Goal: Communication & Community: Answer question/provide support

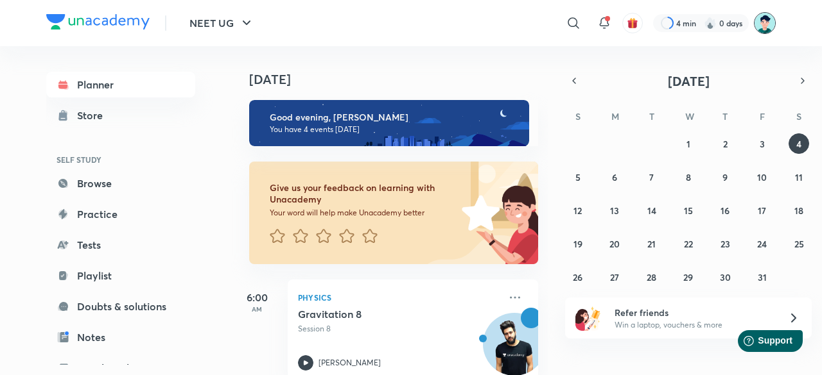
click at [761, 24] on img at bounding box center [764, 23] width 22 height 22
click at [767, 22] on img at bounding box center [764, 23] width 22 height 22
click at [762, 27] on img at bounding box center [764, 23] width 22 height 22
click at [766, 25] on img at bounding box center [764, 23] width 22 height 22
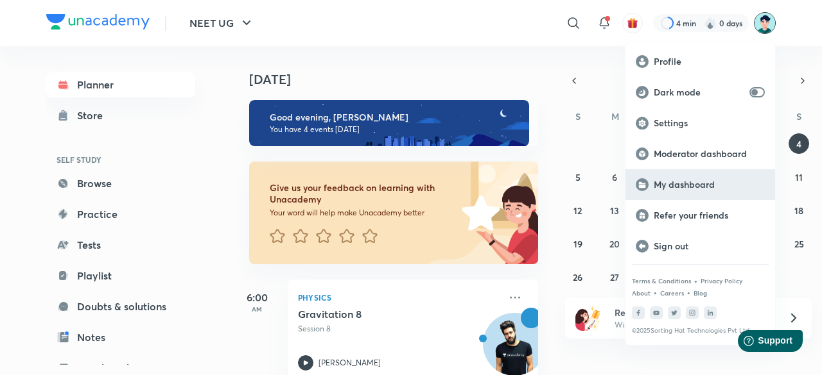
click at [680, 187] on p "My dashboard" at bounding box center [708, 185] width 111 height 12
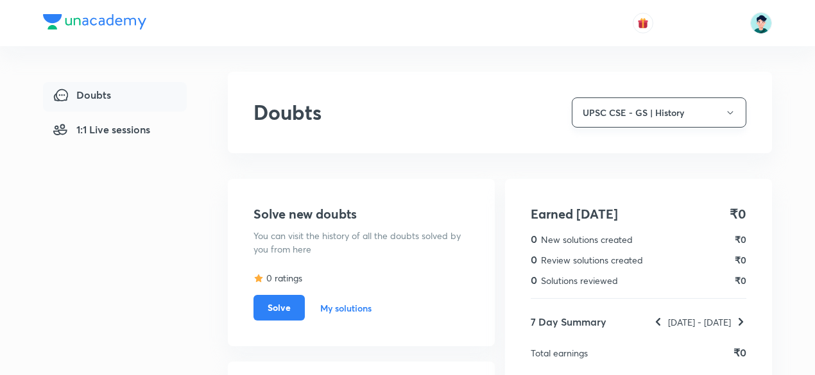
click at [697, 114] on button "UPSC CSE - GS | History" at bounding box center [659, 113] width 175 height 30
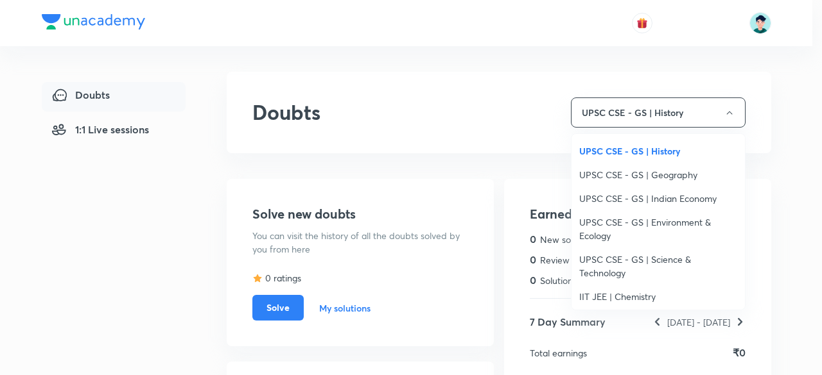
click at [662, 174] on span "UPSC CSE - GS | Geography" at bounding box center [658, 174] width 158 height 13
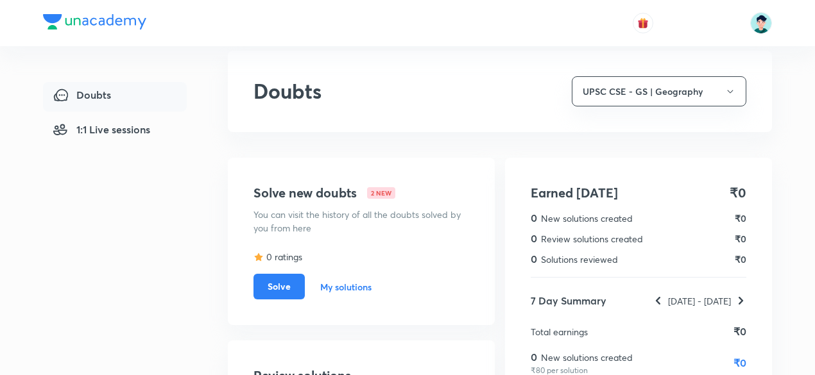
scroll to position [20, 0]
click at [276, 286] on button "Solve" at bounding box center [279, 287] width 51 height 26
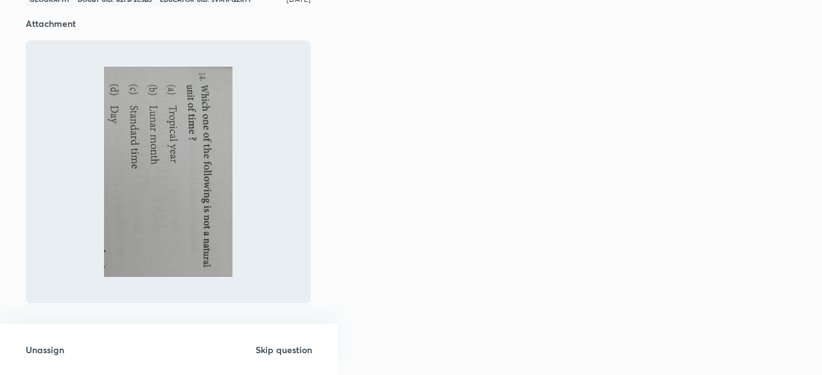
scroll to position [80, 0]
click at [279, 349] on h6 "Skip question" at bounding box center [283, 349] width 56 height 13
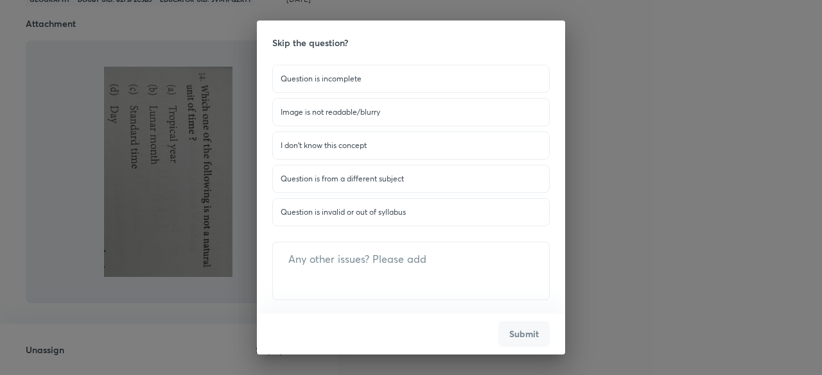
click at [377, 214] on p "Question is invalid or out of syllabus" at bounding box center [410, 213] width 261 height 12
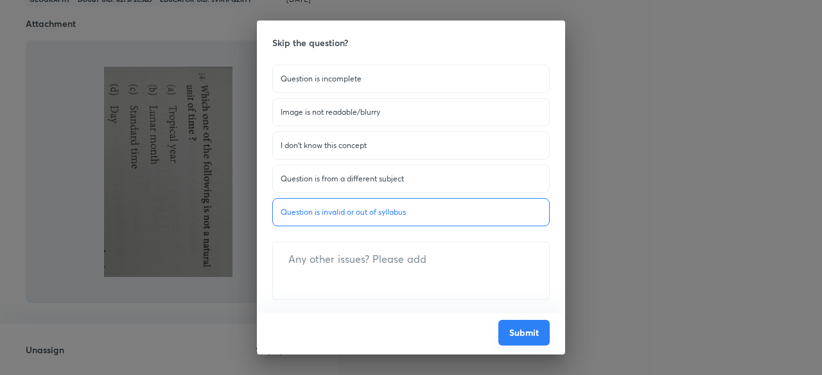
click at [500, 328] on button "Submit" at bounding box center [523, 333] width 51 height 26
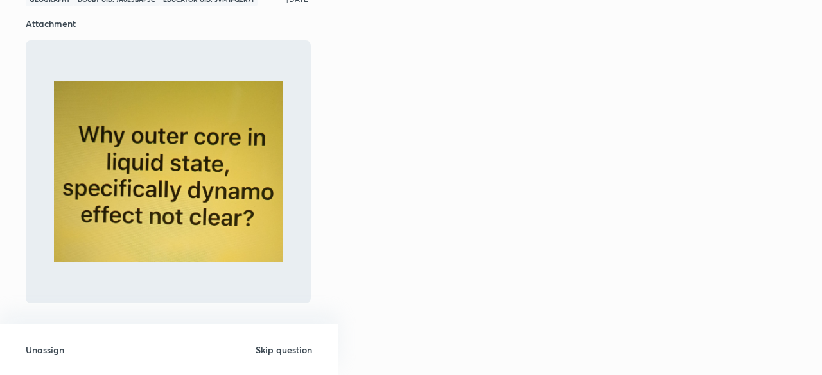
click at [290, 343] on h6 "Skip question" at bounding box center [283, 349] width 56 height 13
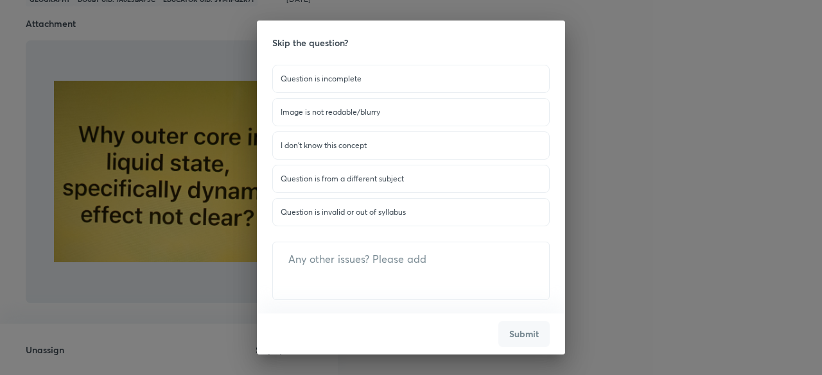
click at [334, 212] on p "Question is invalid or out of syllabus" at bounding box center [410, 213] width 261 height 12
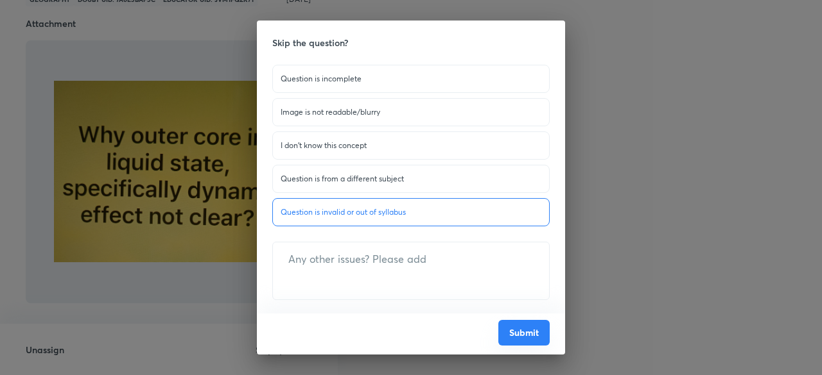
click at [522, 331] on button "Submit" at bounding box center [523, 333] width 51 height 26
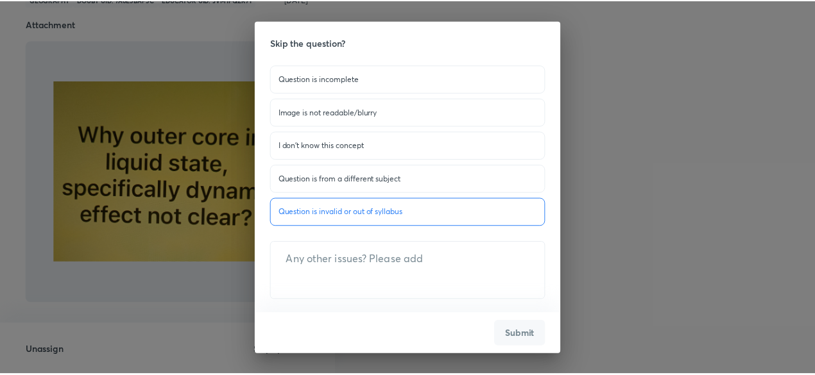
scroll to position [22, 0]
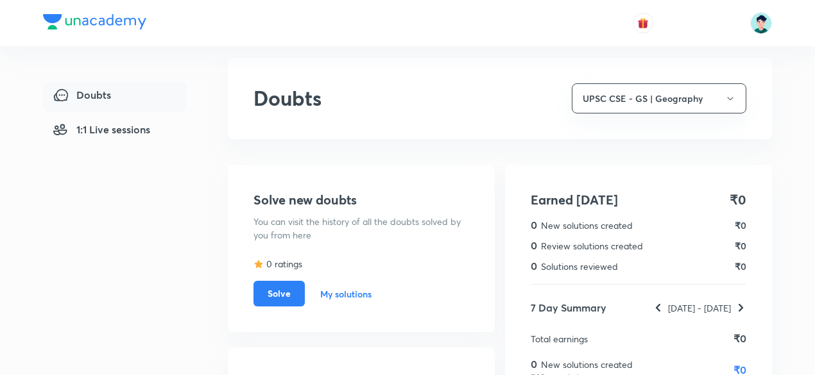
scroll to position [6, 0]
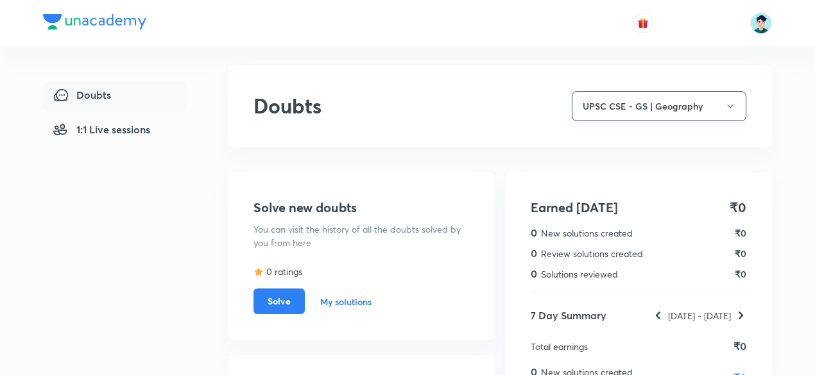
click at [689, 108] on button "UPSC CSE - GS | Geography" at bounding box center [659, 106] width 175 height 30
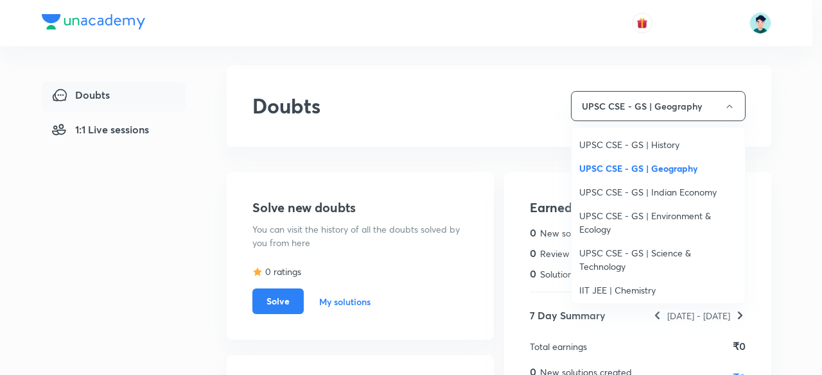
click at [647, 192] on span "UPSC CSE - GS | Indian Economy" at bounding box center [658, 191] width 158 height 13
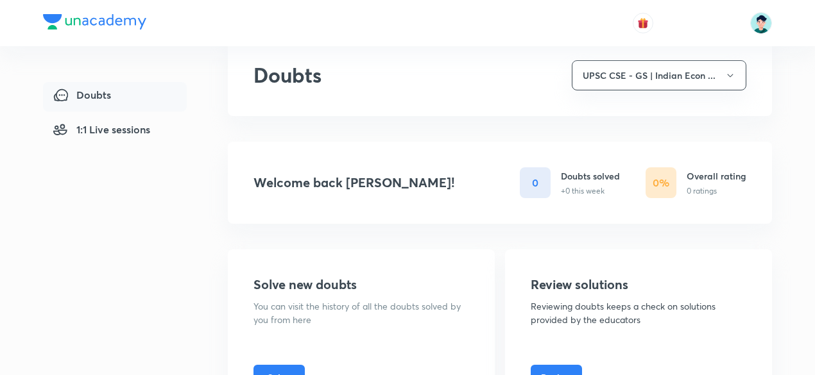
scroll to position [0, 0]
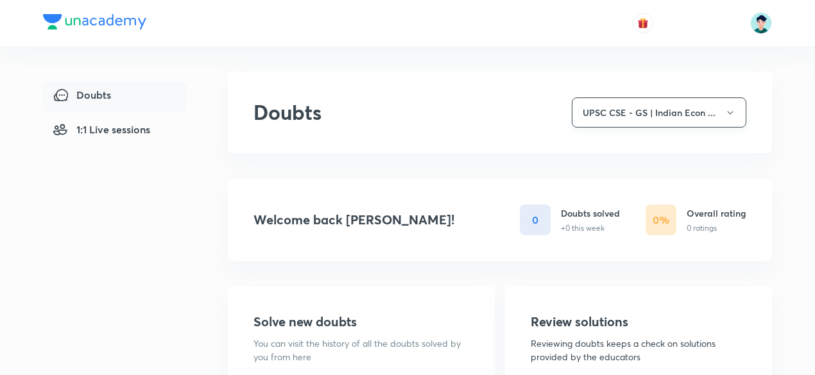
click at [715, 116] on button "UPSC CSE - GS | Indian Econ ..." at bounding box center [659, 113] width 175 height 30
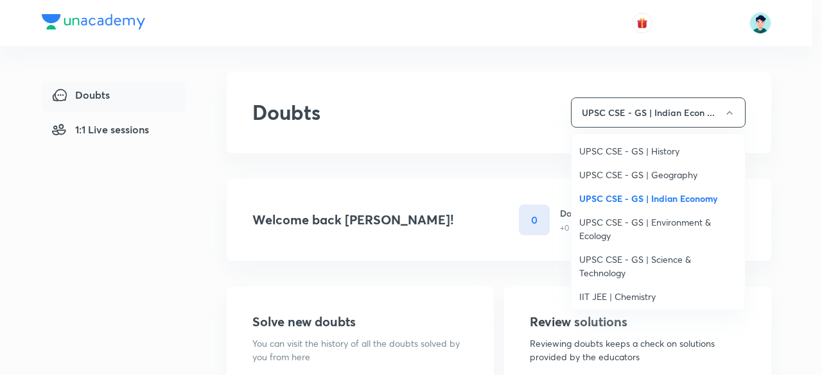
click at [651, 222] on span "UPSC CSE - GS | Environment & Ecology" at bounding box center [658, 229] width 158 height 27
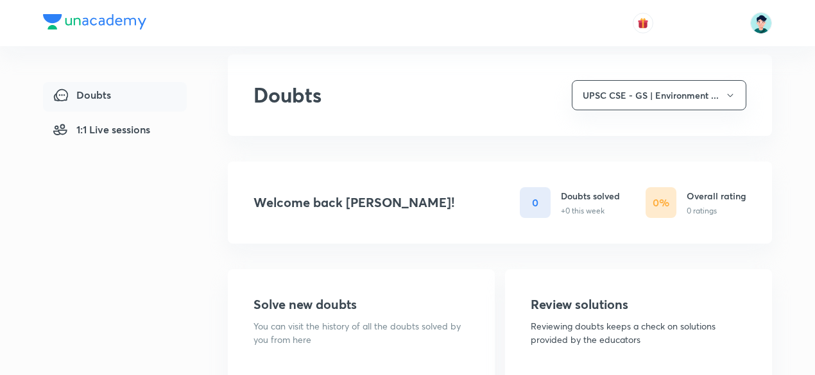
scroll to position [15, 0]
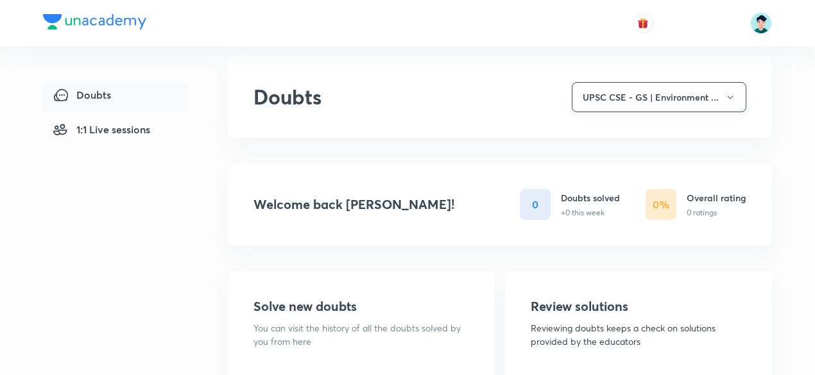
click at [698, 100] on button "UPSC CSE - GS | Environment ..." at bounding box center [659, 97] width 175 height 30
click at [709, 94] on button "UPSC CSE - GS | Environment ..." at bounding box center [659, 97] width 175 height 30
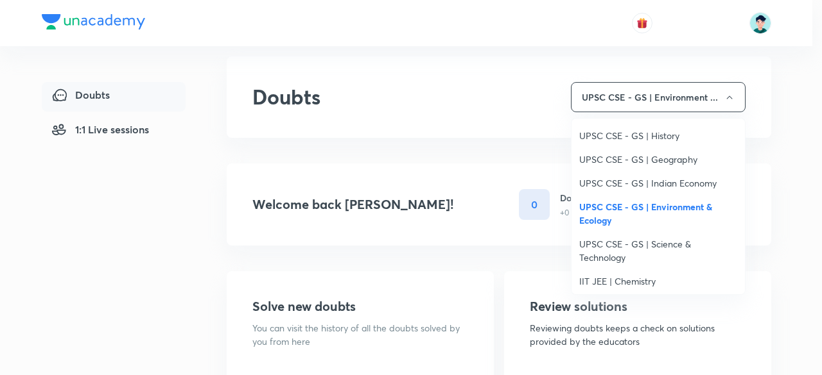
click at [652, 246] on span "UPSC CSE - GS | Science & Technology" at bounding box center [658, 250] width 158 height 27
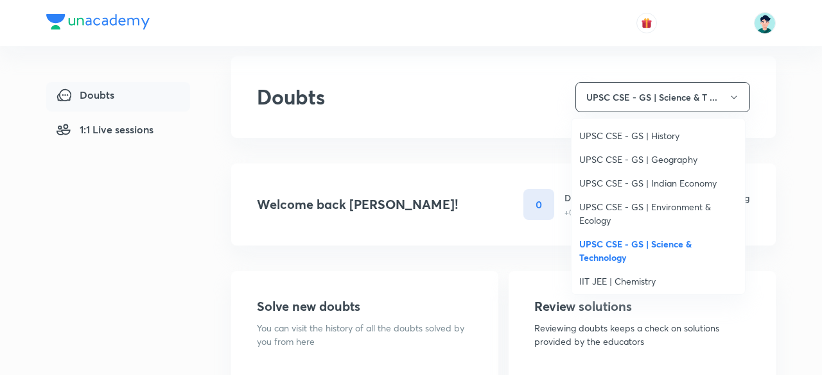
click at [652, 246] on span "UPSC CSE - GS | Science & Technology" at bounding box center [658, 250] width 158 height 27
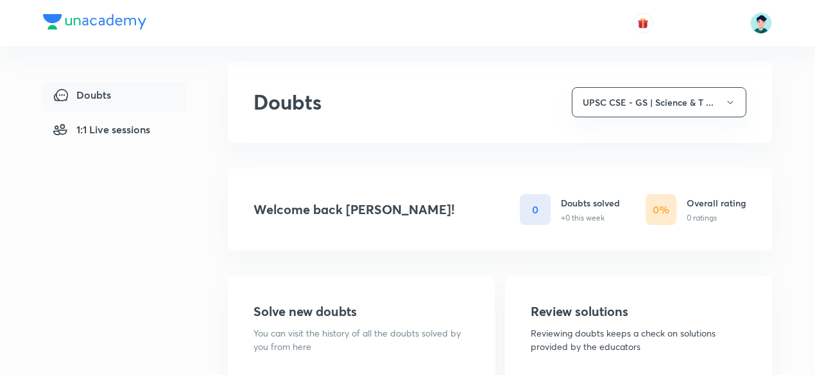
scroll to position [9, 0]
click at [687, 103] on button "UPSC CSE - GS | Science & T ..." at bounding box center [659, 104] width 175 height 30
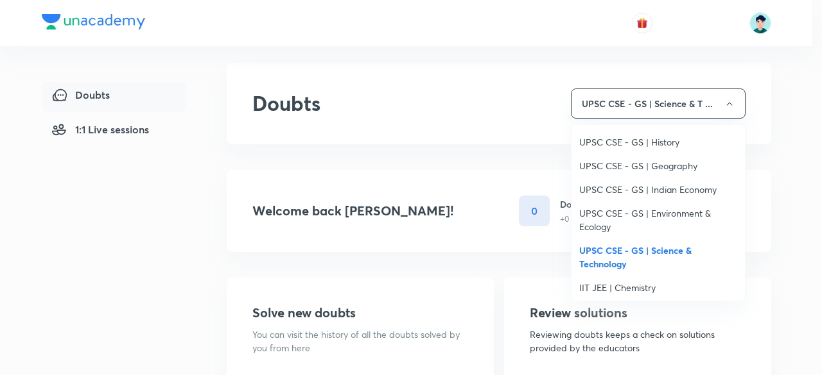
click at [635, 284] on span "IIT JEE | Chemistry" at bounding box center [658, 287] width 158 height 13
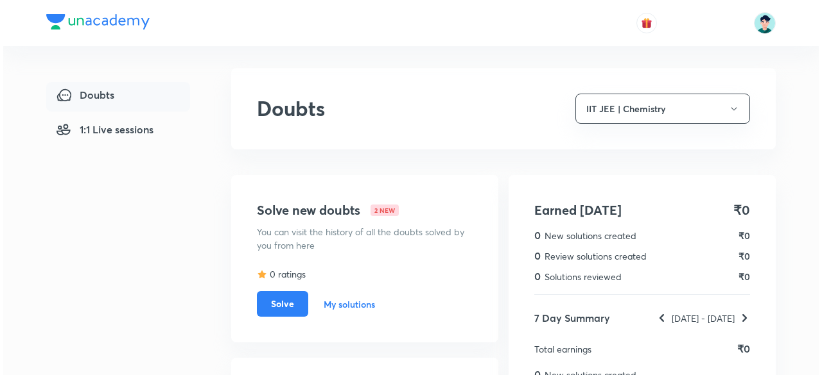
scroll to position [0, 0]
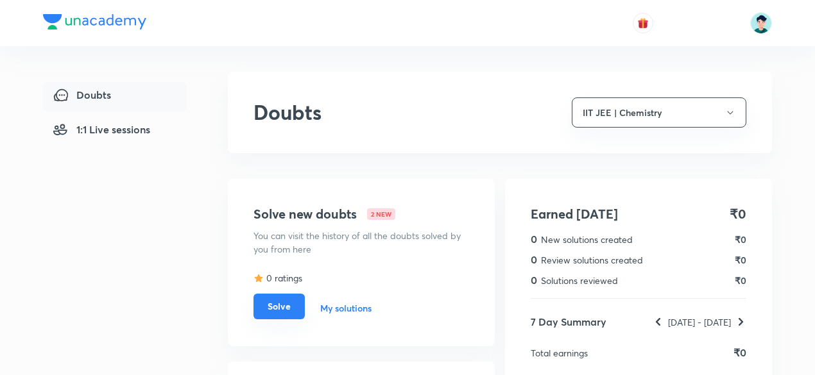
click at [268, 314] on button "Solve" at bounding box center [279, 307] width 51 height 26
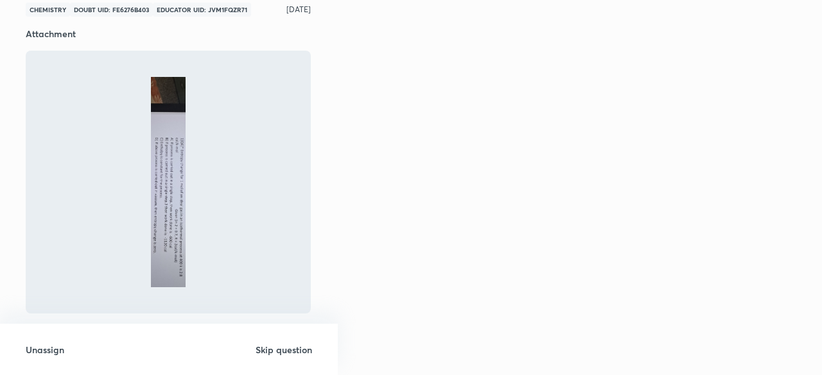
scroll to position [80, 0]
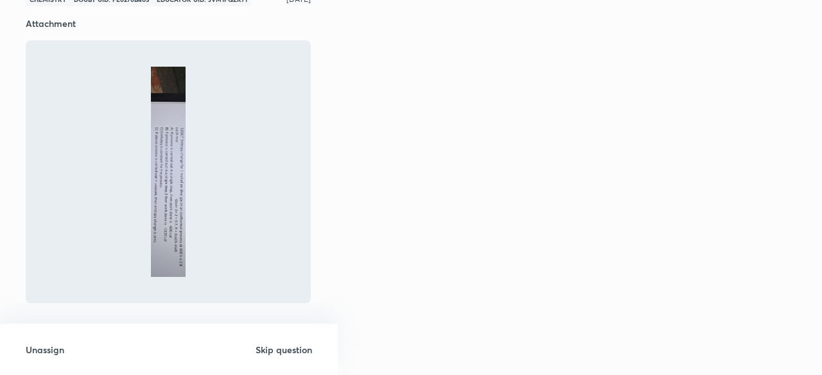
click at [277, 354] on h6 "Skip question" at bounding box center [283, 349] width 56 height 13
click at [295, 350] on h6 "Skip question" at bounding box center [283, 349] width 56 height 13
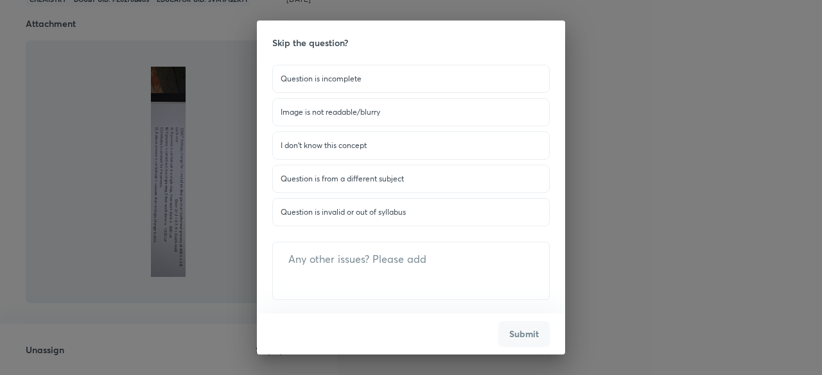
click at [295, 350] on div "Skip the question? Question is incomplete Image is not readable/blurry I don't …" at bounding box center [411, 187] width 822 height 375
click at [349, 209] on p "Question is invalid or out of syllabus" at bounding box center [410, 213] width 261 height 12
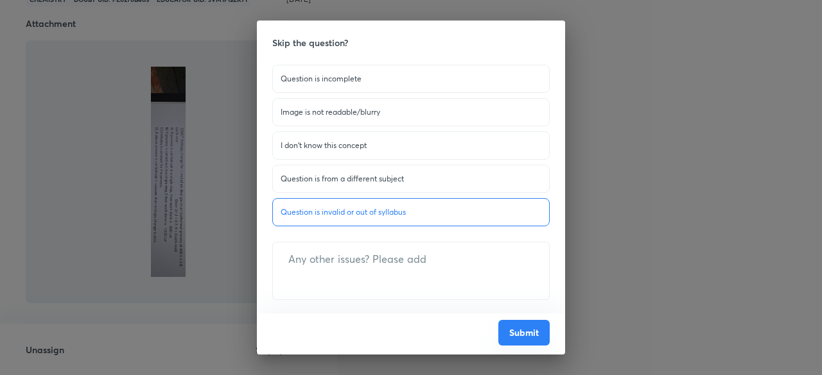
click at [526, 333] on button "Submit" at bounding box center [523, 333] width 51 height 26
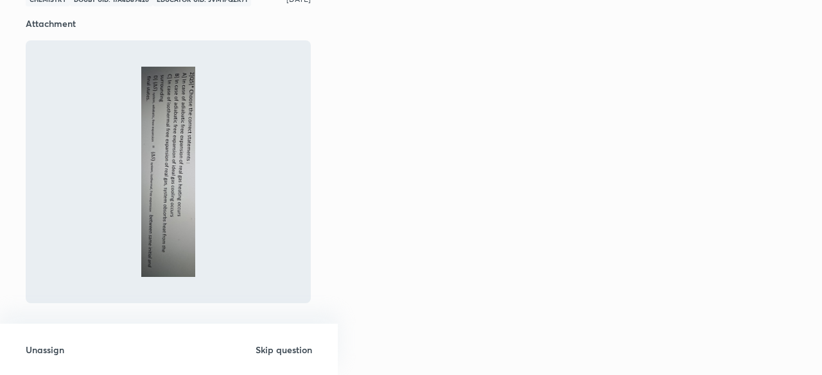
click at [297, 350] on h6 "Skip question" at bounding box center [283, 349] width 56 height 13
click at [282, 352] on h6 "Skip question" at bounding box center [283, 349] width 56 height 13
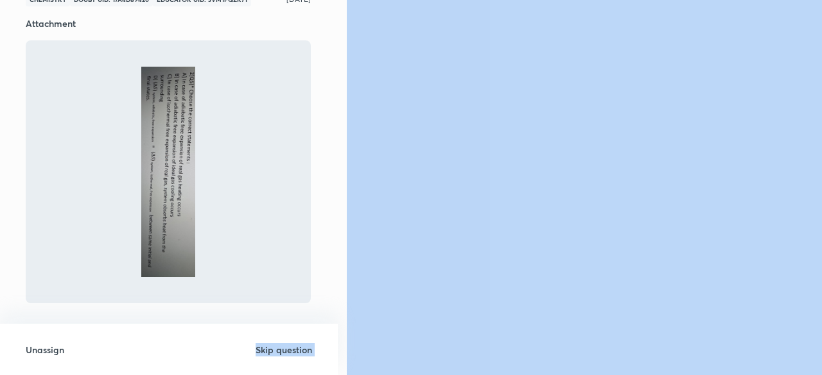
click at [282, 352] on h6 "Skip question" at bounding box center [283, 349] width 56 height 13
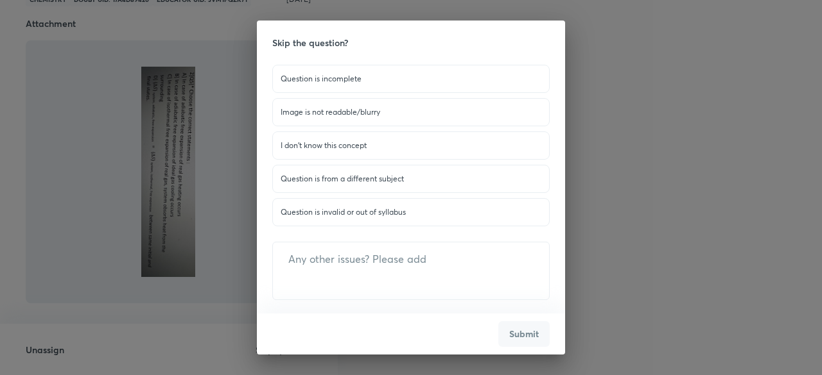
click at [363, 209] on p "Question is invalid or out of syllabus" at bounding box center [410, 213] width 261 height 12
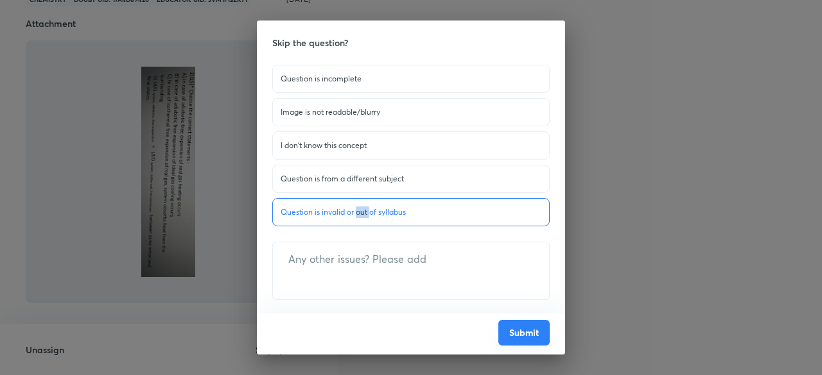
click at [515, 338] on button "Submit" at bounding box center [523, 333] width 51 height 26
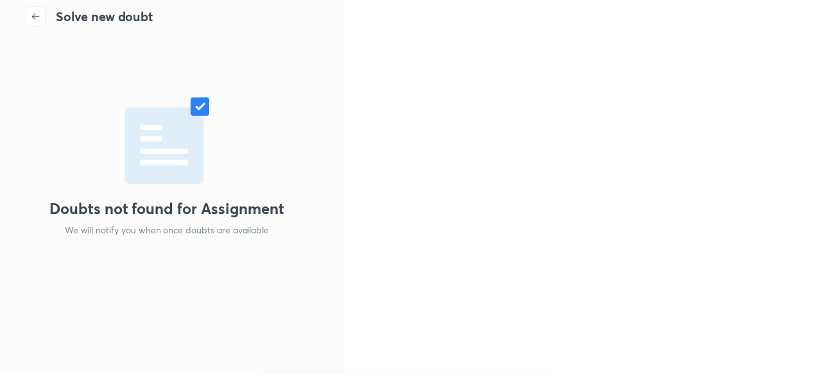
scroll to position [22, 0]
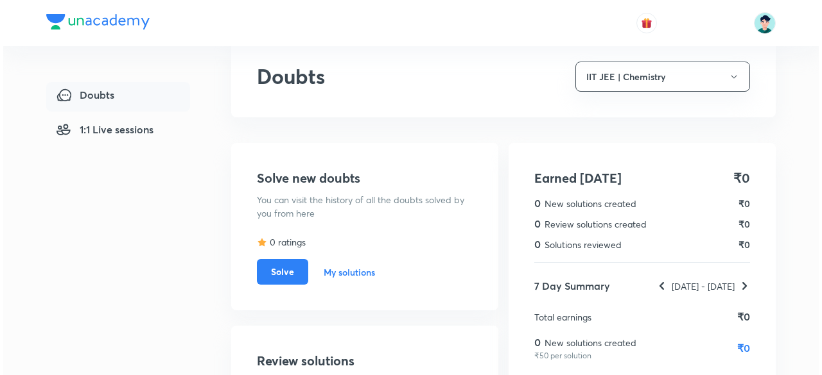
scroll to position [20, 0]
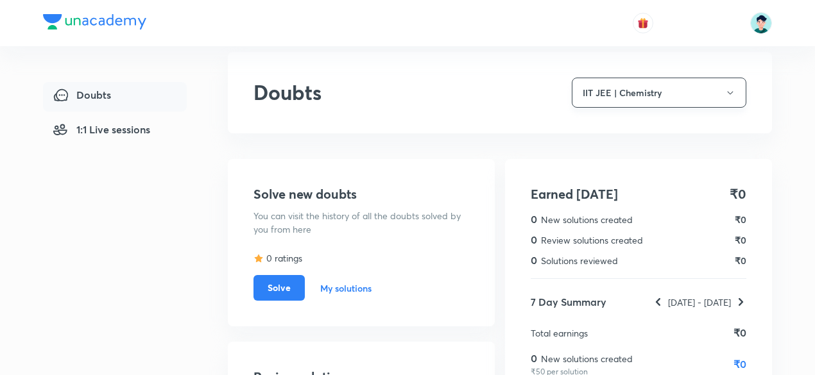
click at [673, 93] on button "IIT JEE | Chemistry" at bounding box center [659, 93] width 175 height 30
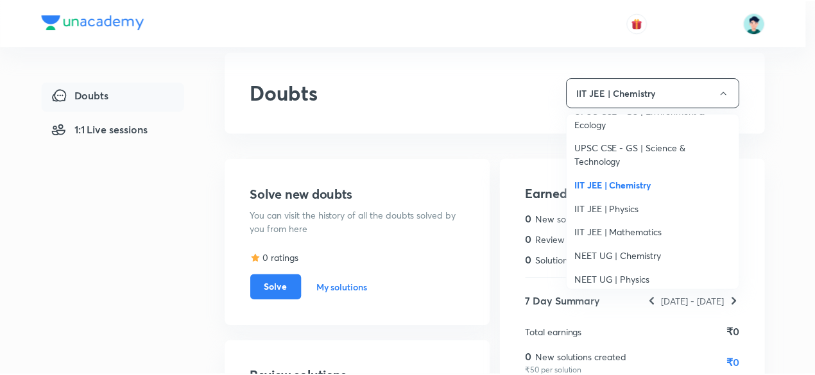
scroll to position [103, 0]
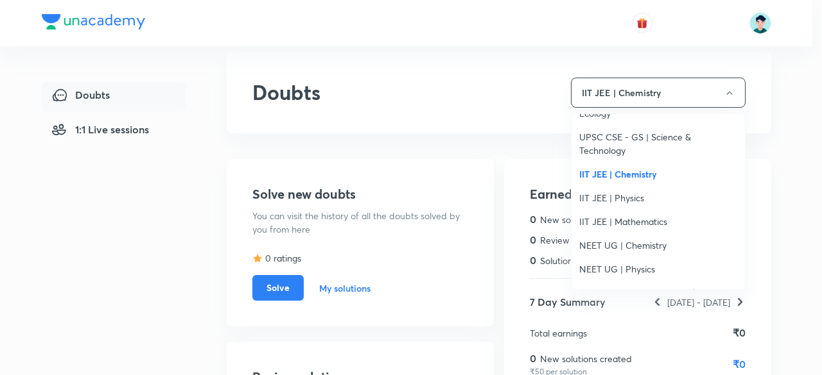
click at [624, 197] on span "IIT JEE | Physics" at bounding box center [658, 197] width 158 height 13
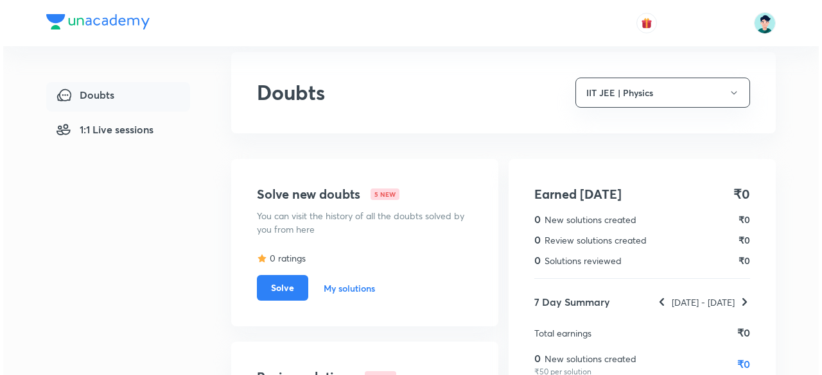
scroll to position [0, 0]
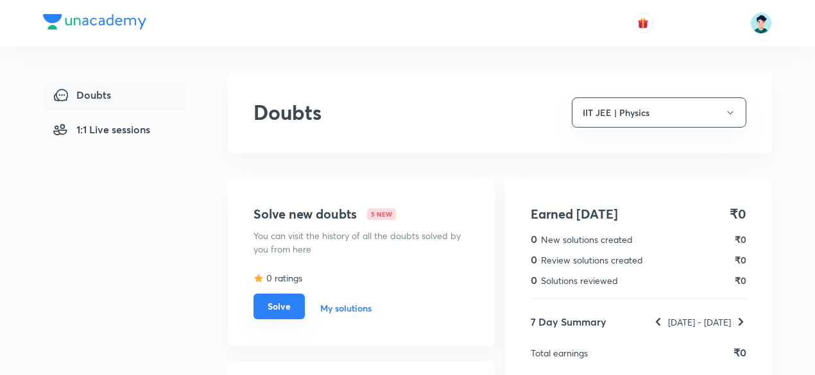
click at [289, 305] on button "Solve" at bounding box center [279, 307] width 51 height 26
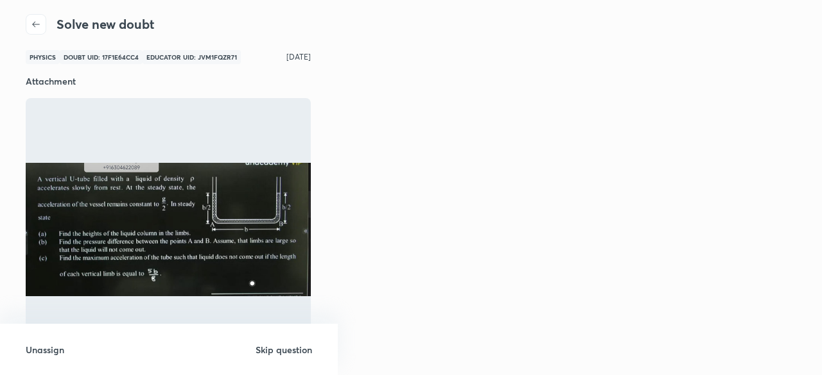
scroll to position [10, 0]
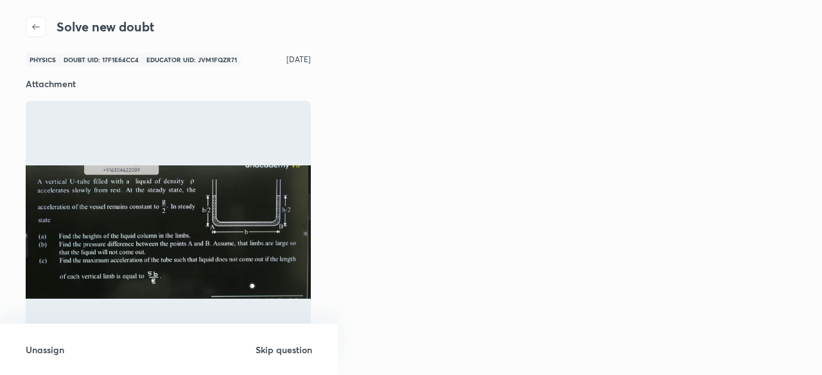
click at [221, 266] on img at bounding box center [168, 232] width 285 height 133
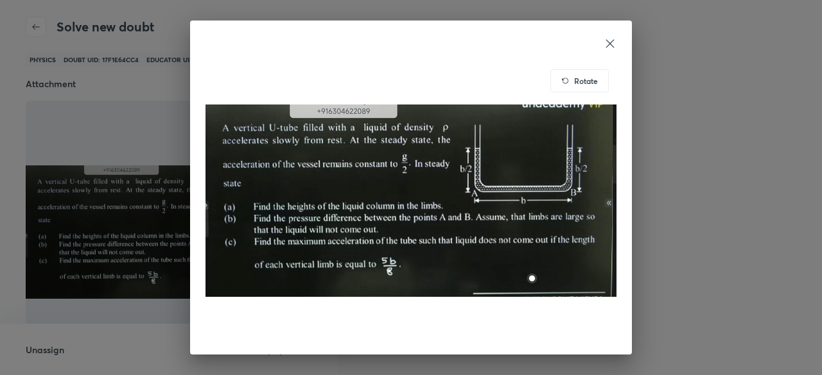
click at [607, 43] on icon at bounding box center [609, 43] width 13 height 13
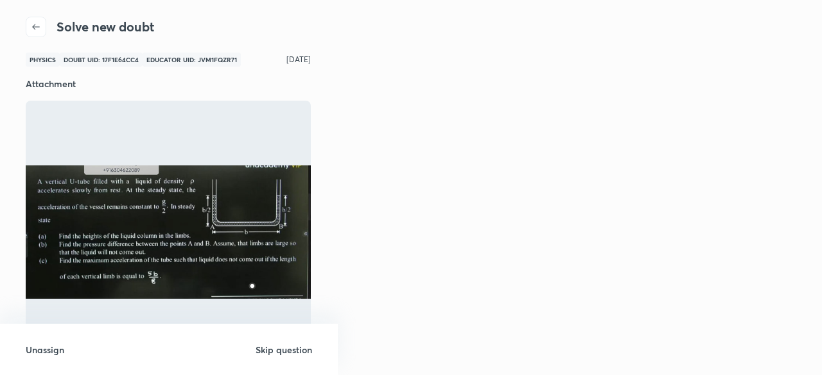
click at [276, 352] on h6 "Skip question" at bounding box center [283, 349] width 56 height 13
click at [276, 350] on h6 "Skip question" at bounding box center [283, 349] width 56 height 13
click at [291, 350] on h6 "Skip question" at bounding box center [283, 349] width 56 height 13
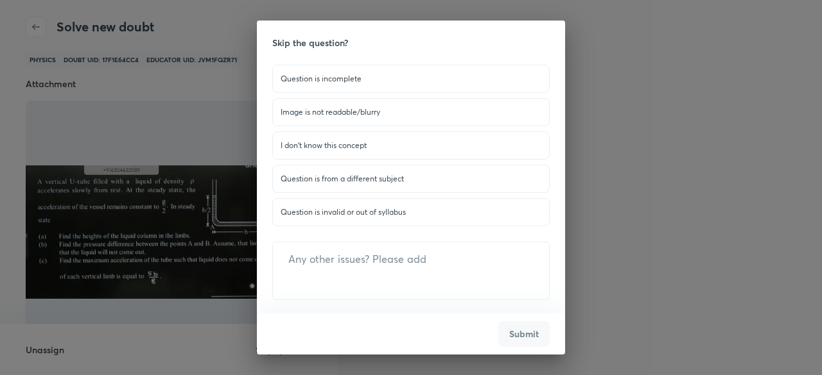
click at [350, 209] on p "Question is invalid or out of syllabus" at bounding box center [410, 213] width 261 height 12
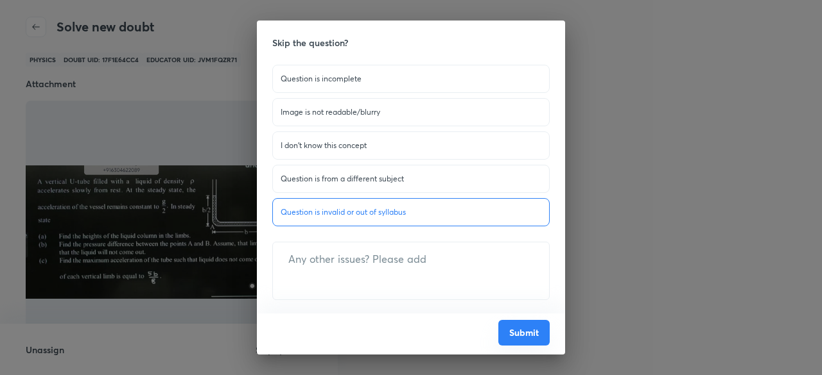
click at [509, 333] on button "Submit" at bounding box center [523, 333] width 51 height 26
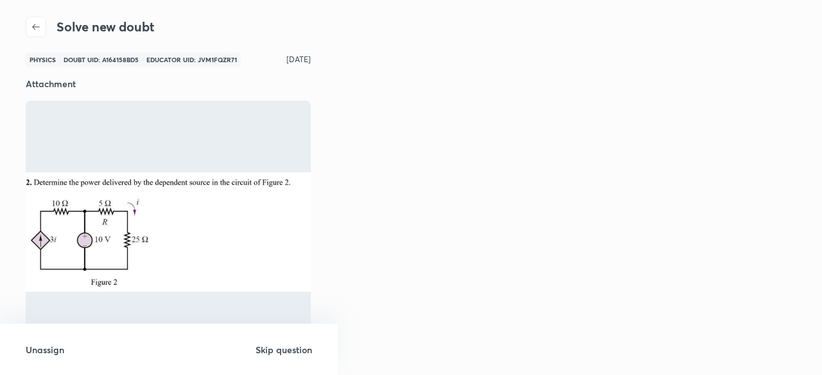
click at [51, 345] on h6 "Unassign" at bounding box center [45, 349] width 39 height 13
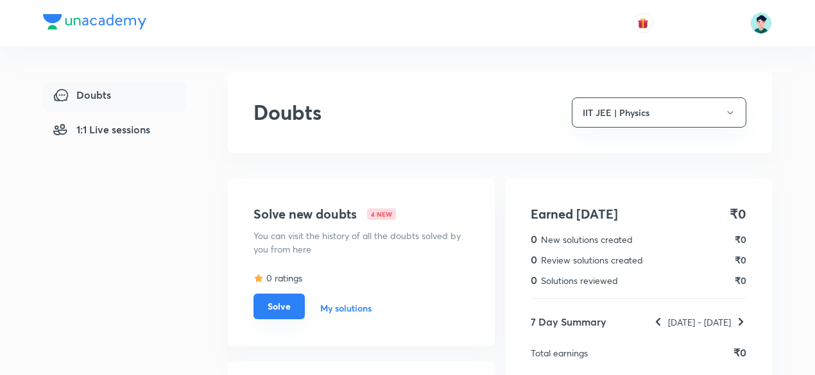
click at [281, 307] on button "Solve" at bounding box center [279, 307] width 51 height 26
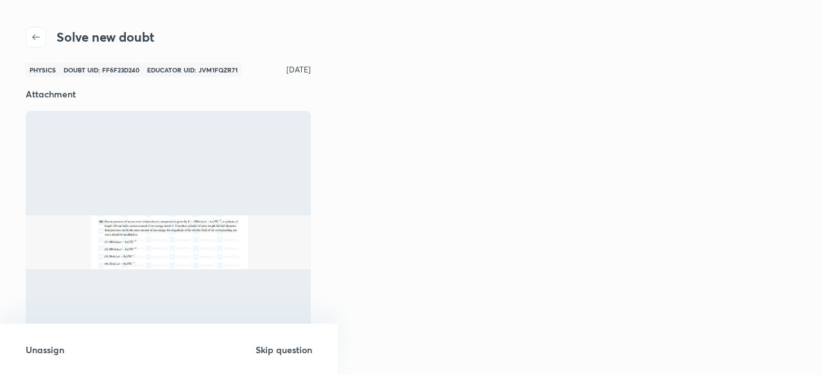
click at [211, 254] on img at bounding box center [168, 243] width 285 height 54
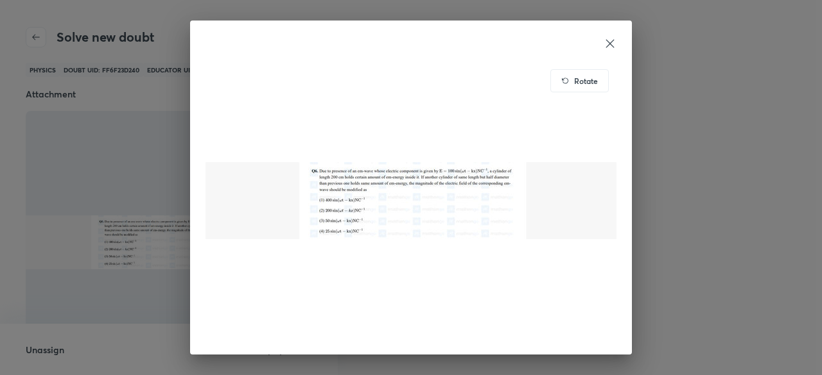
click at [367, 206] on img at bounding box center [410, 201] width 411 height 278
click at [607, 43] on icon at bounding box center [609, 43] width 13 height 13
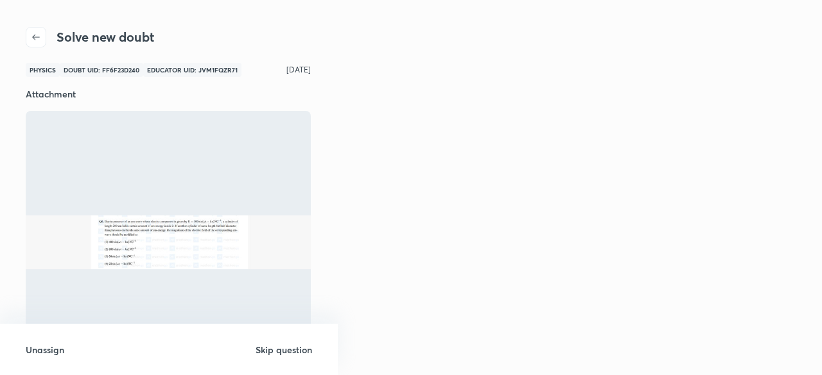
click at [268, 352] on h6 "Skip question" at bounding box center [283, 349] width 56 height 13
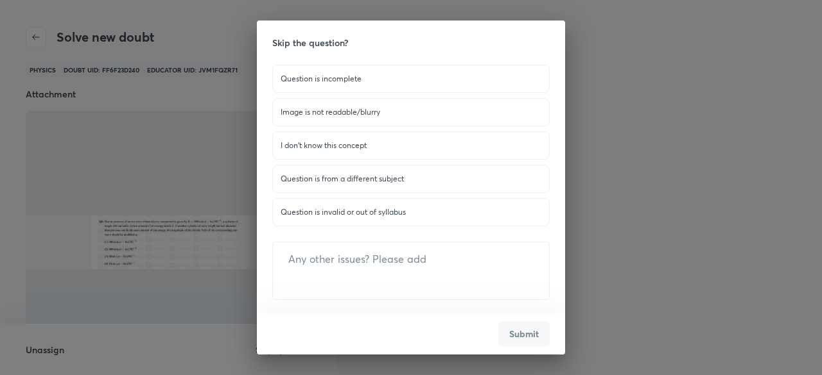
click at [380, 209] on p "Question is invalid or out of syllabus" at bounding box center [410, 213] width 261 height 12
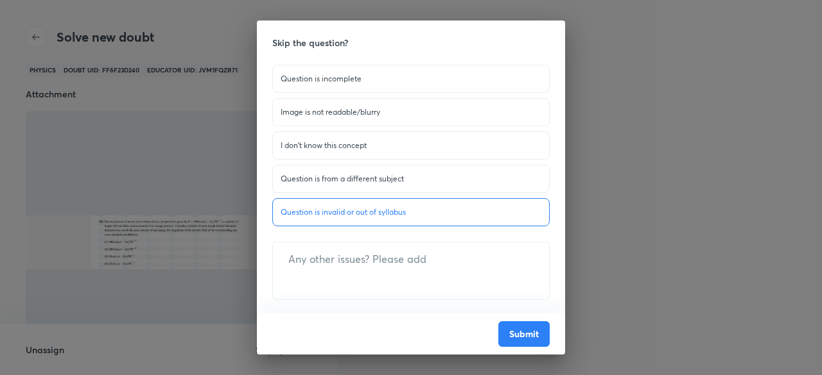
click at [380, 209] on p "Question is invalid or out of syllabus" at bounding box center [410, 213] width 261 height 12
click at [516, 334] on button "Submit" at bounding box center [523, 333] width 51 height 26
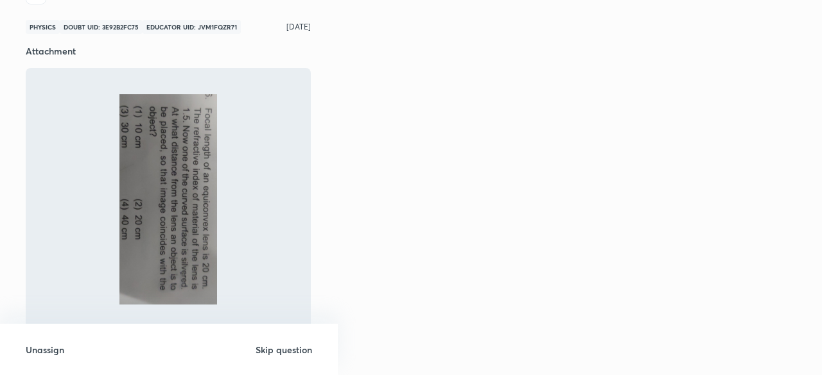
scroll to position [47, 0]
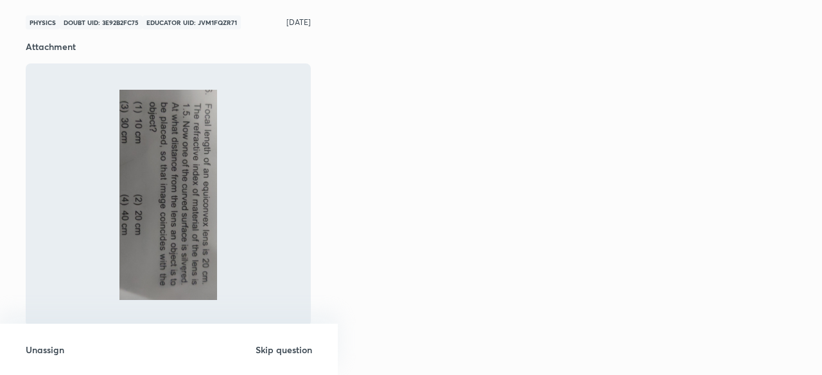
click at [292, 350] on h6 "Skip question" at bounding box center [283, 349] width 56 height 13
click at [294, 347] on h6 "Skip question" at bounding box center [283, 349] width 56 height 13
click at [293, 347] on h6 "Skip question" at bounding box center [283, 349] width 56 height 13
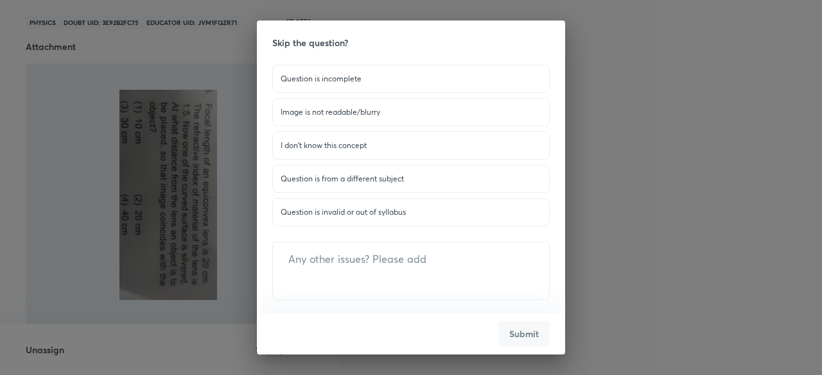
click at [311, 215] on p "Question is invalid or out of syllabus" at bounding box center [410, 213] width 261 height 12
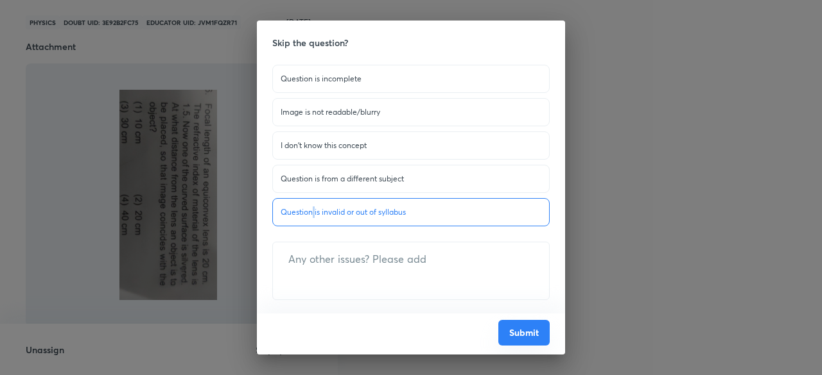
click at [524, 340] on button "Submit" at bounding box center [523, 333] width 51 height 26
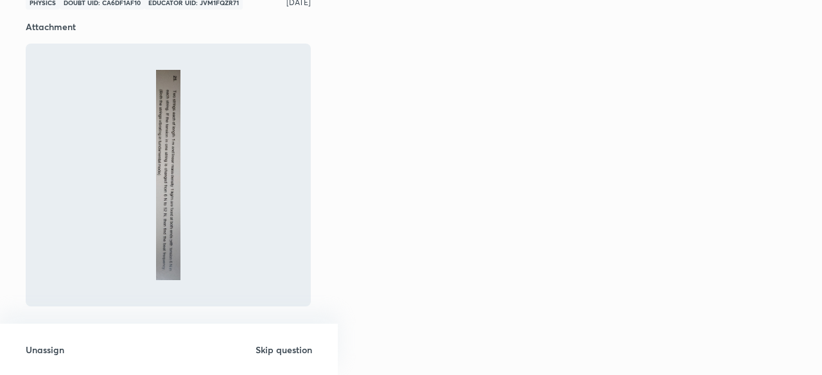
scroll to position [70, 0]
click at [298, 347] on h6 "Skip question" at bounding box center [283, 349] width 56 height 13
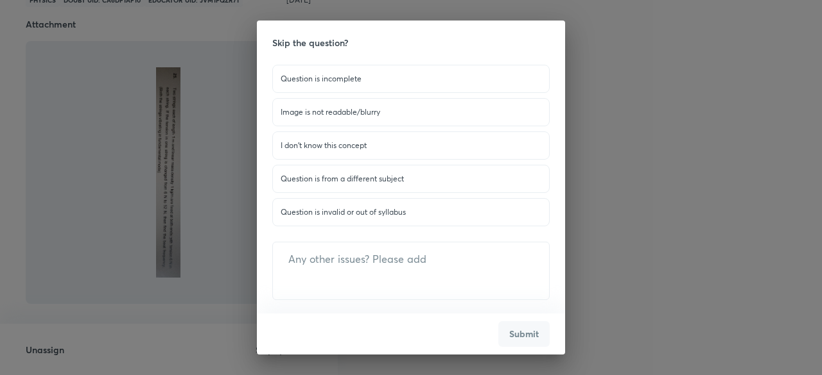
click at [311, 210] on p "Question is invalid or out of syllabus" at bounding box center [410, 213] width 261 height 12
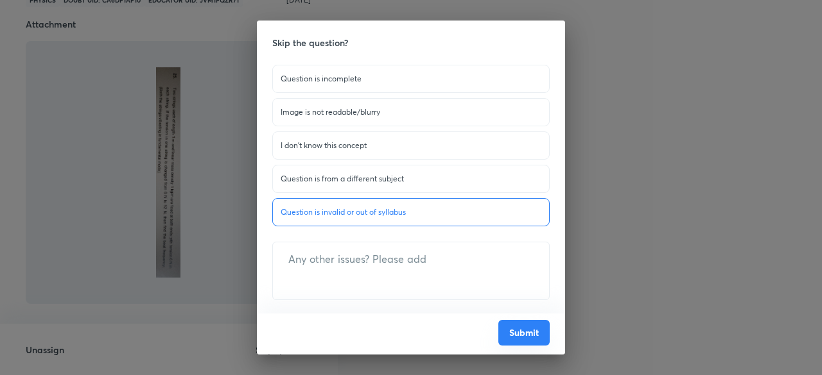
click at [521, 336] on button "Submit" at bounding box center [523, 333] width 51 height 26
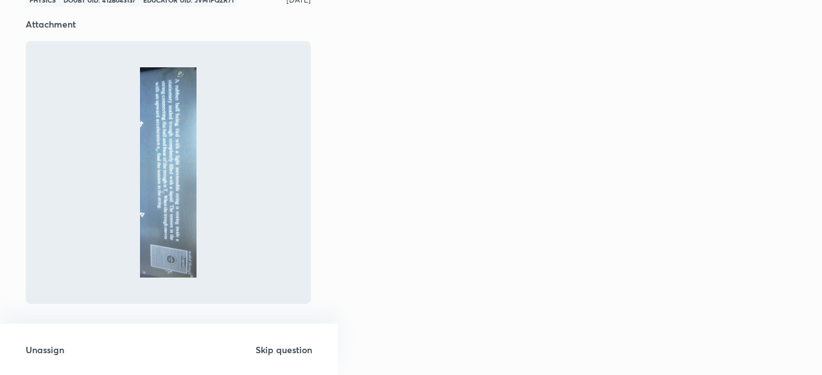
click at [288, 350] on h6 "Skip question" at bounding box center [283, 349] width 56 height 13
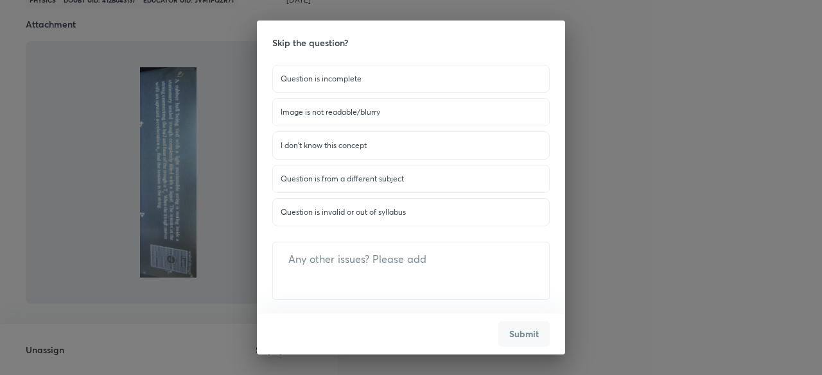
click at [366, 212] on p "Question is invalid or out of syllabus" at bounding box center [410, 213] width 261 height 12
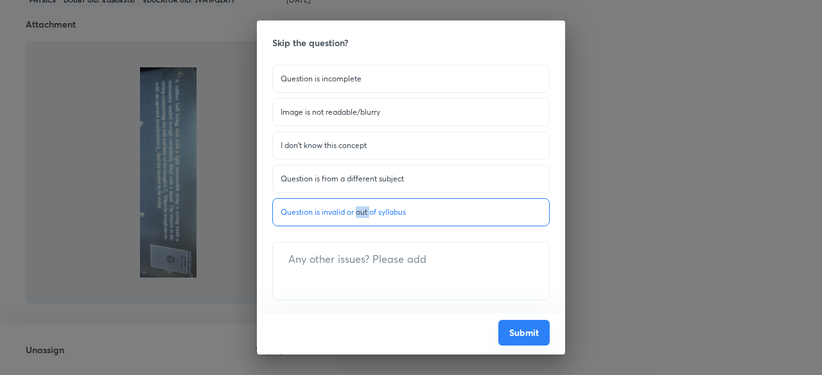
click at [509, 329] on button "Submit" at bounding box center [523, 333] width 51 height 26
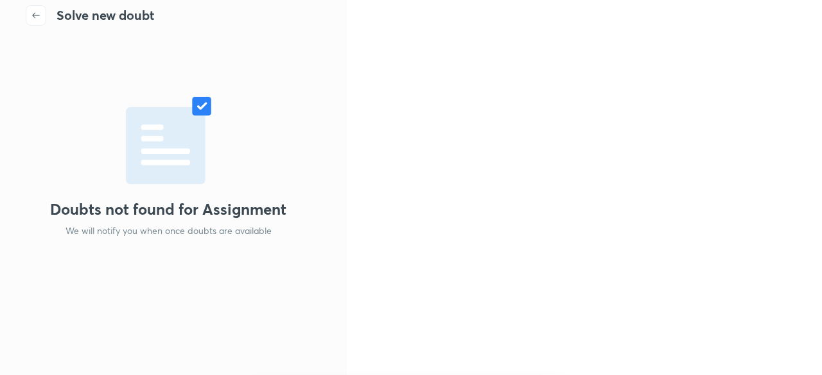
scroll to position [22, 0]
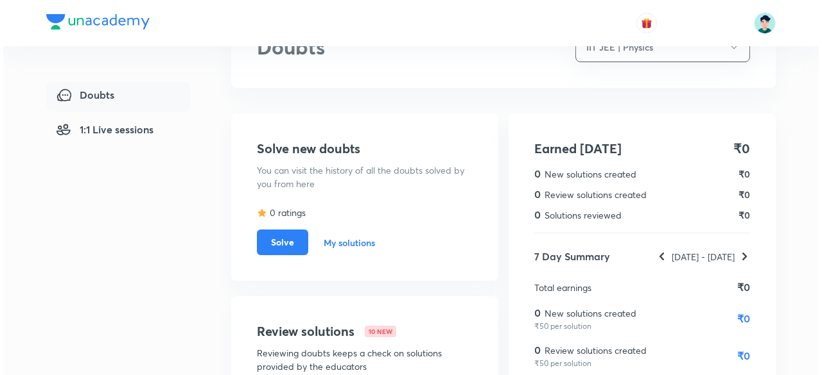
scroll to position [50, 0]
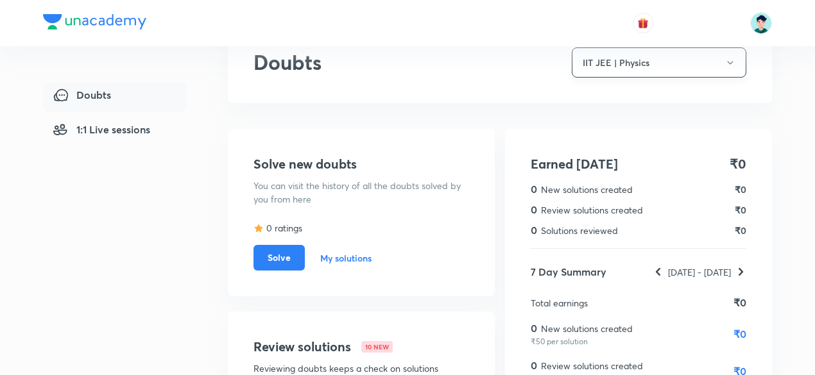
click at [687, 65] on button "IIT JEE | Physics" at bounding box center [659, 62] width 175 height 30
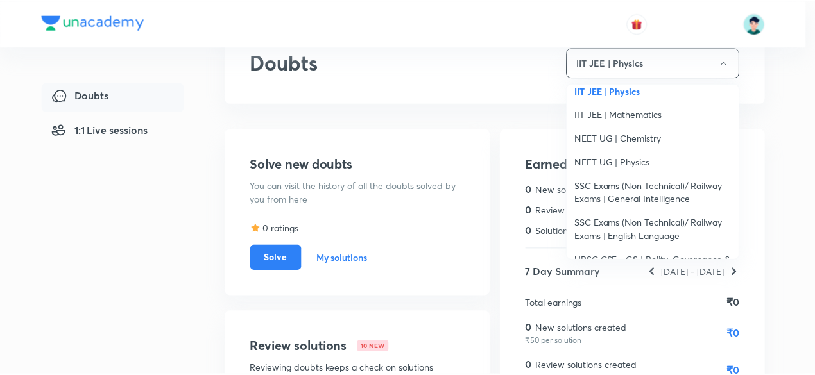
scroll to position [154, 0]
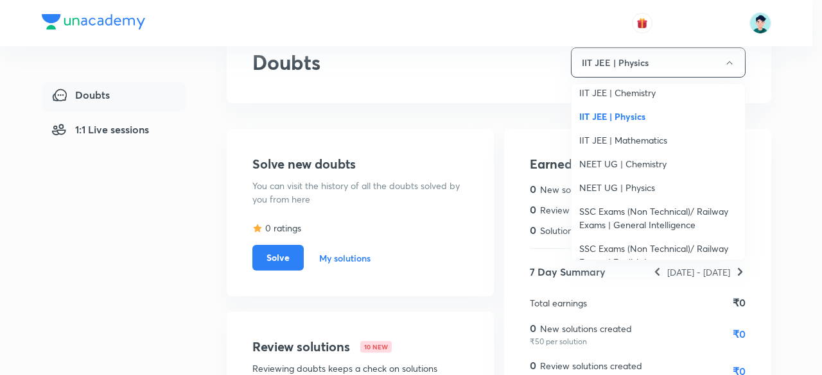
click at [650, 138] on span "IIT JEE | Mathematics" at bounding box center [658, 139] width 158 height 13
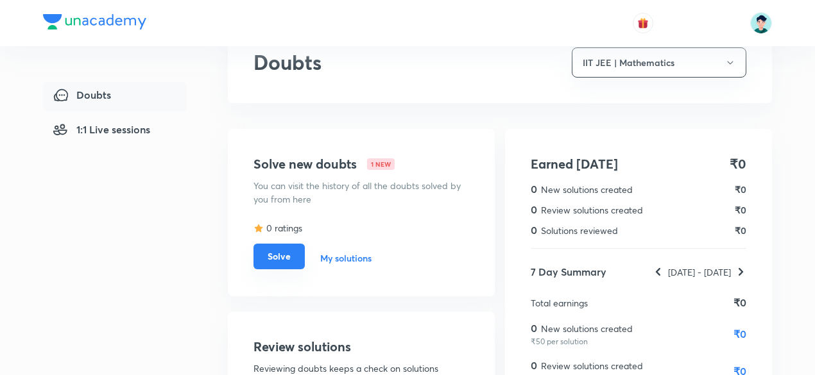
click at [270, 260] on button "Solve" at bounding box center [279, 257] width 51 height 26
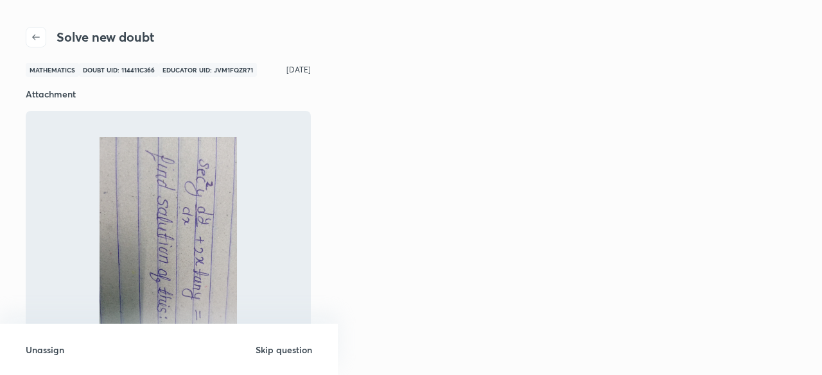
click at [286, 354] on h6 "Skip question" at bounding box center [283, 349] width 56 height 13
click at [290, 350] on h6 "Skip question" at bounding box center [283, 349] width 56 height 13
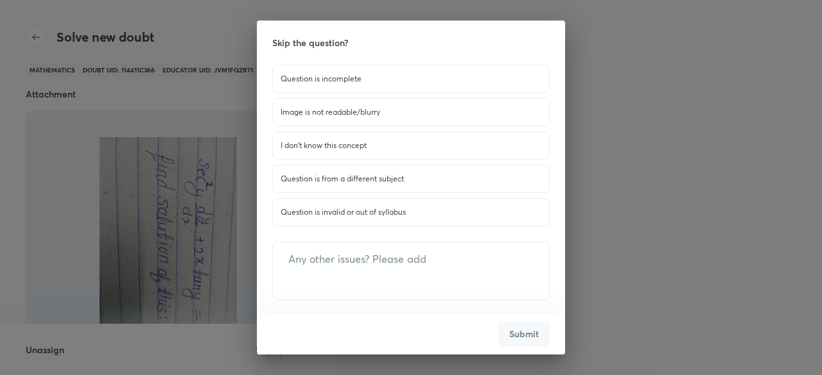
click at [340, 211] on p "Question is invalid or out of syllabus" at bounding box center [410, 213] width 261 height 12
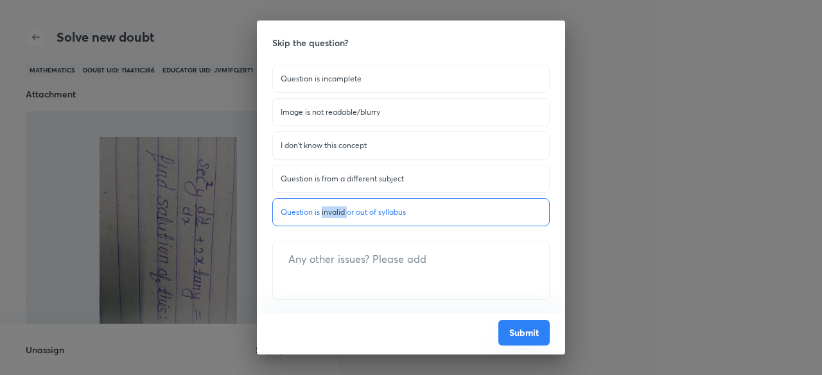
click at [520, 334] on button "Submit" at bounding box center [523, 333] width 51 height 26
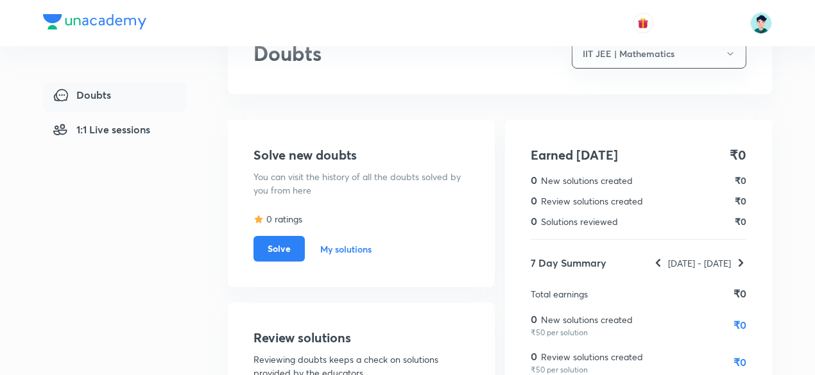
scroll to position [42, 0]
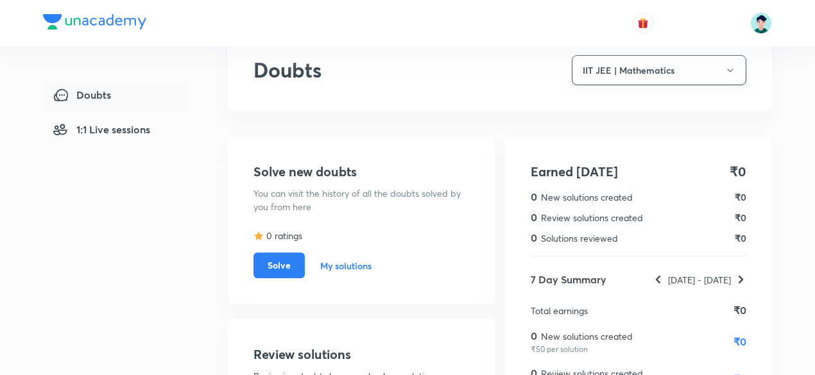
click at [729, 71] on icon "button" at bounding box center [730, 70] width 10 height 10
click at [709, 74] on button "IIT JEE | Mathematics" at bounding box center [659, 70] width 175 height 30
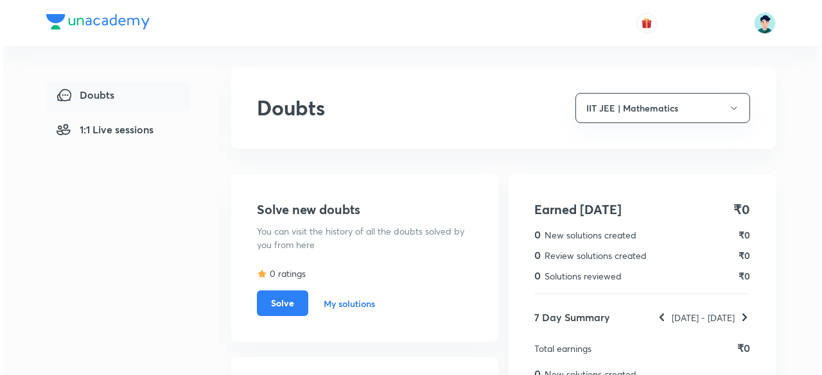
scroll to position [0, 0]
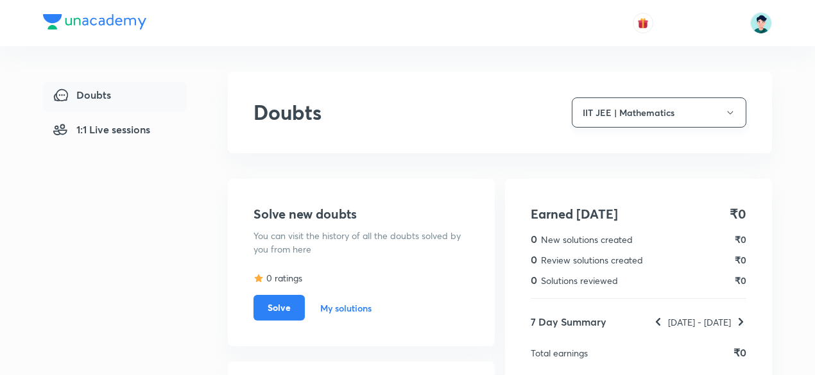
click at [736, 106] on button "IIT JEE | Mathematics" at bounding box center [659, 113] width 175 height 30
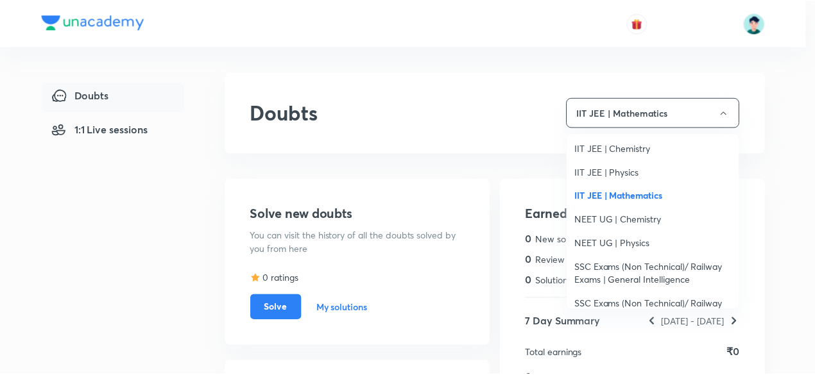
scroll to position [154, 0]
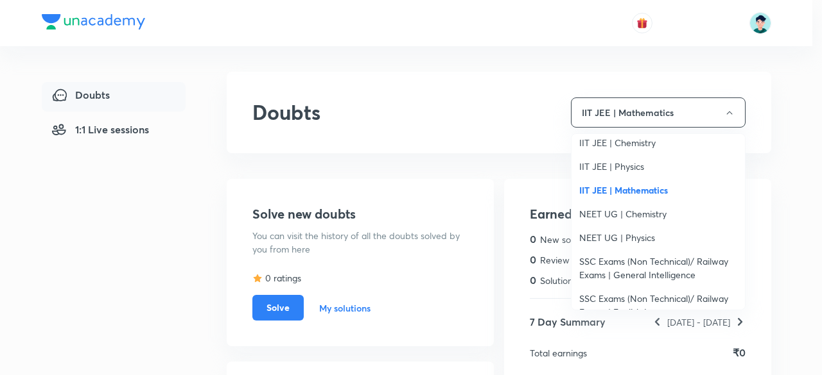
click at [653, 214] on span "NEET UG | Chemistry" at bounding box center [658, 213] width 158 height 13
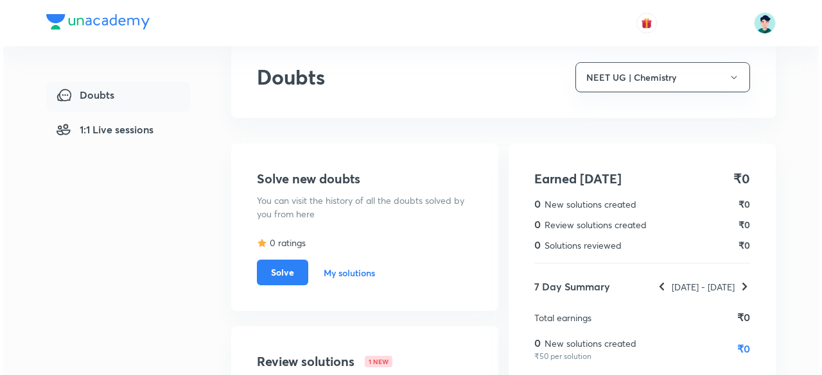
scroll to position [33, 0]
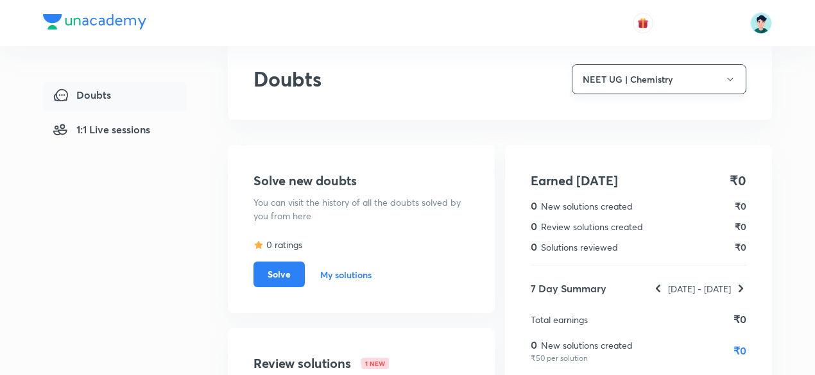
click at [712, 82] on button "NEET UG | Chemistry" at bounding box center [659, 79] width 175 height 30
click at [719, 82] on button "NEET UG | Chemistry" at bounding box center [659, 79] width 175 height 30
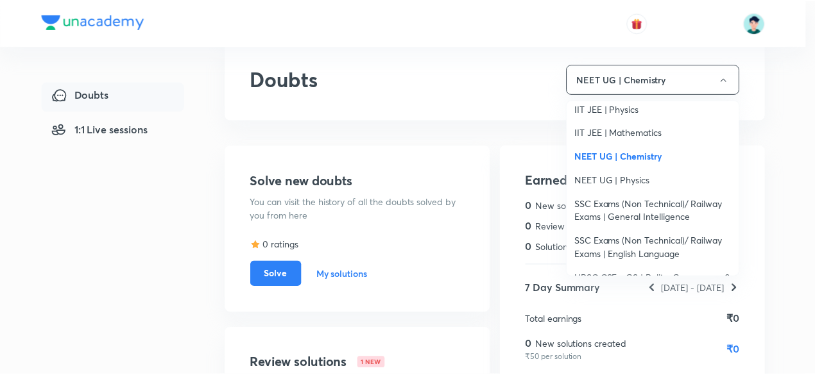
scroll to position [180, 0]
click at [640, 179] on span "NEET UG | Physics" at bounding box center [658, 178] width 158 height 13
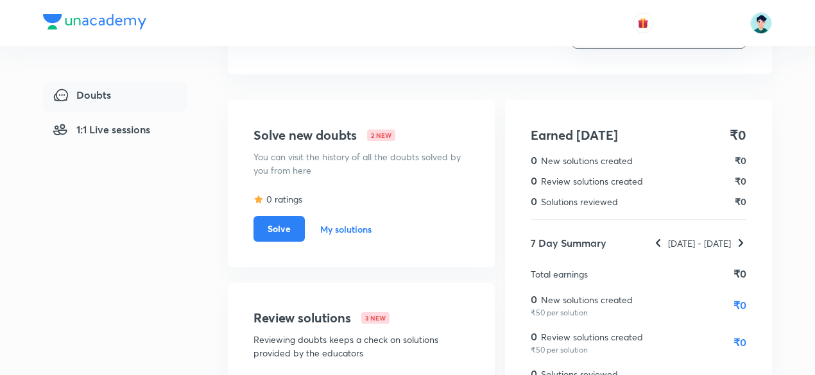
scroll to position [85, 0]
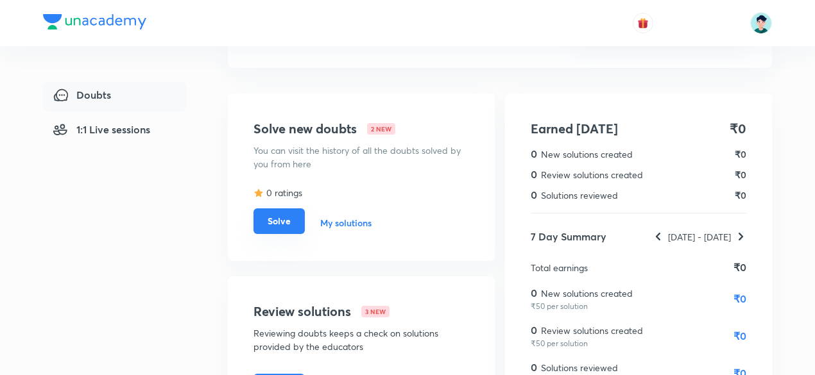
click at [292, 225] on button "Solve" at bounding box center [279, 222] width 51 height 26
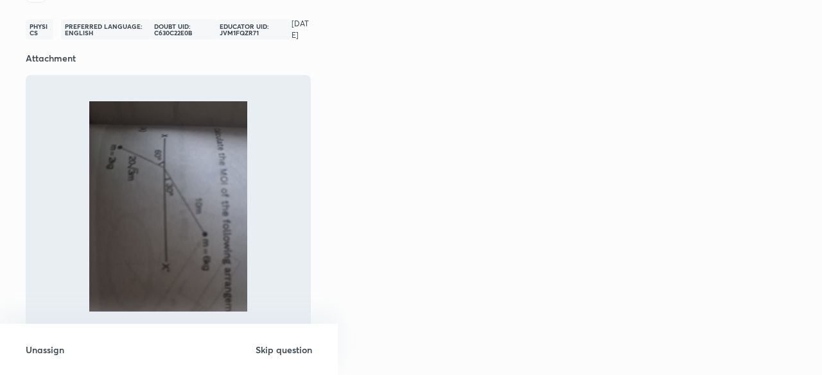
scroll to position [65, 0]
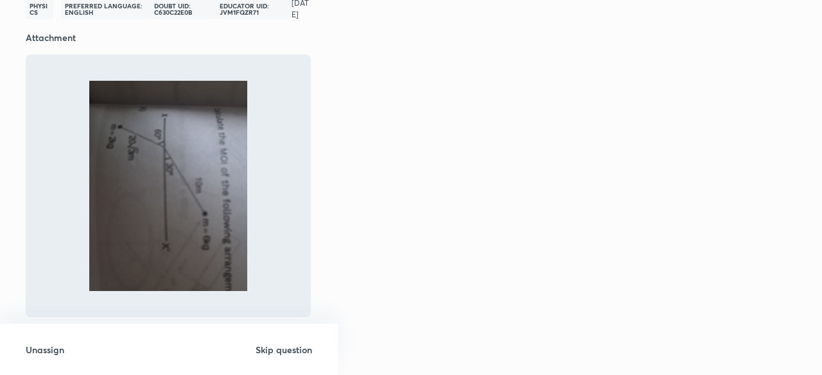
click at [284, 353] on h6 "Skip question" at bounding box center [283, 349] width 56 height 13
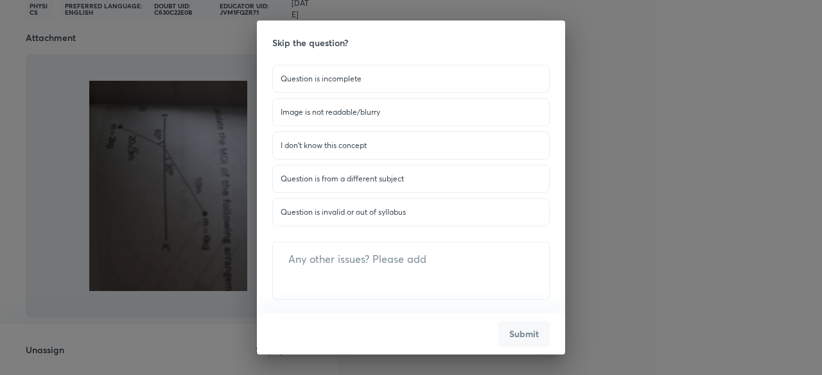
click at [348, 214] on p "Question is invalid or out of syllabus" at bounding box center [410, 213] width 261 height 12
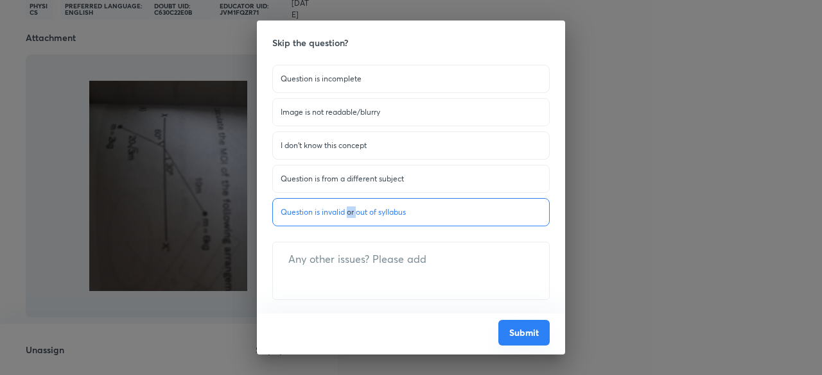
click at [509, 336] on button "Submit" at bounding box center [523, 333] width 51 height 26
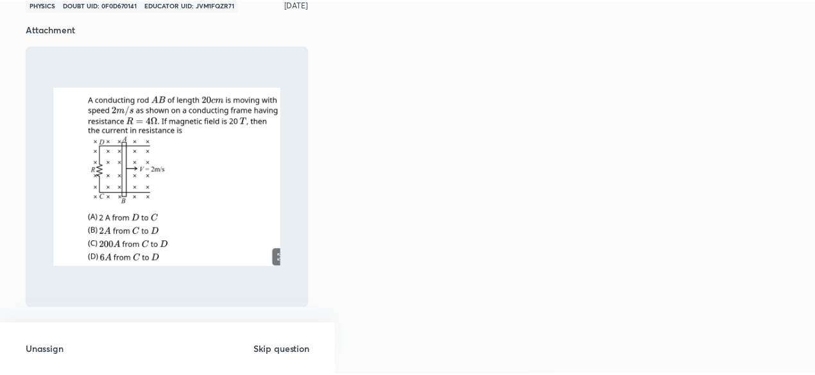
scroll to position [64, 0]
click at [58, 348] on h6 "Unassign" at bounding box center [45, 349] width 39 height 13
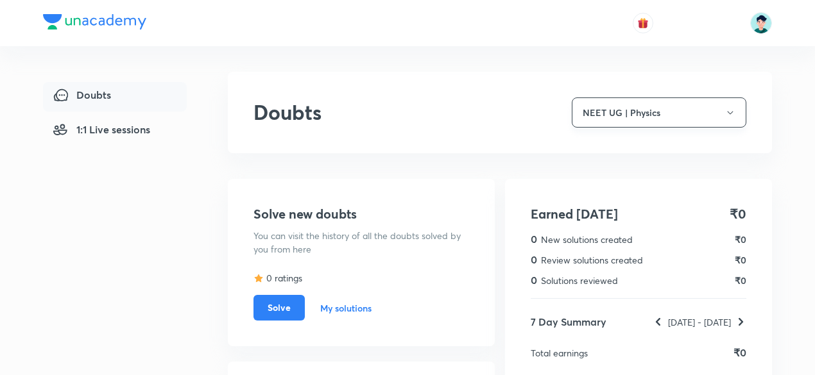
click at [735, 111] on icon "button" at bounding box center [730, 113] width 10 height 10
click at [702, 111] on button "NEET UG | Physics" at bounding box center [659, 113] width 175 height 30
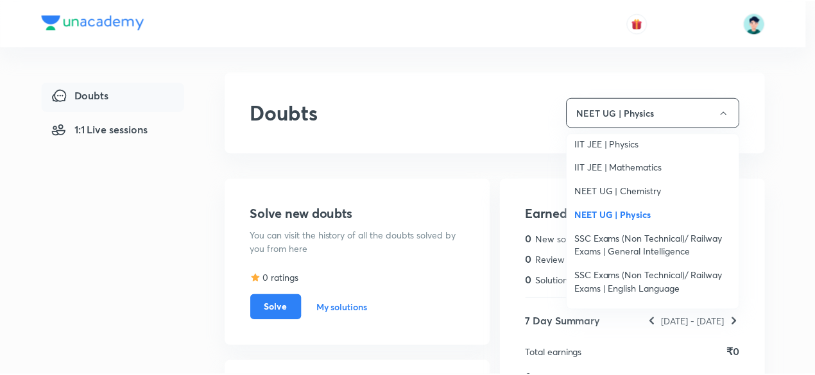
scroll to position [180, 0]
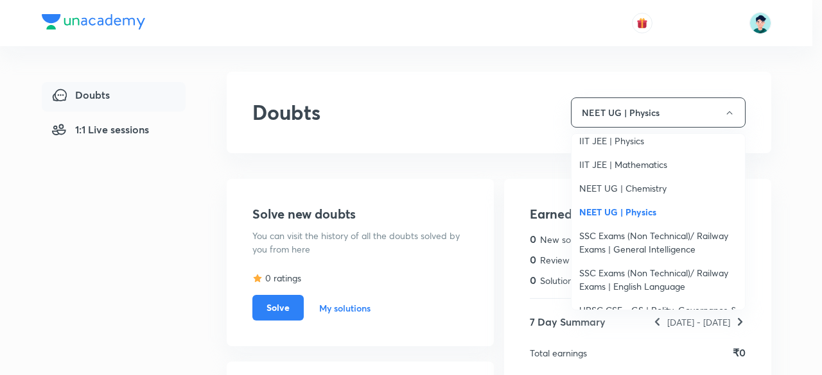
click at [665, 237] on span "SSC Exams (Non Technical)/ Railway Exams | General Intelligence" at bounding box center [658, 242] width 158 height 27
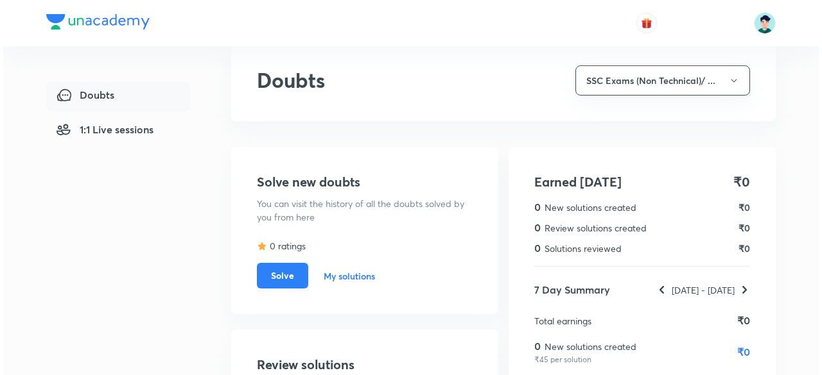
scroll to position [22, 0]
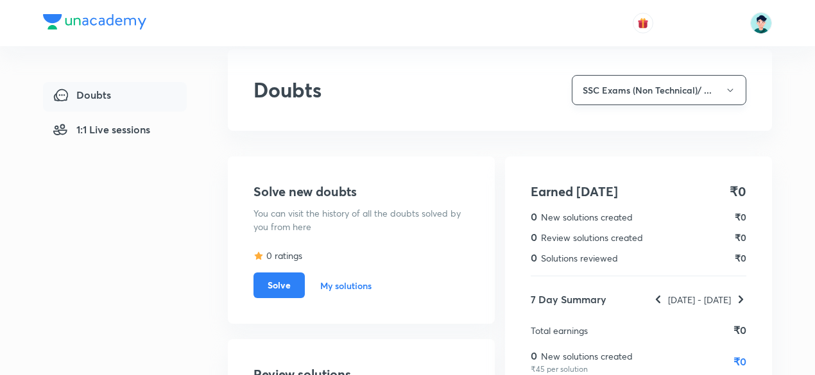
click at [705, 90] on button "SSC Exams (Non Technical)/ ..." at bounding box center [659, 90] width 175 height 30
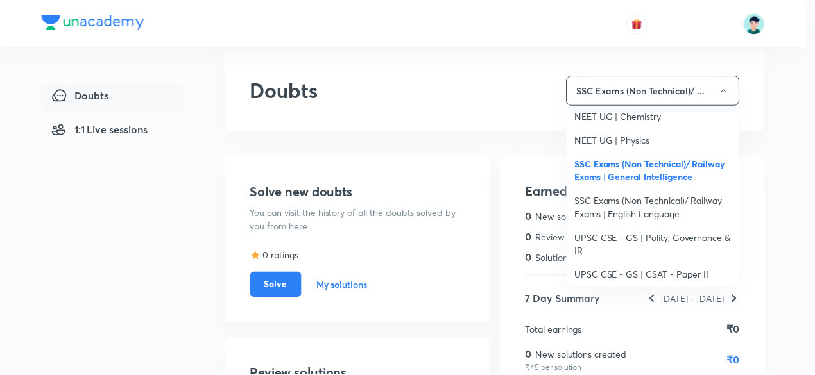
scroll to position [231, 0]
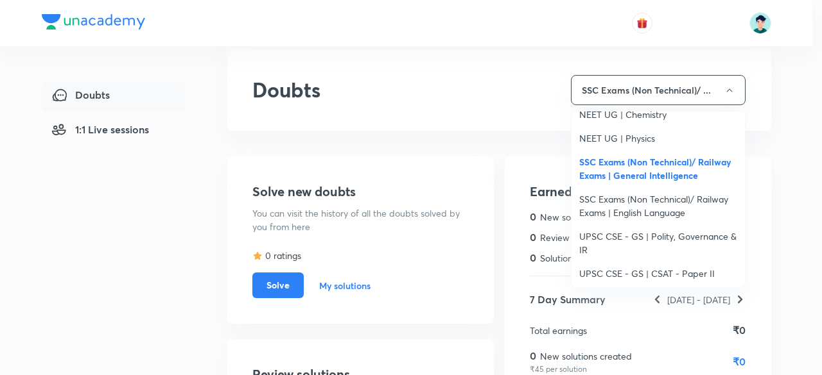
click at [648, 197] on span "SSC Exams (Non Technical)/ Railway Exams | English Language" at bounding box center [658, 206] width 158 height 27
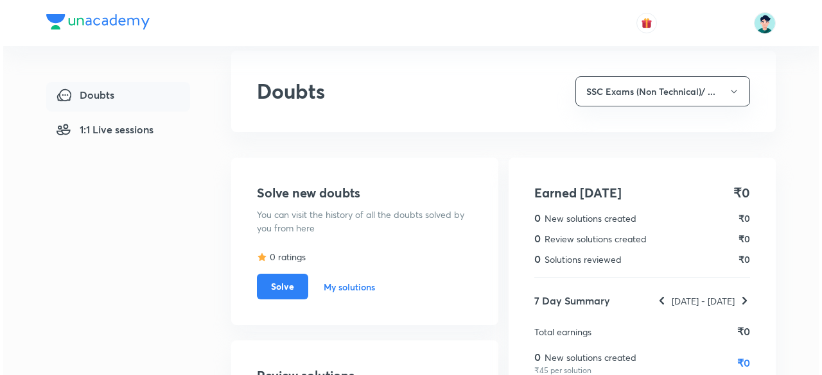
scroll to position [17, 0]
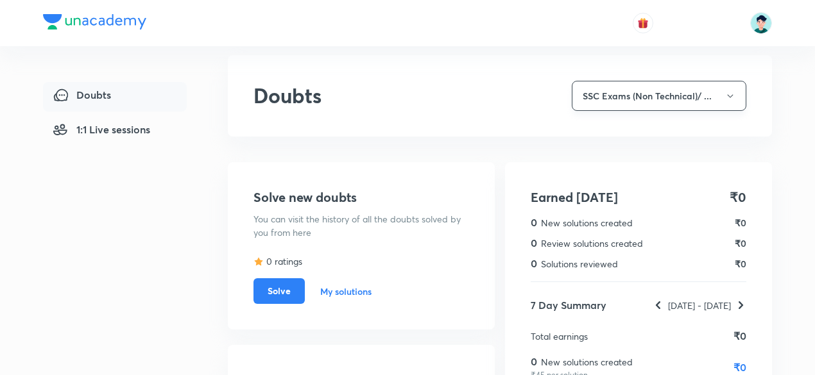
click at [719, 103] on button "SSC Exams (Non Technical)/ ..." at bounding box center [659, 96] width 175 height 30
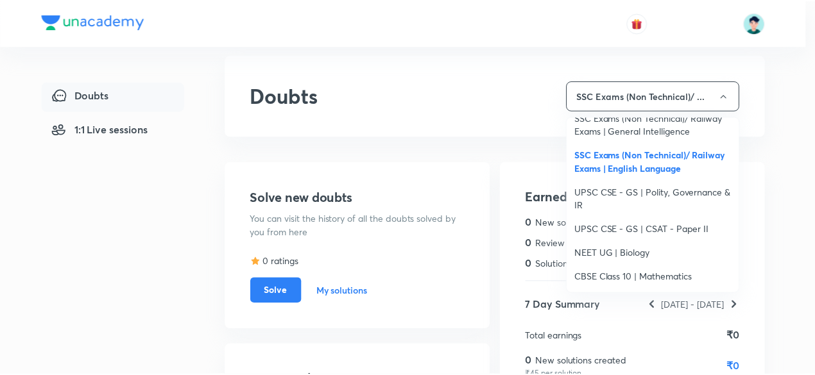
scroll to position [282, 0]
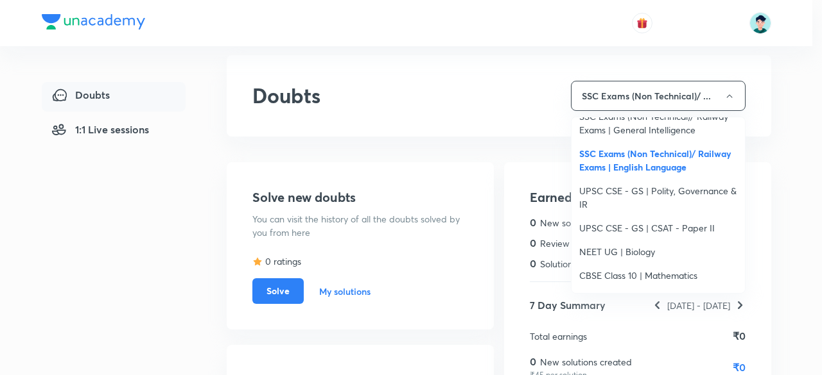
click at [687, 191] on span "UPSC CSE - GS | Polity, Governance & IR" at bounding box center [658, 197] width 158 height 27
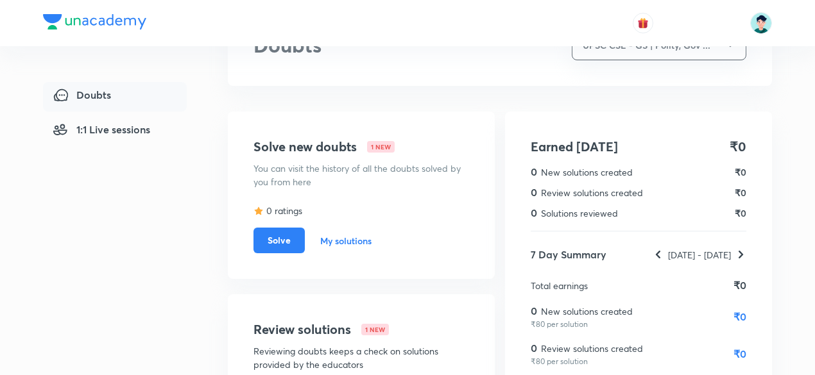
scroll to position [51, 0]
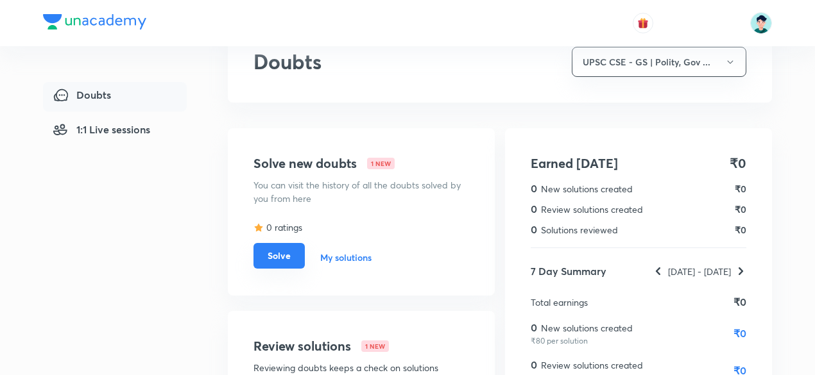
click at [275, 255] on button "Solve" at bounding box center [279, 256] width 51 height 26
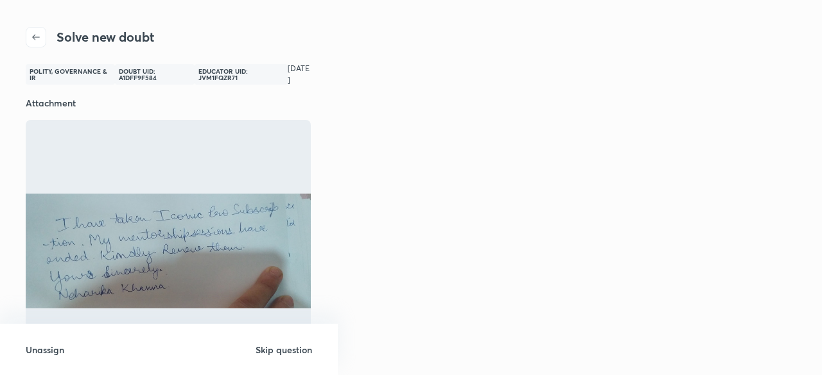
click at [282, 351] on h6 "Skip question" at bounding box center [283, 349] width 56 height 13
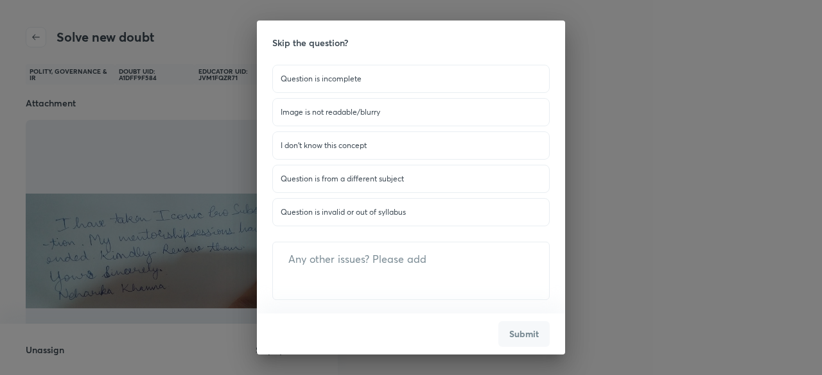
click at [356, 212] on p "Question is invalid or out of syllabus" at bounding box center [410, 213] width 261 height 12
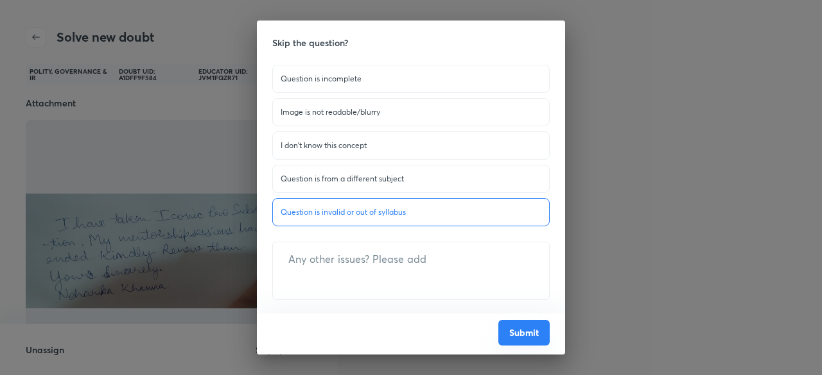
click at [526, 340] on button "Submit" at bounding box center [523, 333] width 51 height 26
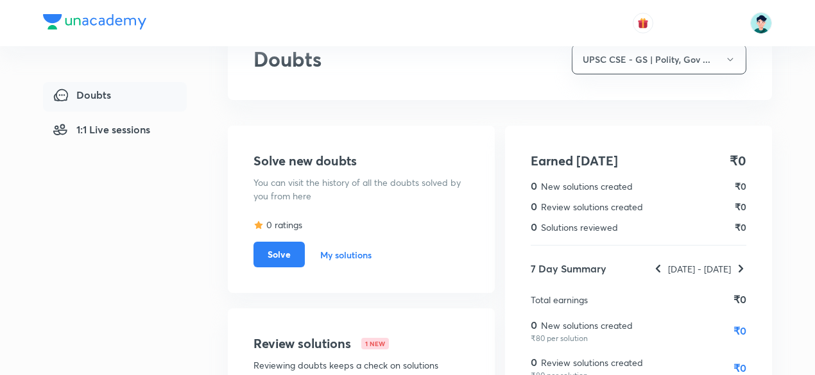
scroll to position [53, 0]
click at [669, 64] on button "UPSC CSE - GS | Polity, Gov ..." at bounding box center [659, 60] width 175 height 30
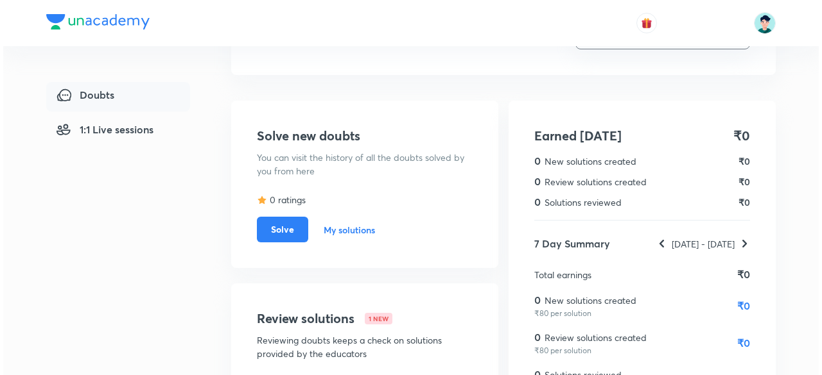
scroll to position [0, 0]
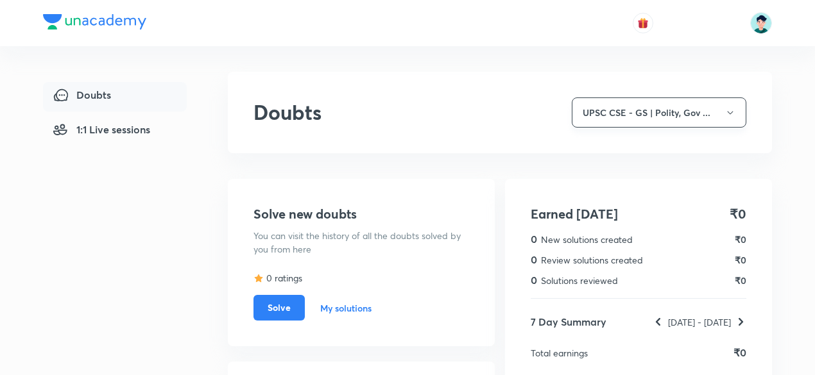
click at [707, 116] on button "UPSC CSE - GS | Polity, Gov ..." at bounding box center [659, 113] width 175 height 30
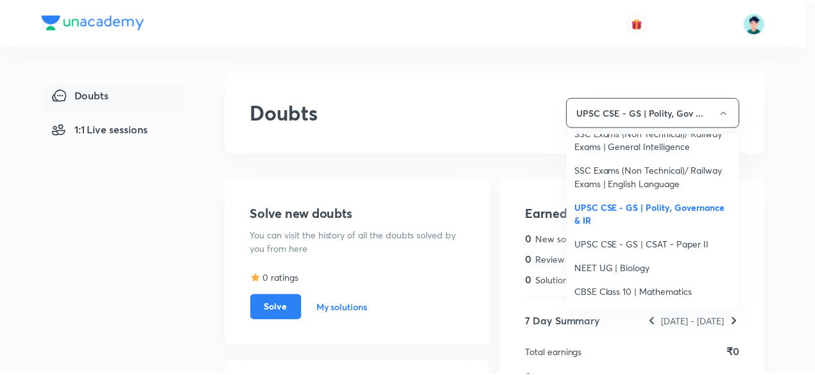
scroll to position [308, 0]
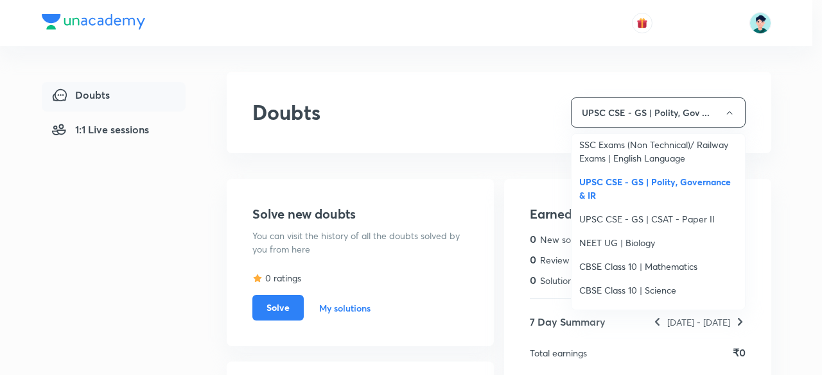
click at [648, 218] on span "UPSC CSE - GS | CSAT - Paper II" at bounding box center [658, 218] width 158 height 13
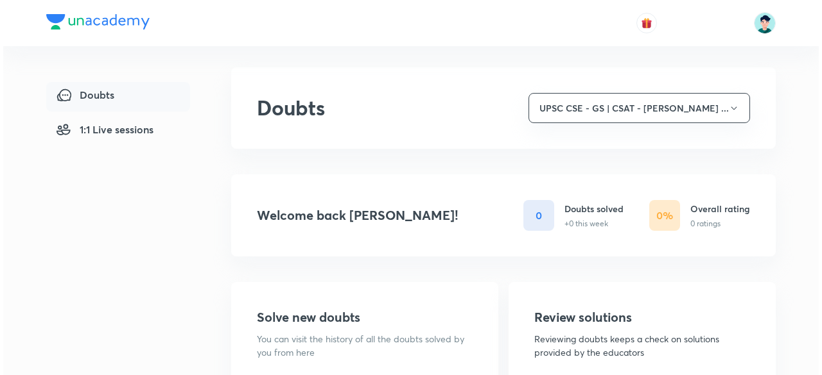
scroll to position [3, 0]
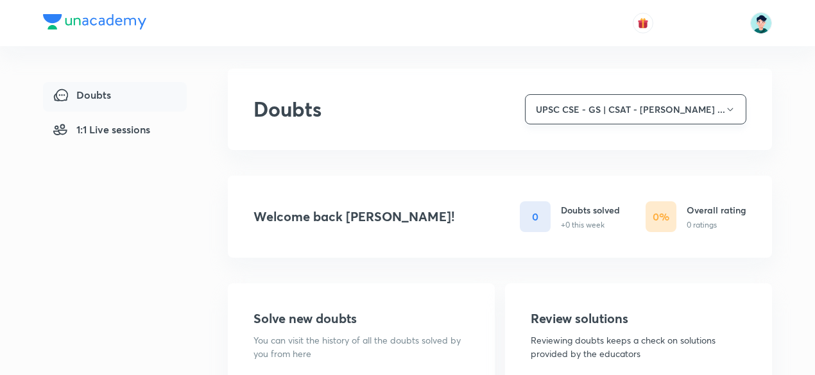
click at [706, 108] on button "UPSC CSE - GS | CSAT - [PERSON_NAME] ..." at bounding box center [635, 109] width 221 height 30
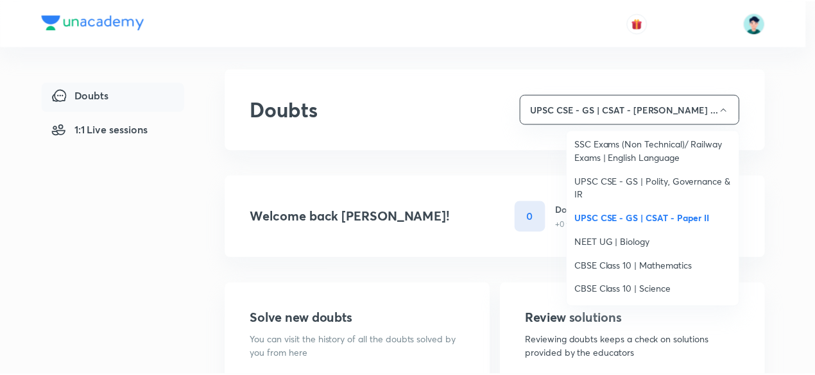
scroll to position [308, 0]
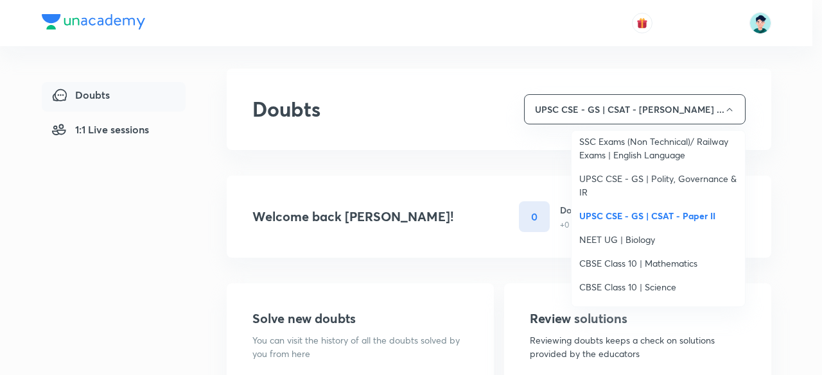
click at [630, 245] on span "NEET UG | Biology" at bounding box center [658, 239] width 158 height 13
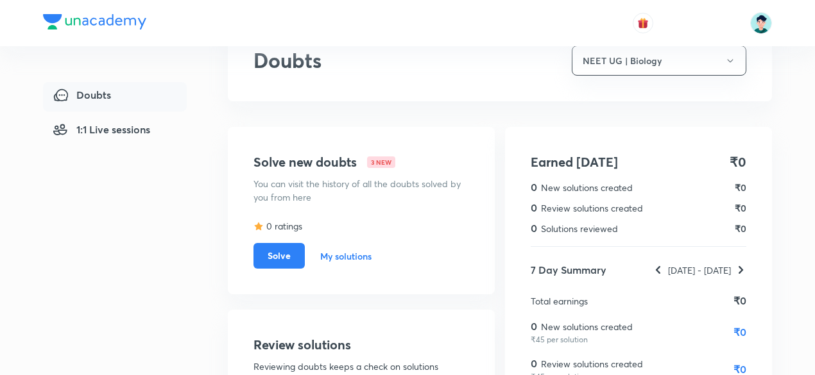
scroll to position [53, 0]
click at [266, 252] on button "Solve" at bounding box center [279, 254] width 51 height 26
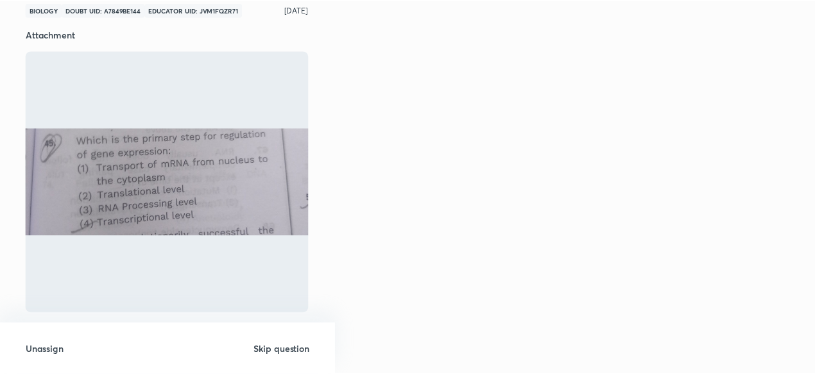
scroll to position [63, 0]
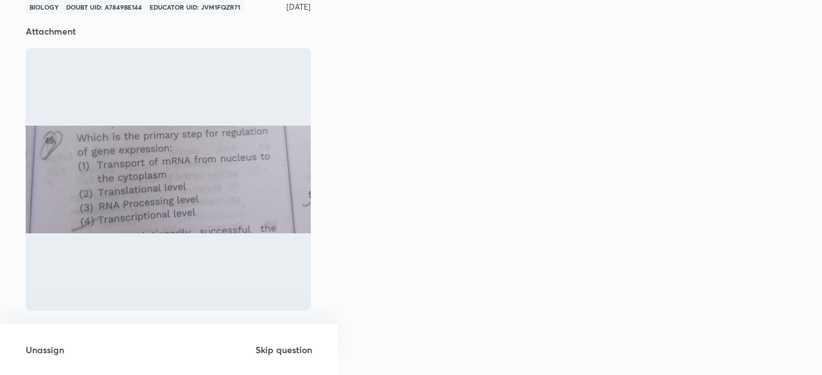
click at [338, 283] on div "Solve new doubt Biology Doubt UID: A7849BE144 Educator UID: JVM1FQZR71 [DATE] A…" at bounding box center [411, 187] width 822 height 375
click at [49, 350] on h6 "Unassign" at bounding box center [45, 349] width 39 height 13
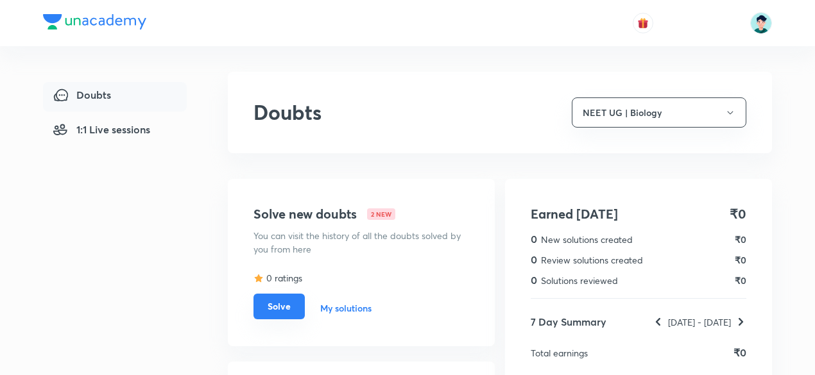
click at [271, 312] on button "Solve" at bounding box center [279, 307] width 51 height 26
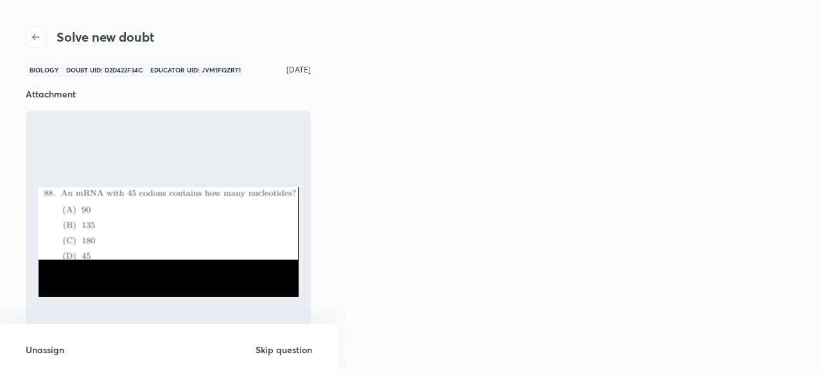
click at [185, 246] on img at bounding box center [169, 242] width 260 height 110
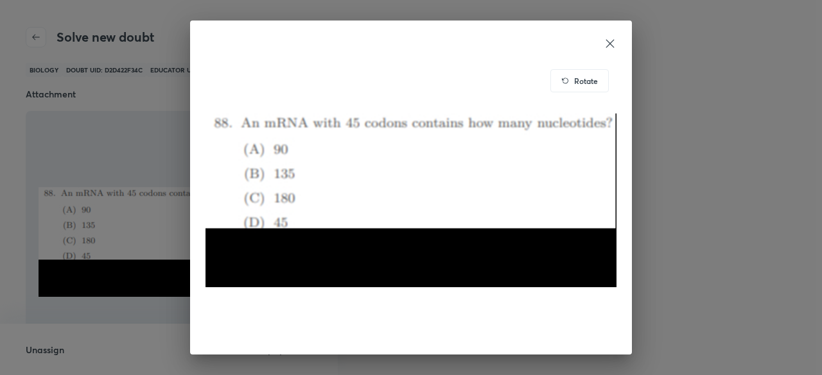
click at [185, 246] on div at bounding box center [411, 187] width 822 height 375
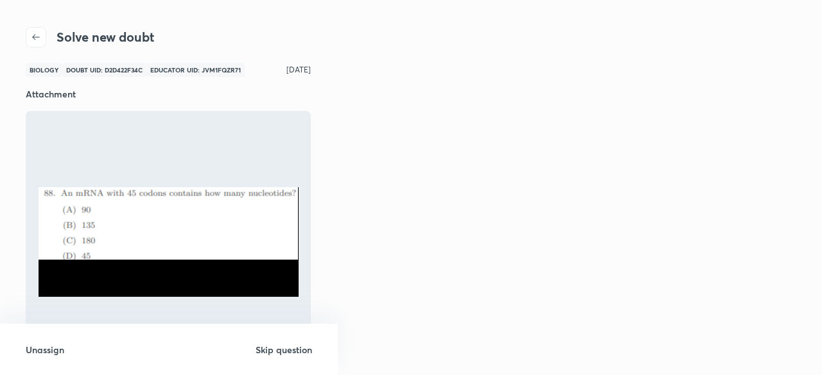
click at [185, 246] on img at bounding box center [169, 242] width 260 height 110
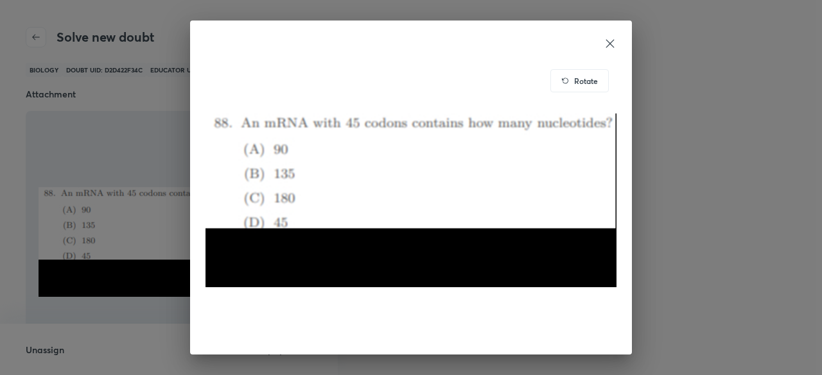
click at [610, 41] on icon at bounding box center [609, 43] width 13 height 13
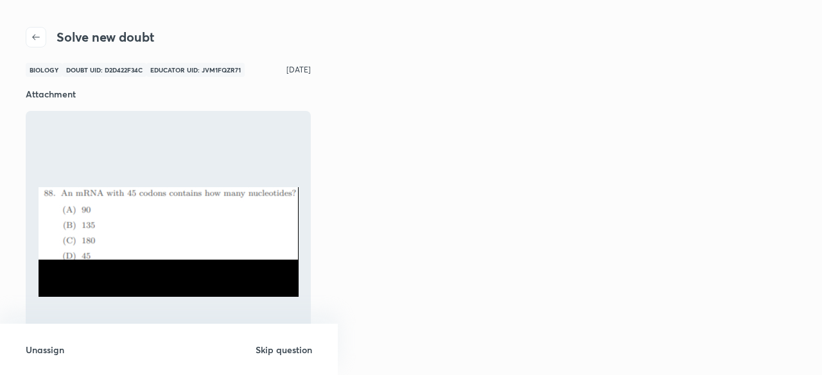
click at [50, 355] on h6 "Unassign" at bounding box center [45, 349] width 39 height 13
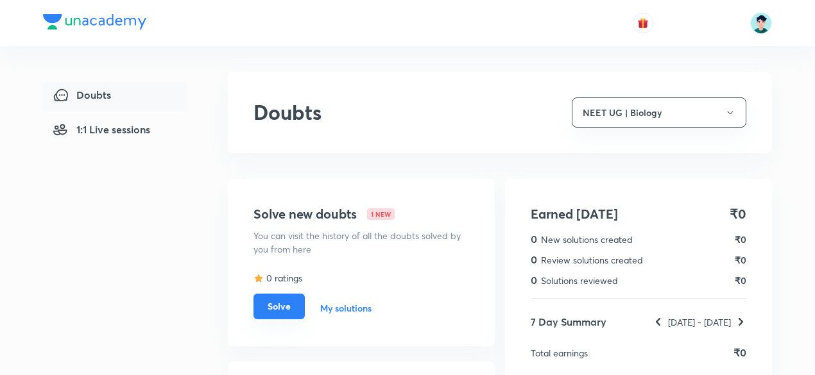
click at [286, 309] on button "Solve" at bounding box center [279, 307] width 51 height 26
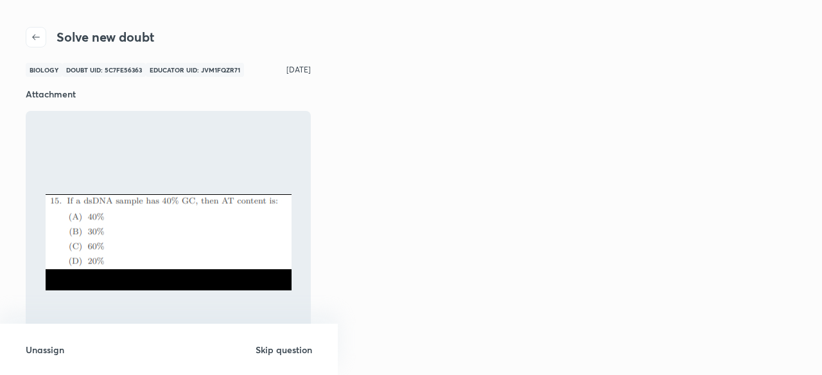
click at [56, 351] on h6 "Unassign" at bounding box center [45, 349] width 39 height 13
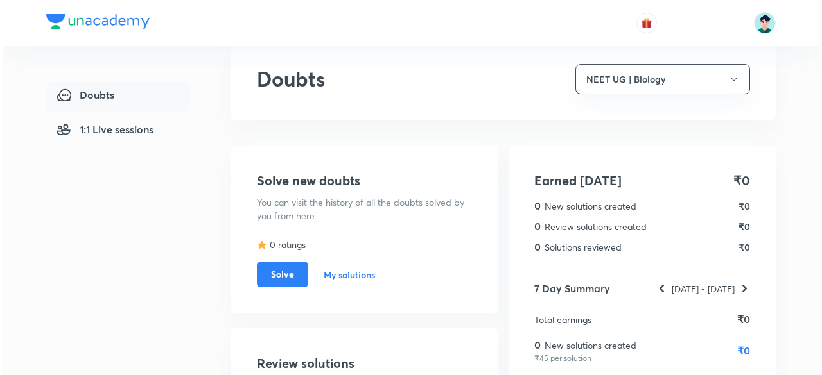
scroll to position [21, 0]
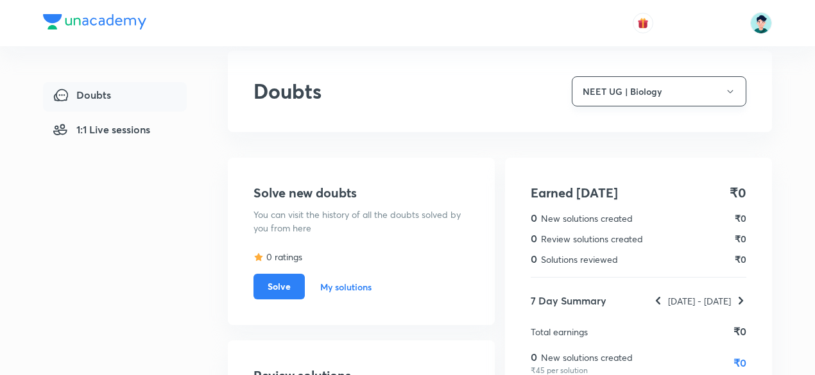
click at [732, 92] on icon "button" at bounding box center [730, 92] width 10 height 10
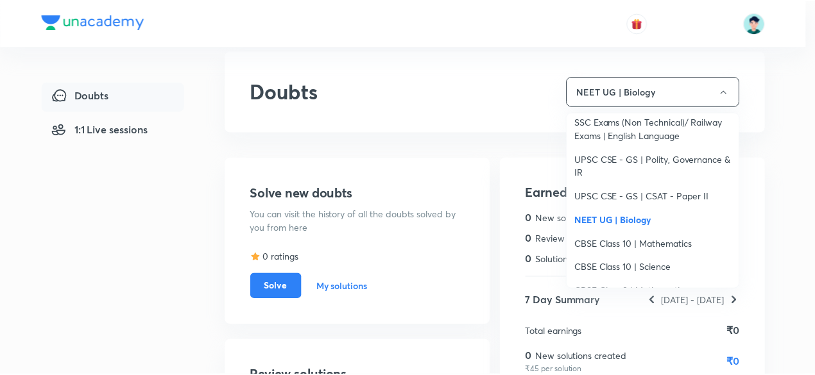
scroll to position [334, 0]
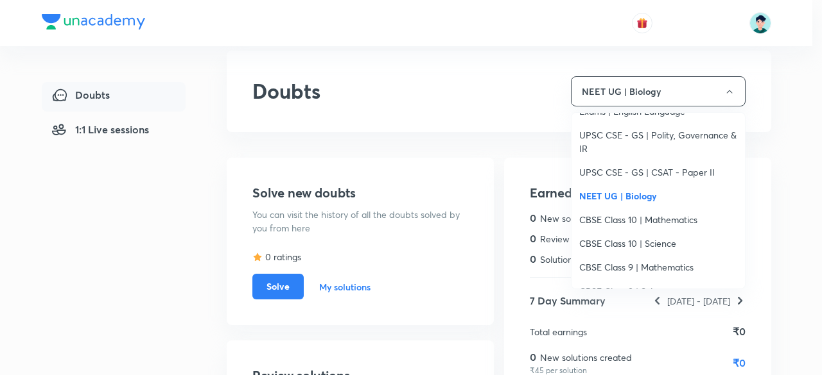
click at [652, 219] on span "CBSE Class 10 | Mathematics" at bounding box center [658, 219] width 158 height 13
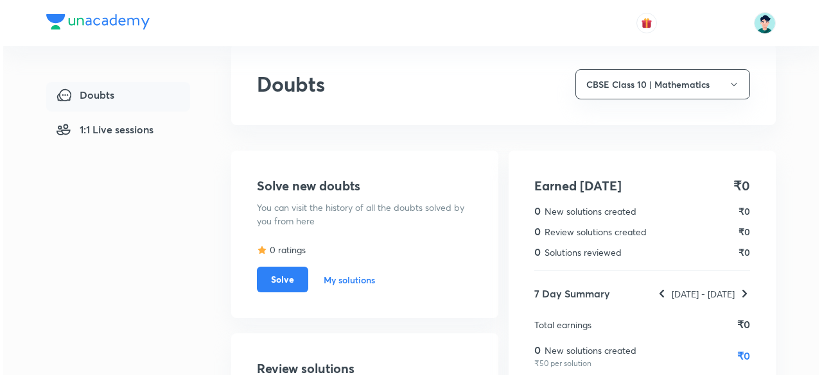
scroll to position [0, 0]
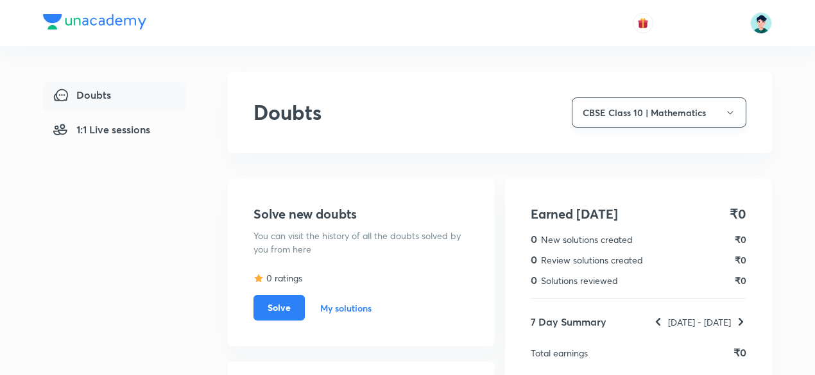
click at [723, 115] on button "CBSE Class 10 | Mathematics" at bounding box center [659, 113] width 175 height 30
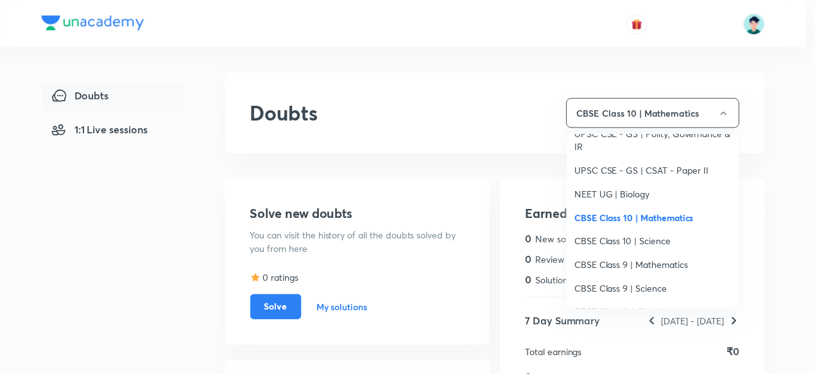
scroll to position [359, 0]
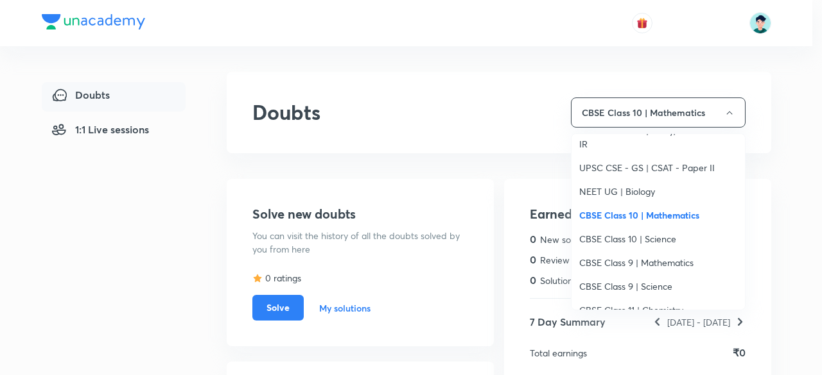
click at [665, 239] on span "CBSE Class 10 | Science" at bounding box center [658, 238] width 158 height 13
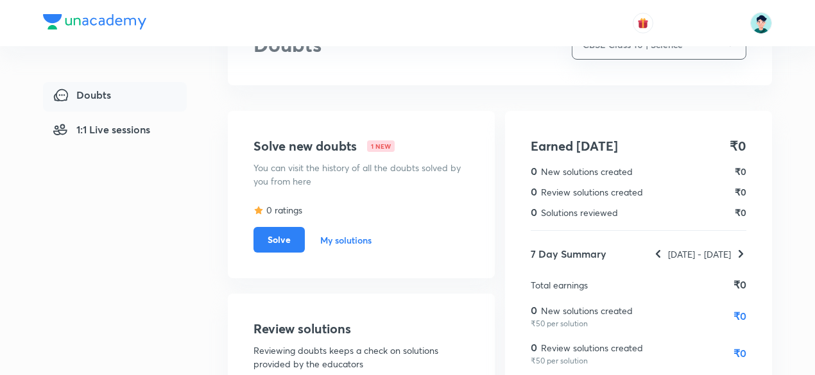
scroll to position [62, 0]
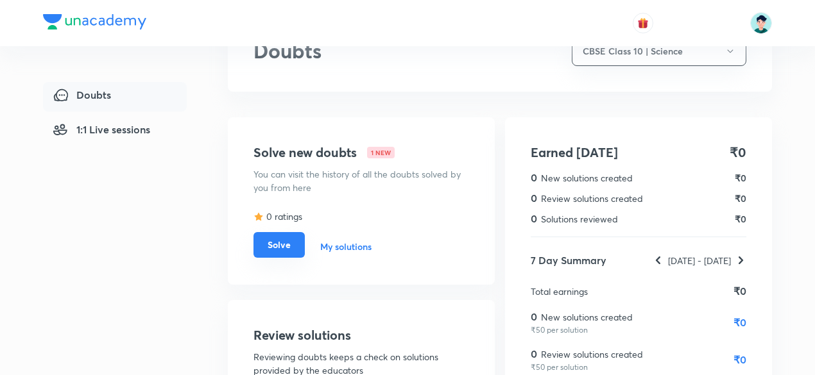
click at [287, 253] on button "Solve" at bounding box center [279, 245] width 51 height 26
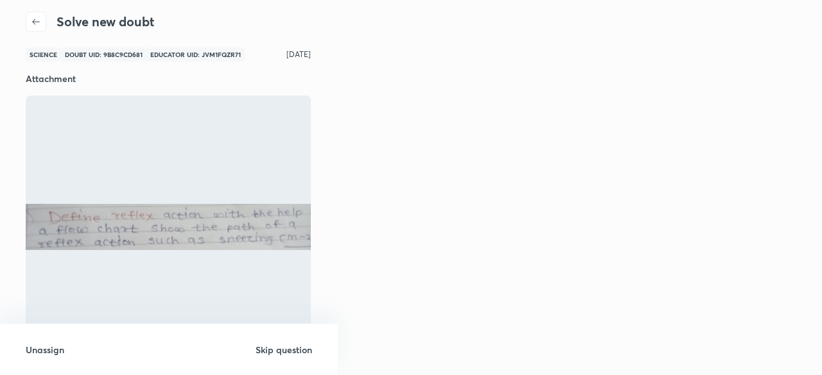
scroll to position [21, 0]
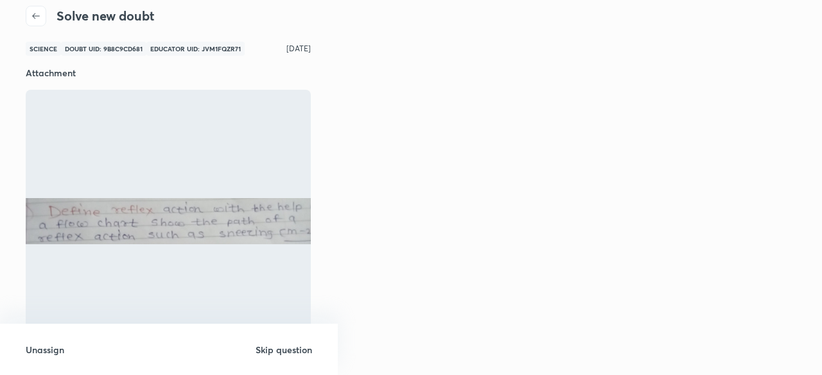
click at [294, 354] on h6 "Skip question" at bounding box center [283, 349] width 56 height 13
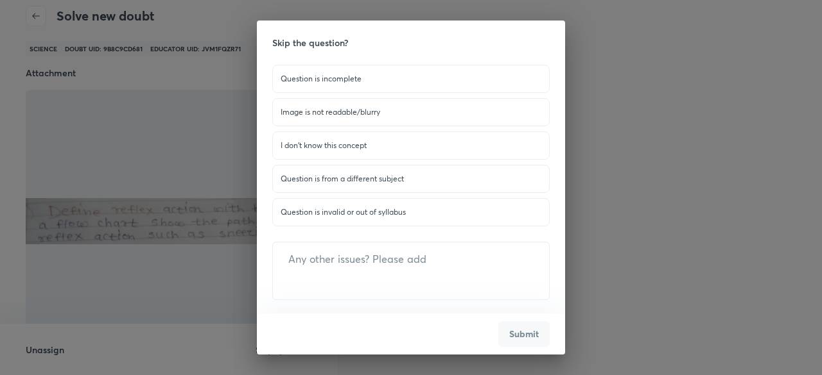
click at [374, 214] on p "Question is invalid or out of syllabus" at bounding box center [410, 213] width 261 height 12
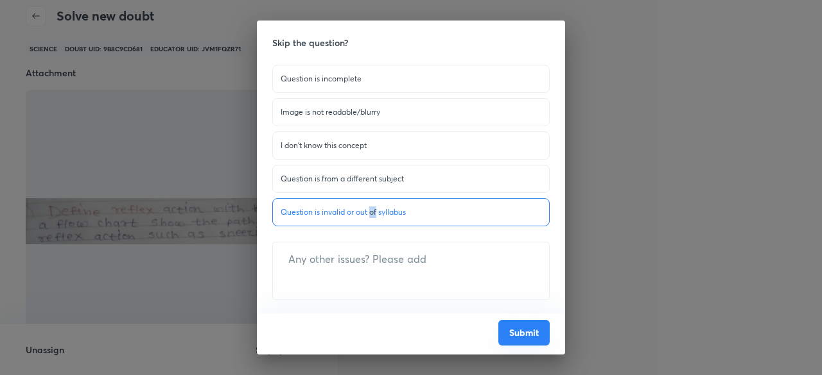
click at [517, 335] on button "Submit" at bounding box center [523, 333] width 51 height 26
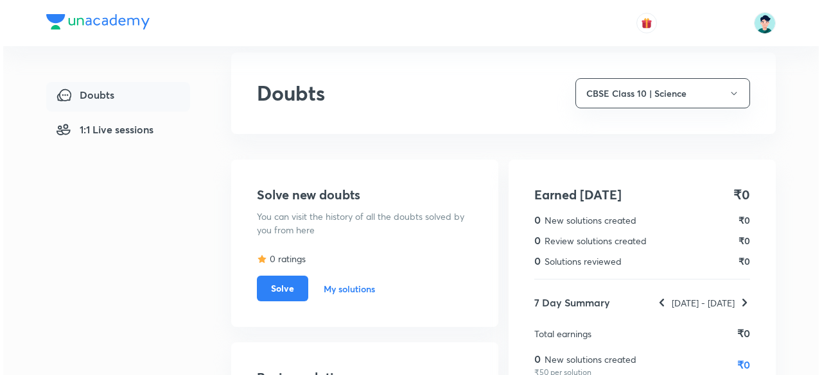
scroll to position [18, 0]
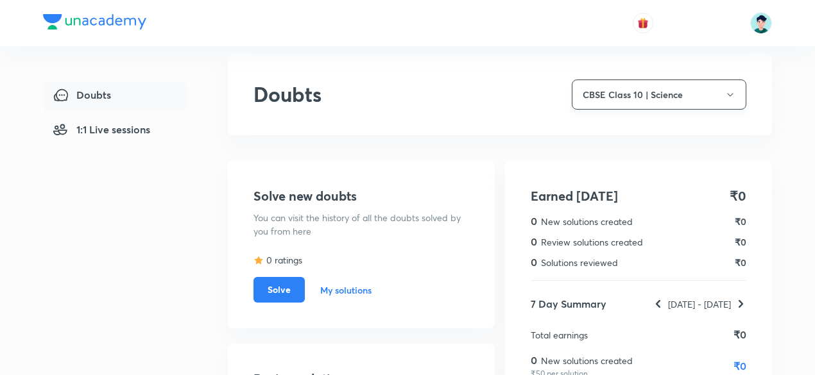
click at [716, 94] on button "CBSE Class 10 | Science" at bounding box center [659, 95] width 175 height 30
click at [725, 94] on button "CBSE Class 10 | Science" at bounding box center [659, 95] width 175 height 30
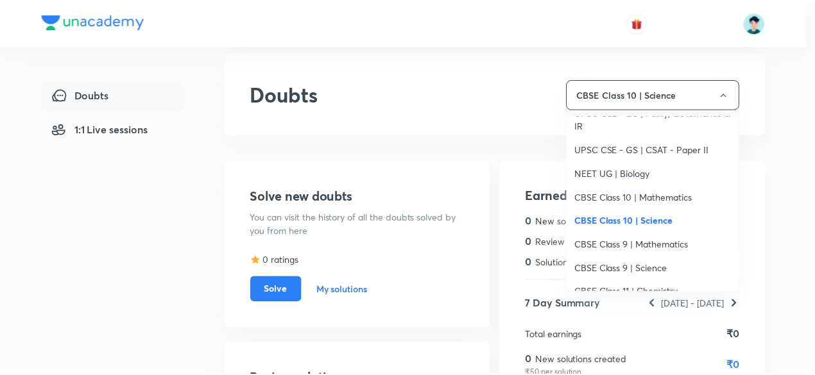
scroll to position [385, 0]
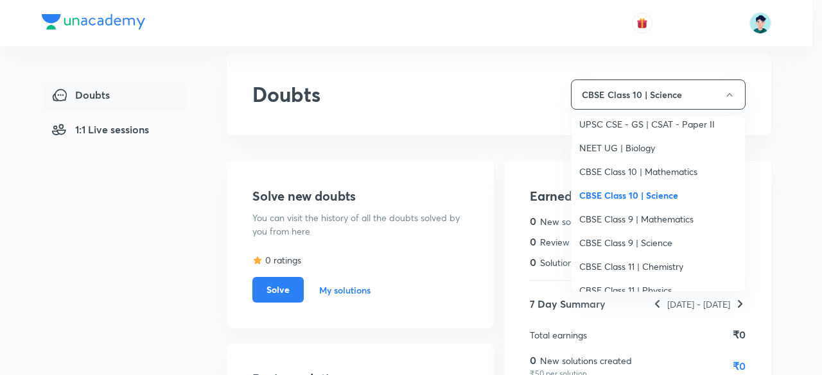
click at [682, 219] on span "CBSE Class 9 | Mathematics" at bounding box center [658, 218] width 158 height 13
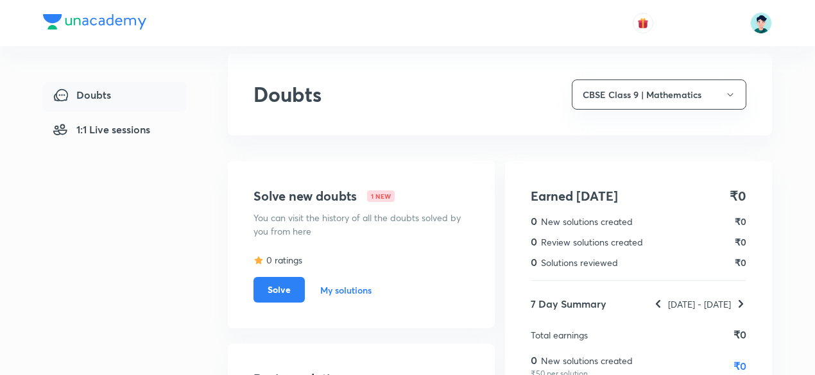
scroll to position [0, 0]
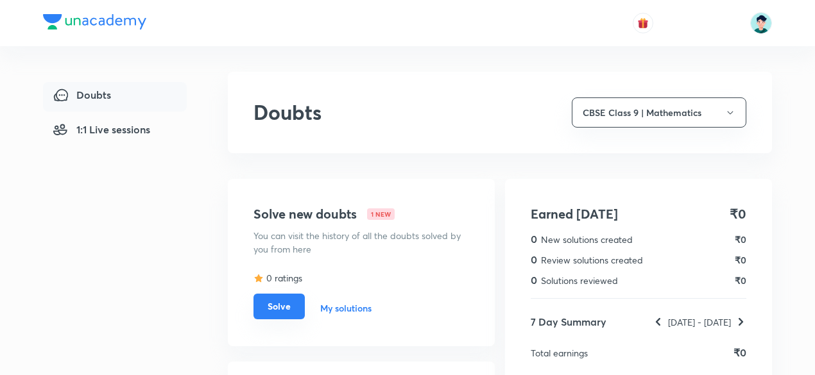
click at [273, 312] on button "Solve" at bounding box center [279, 307] width 51 height 26
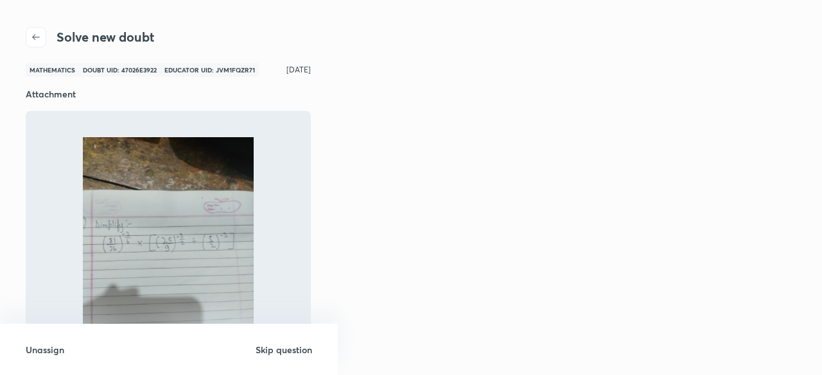
click at [263, 353] on h6 "Skip question" at bounding box center [283, 349] width 56 height 13
click at [281, 352] on h6 "Skip question" at bounding box center [283, 349] width 56 height 13
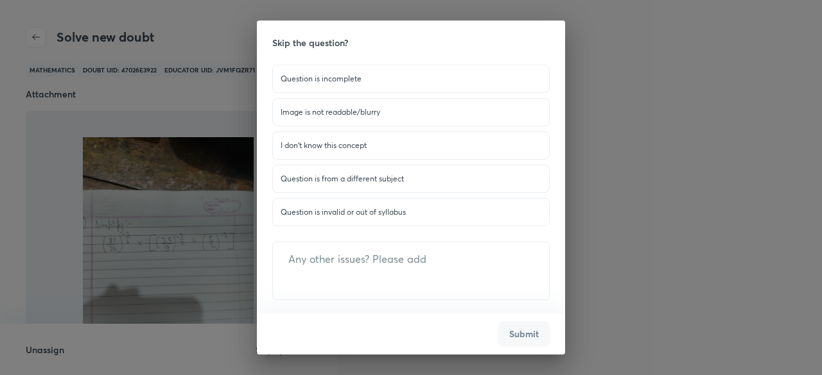
click at [338, 211] on p "Question is invalid or out of syllabus" at bounding box center [410, 213] width 261 height 12
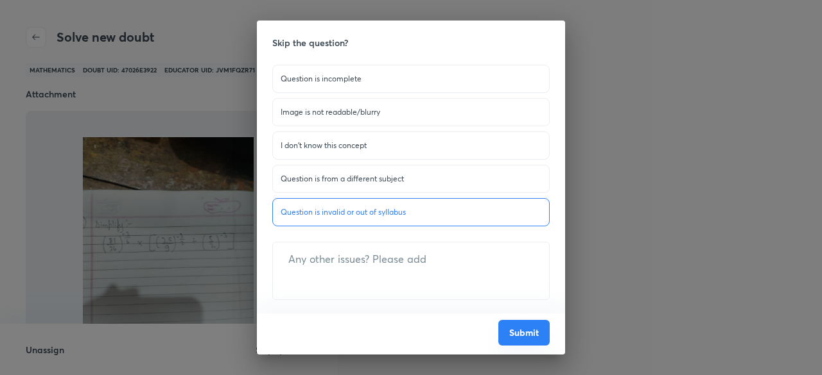
click at [517, 337] on button "Submit" at bounding box center [523, 333] width 51 height 26
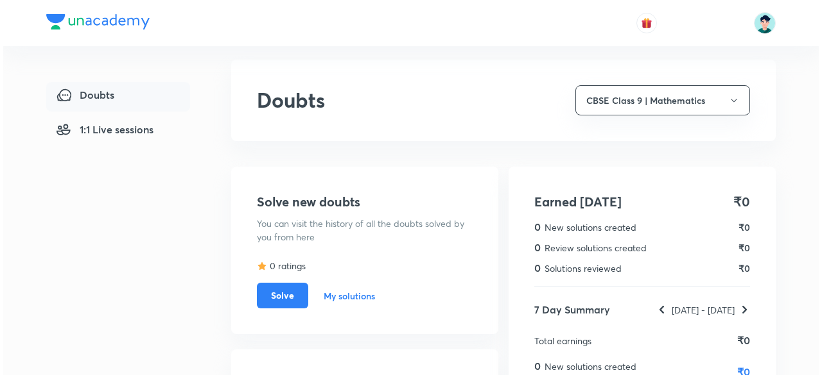
scroll to position [11, 0]
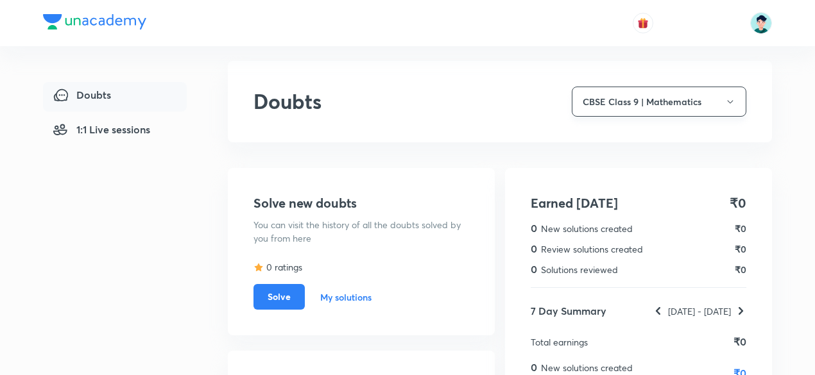
click at [716, 103] on button "CBSE Class 9 | Mathematics" at bounding box center [659, 102] width 175 height 30
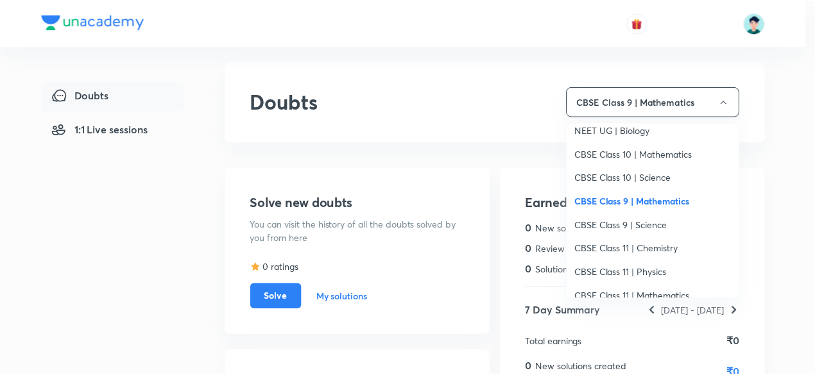
scroll to position [411, 0]
click at [661, 223] on span "CBSE Class 9 | Science" at bounding box center [658, 224] width 158 height 13
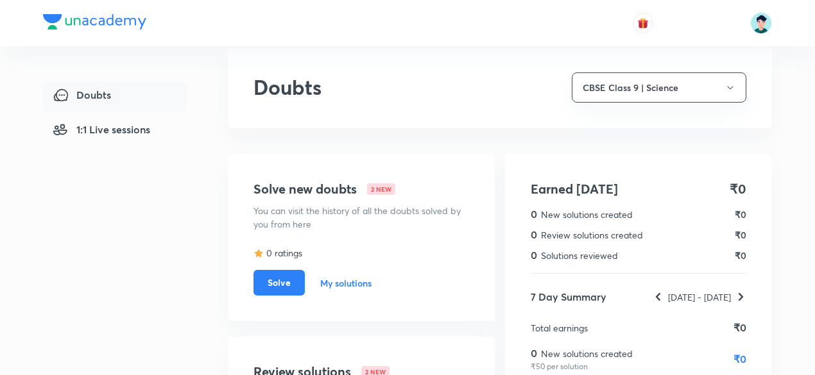
scroll to position [22, 0]
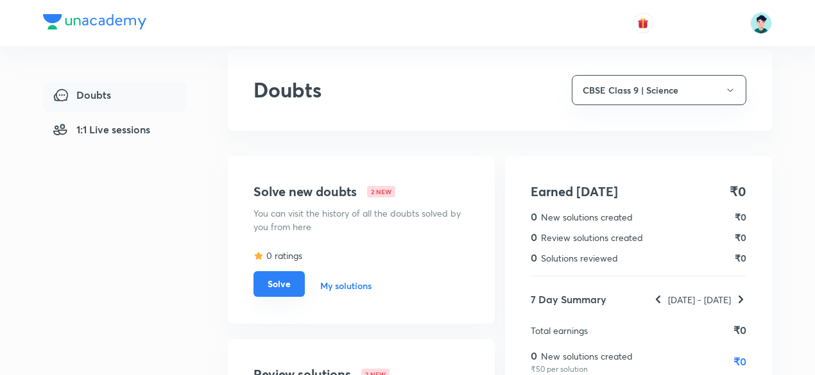
click at [289, 284] on button "Solve" at bounding box center [279, 284] width 51 height 26
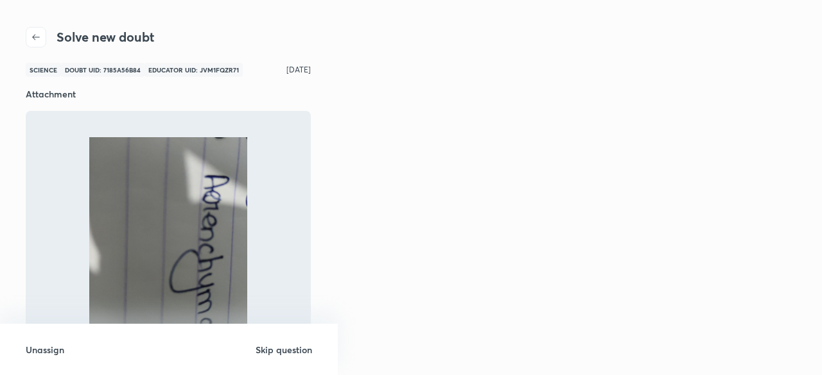
click at [293, 349] on h6 "Skip question" at bounding box center [283, 349] width 56 height 13
click at [290, 352] on h6 "Skip question" at bounding box center [283, 349] width 56 height 13
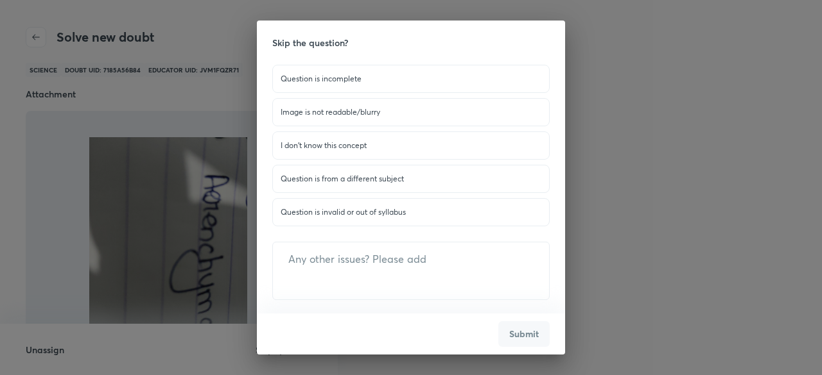
click at [336, 214] on p "Question is invalid or out of syllabus" at bounding box center [410, 213] width 261 height 12
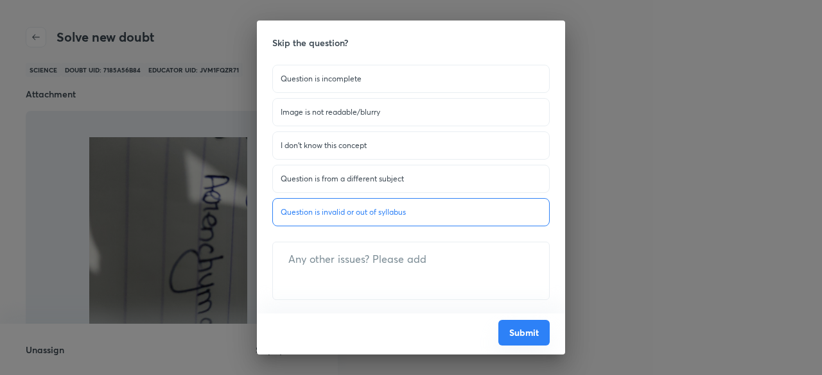
click at [511, 340] on button "Submit" at bounding box center [523, 333] width 51 height 26
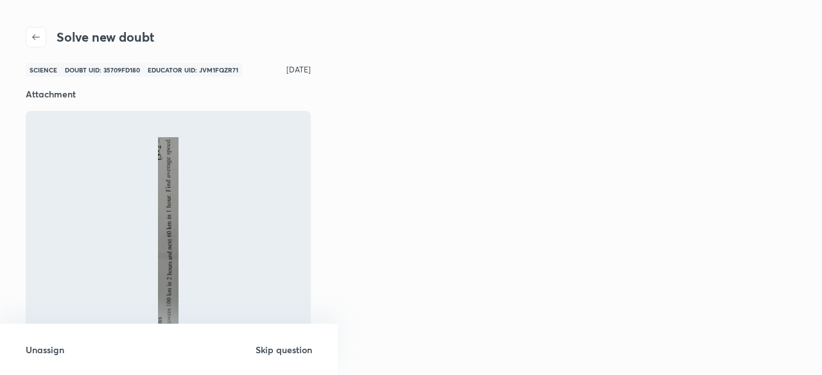
click at [290, 351] on h6 "Skip question" at bounding box center [283, 349] width 56 height 13
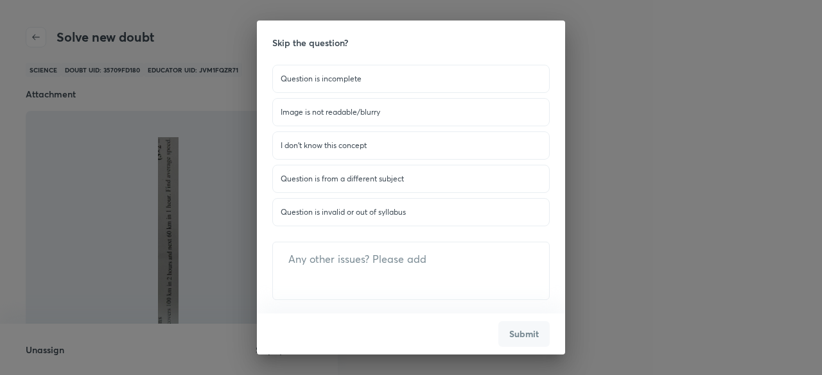
click at [340, 209] on p "Question is invalid or out of syllabus" at bounding box center [410, 213] width 261 height 12
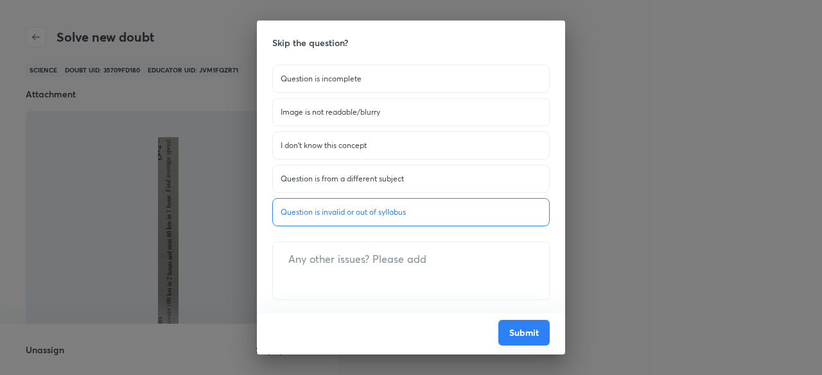
click at [506, 332] on button "Submit" at bounding box center [523, 333] width 51 height 26
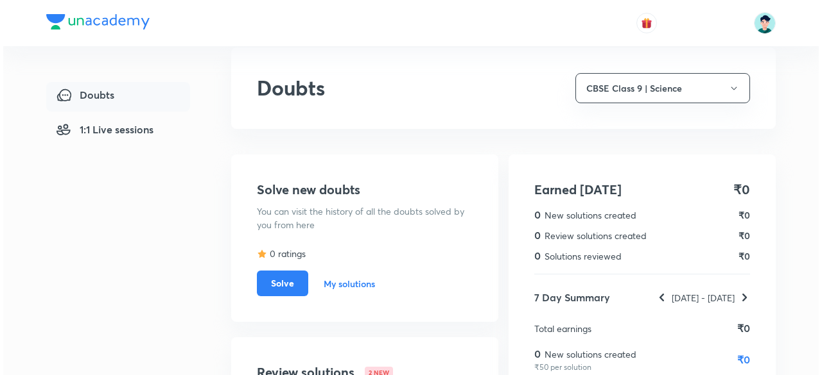
scroll to position [22, 0]
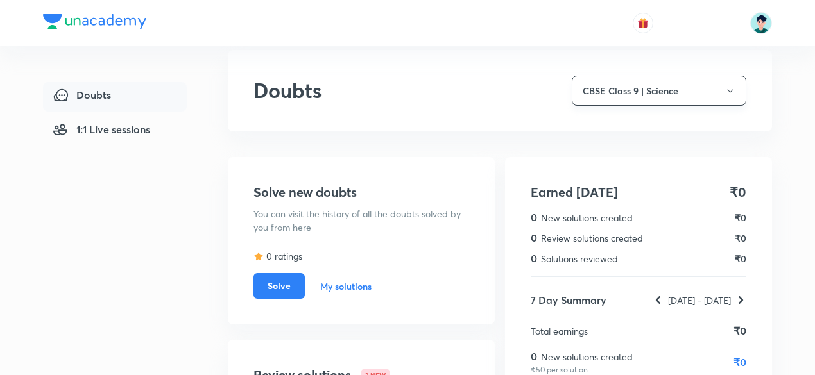
click at [721, 94] on button "CBSE Class 9 | Science" at bounding box center [659, 91] width 175 height 30
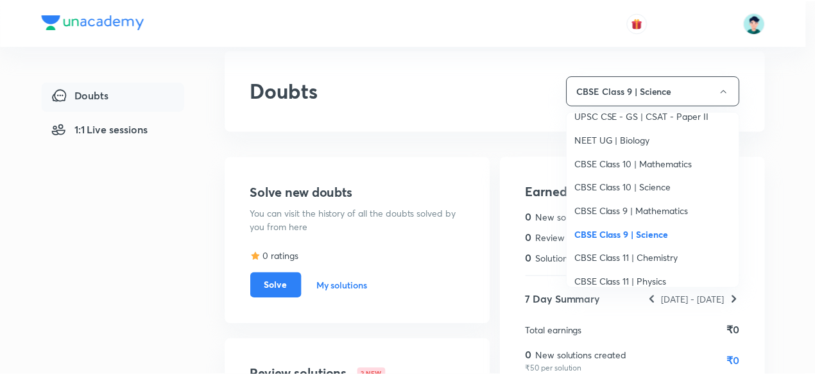
scroll to position [411, 0]
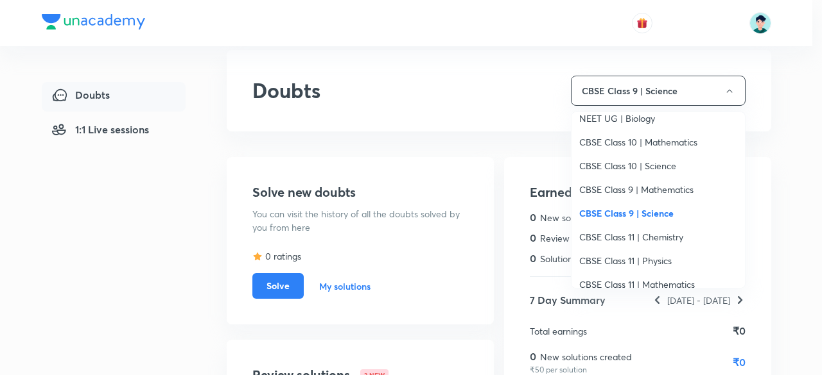
click at [668, 237] on span "CBSE Class 11 | Chemistry" at bounding box center [658, 236] width 158 height 13
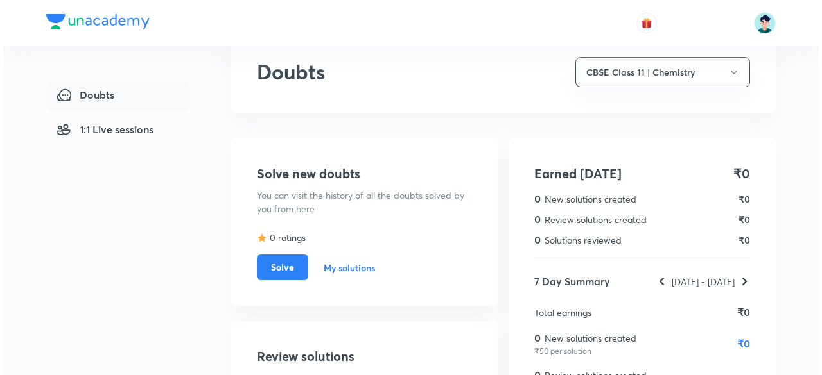
scroll to position [31, 0]
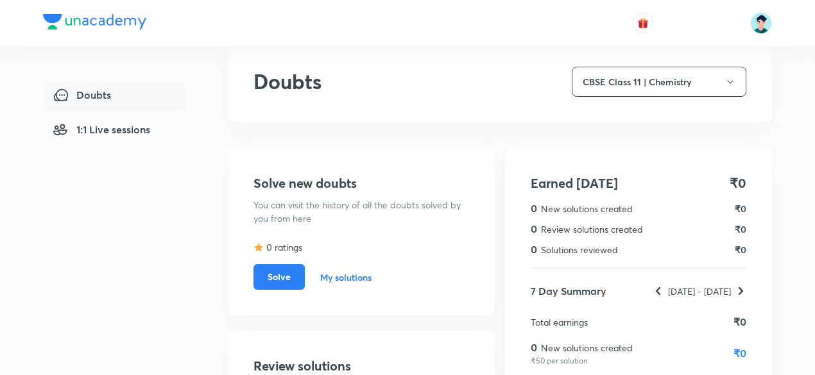
click at [723, 85] on button "CBSE Class 11 | Chemistry" at bounding box center [659, 82] width 175 height 30
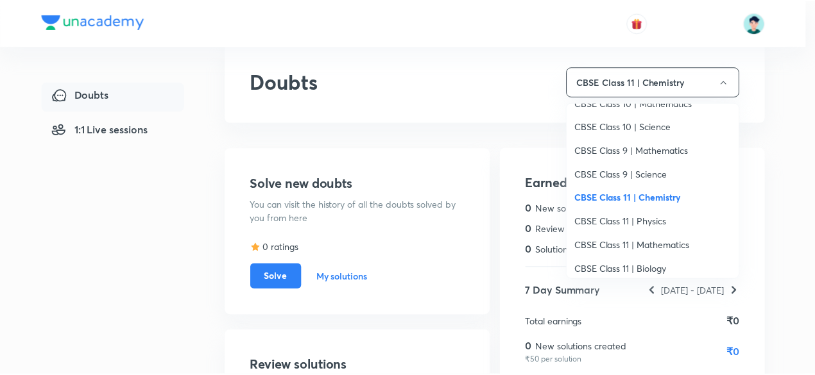
scroll to position [462, 0]
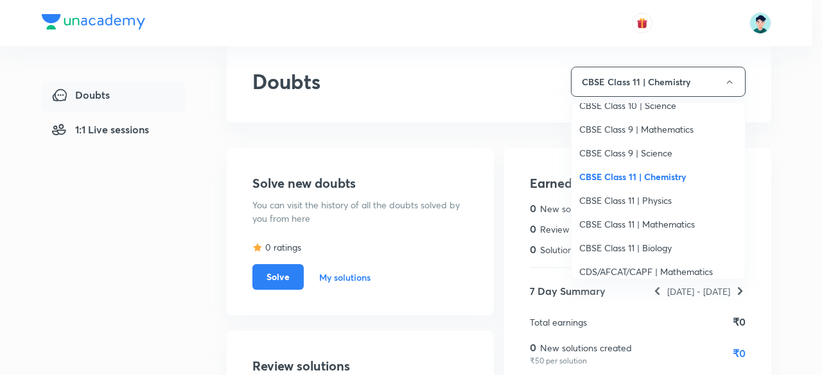
click at [660, 202] on span "CBSE Class 11 | Physics" at bounding box center [658, 200] width 158 height 13
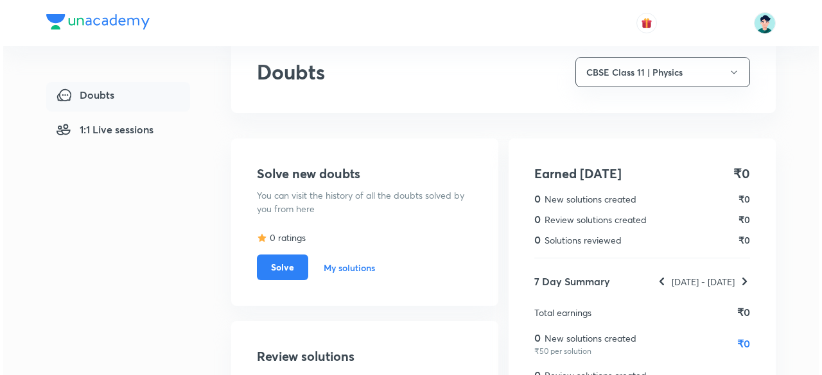
scroll to position [33, 0]
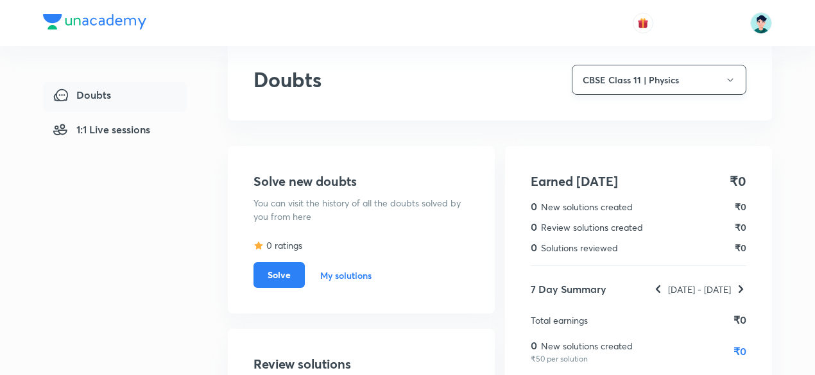
click at [705, 87] on button "CBSE Class 11 | Physics" at bounding box center [659, 80] width 175 height 30
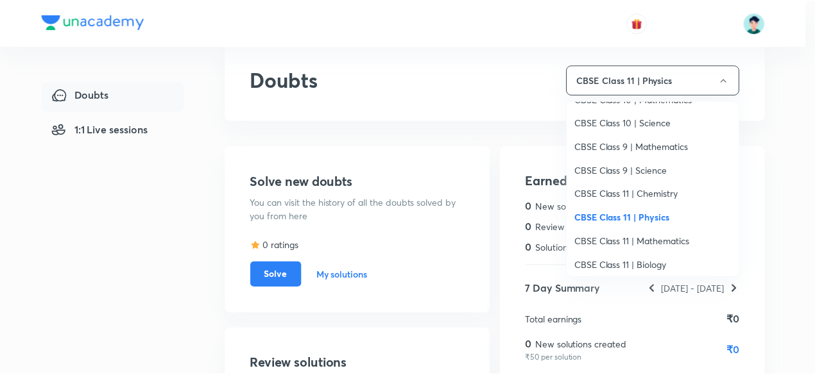
scroll to position [462, 0]
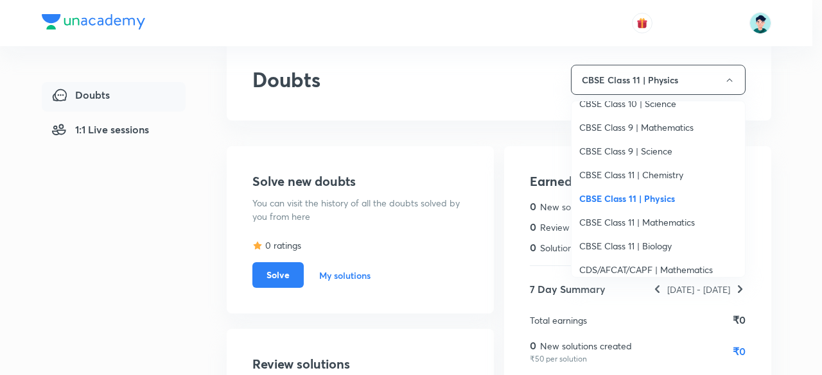
click at [667, 219] on span "CBSE Class 11 | Mathematics" at bounding box center [658, 222] width 158 height 13
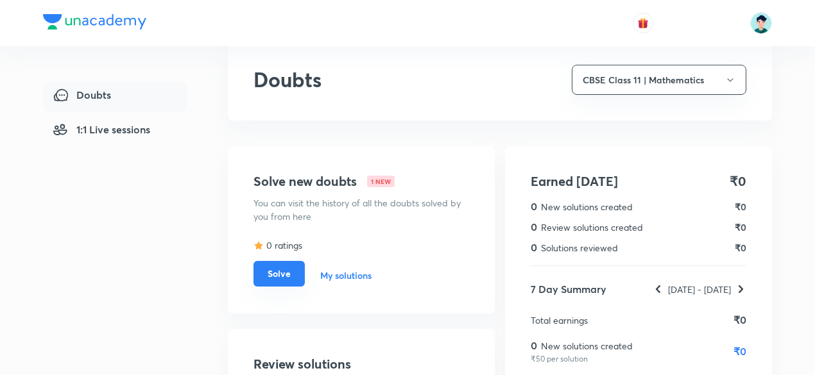
click at [289, 275] on button "Solve" at bounding box center [279, 274] width 51 height 26
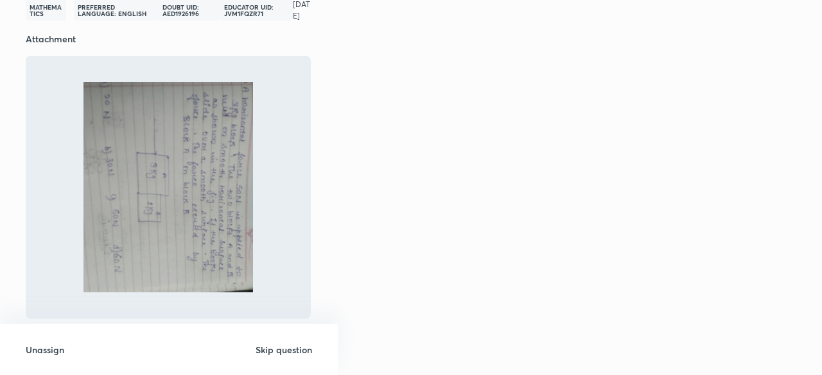
scroll to position [69, 0]
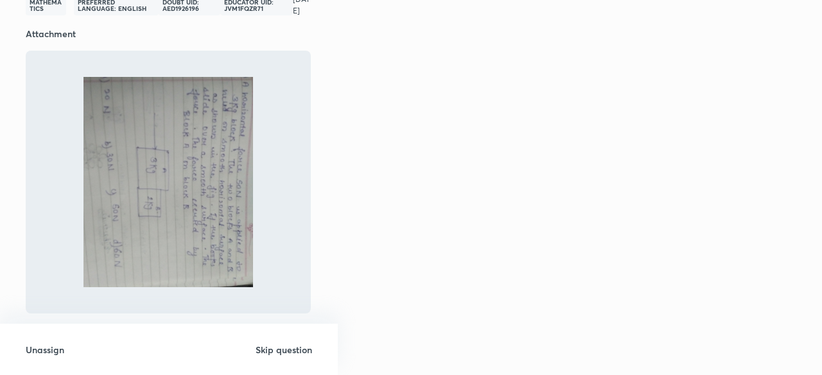
click at [286, 352] on h6 "Skip question" at bounding box center [283, 349] width 56 height 13
click at [288, 350] on h6 "Skip question" at bounding box center [283, 349] width 56 height 13
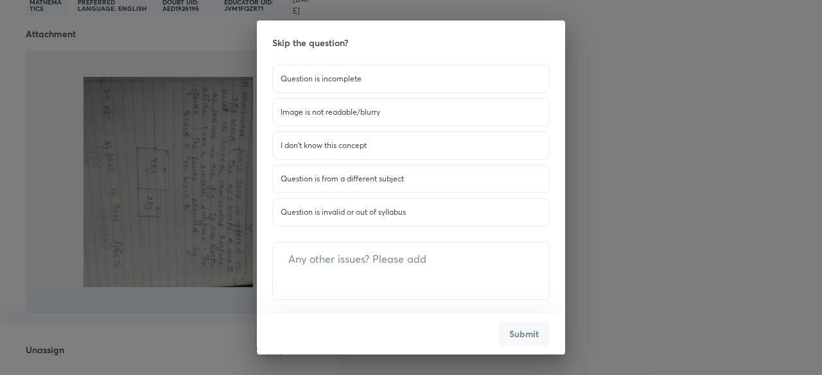
click at [381, 212] on p "Question is invalid or out of syllabus" at bounding box center [410, 213] width 261 height 12
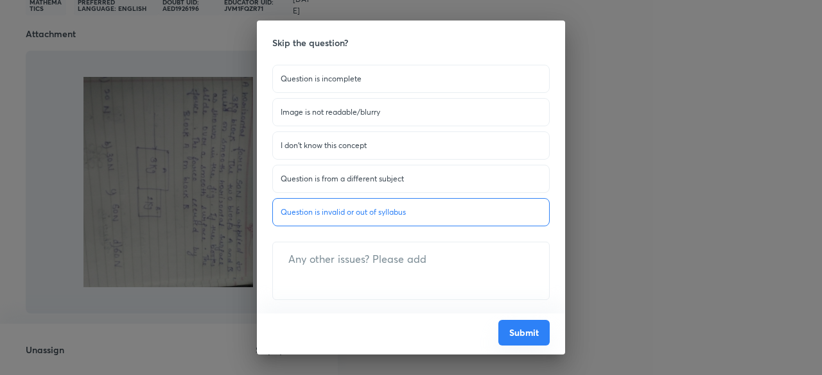
click at [526, 338] on button "Submit" at bounding box center [523, 333] width 51 height 26
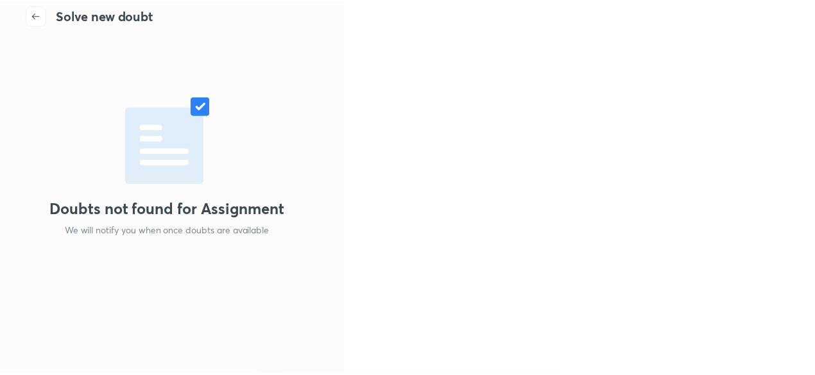
scroll to position [22, 0]
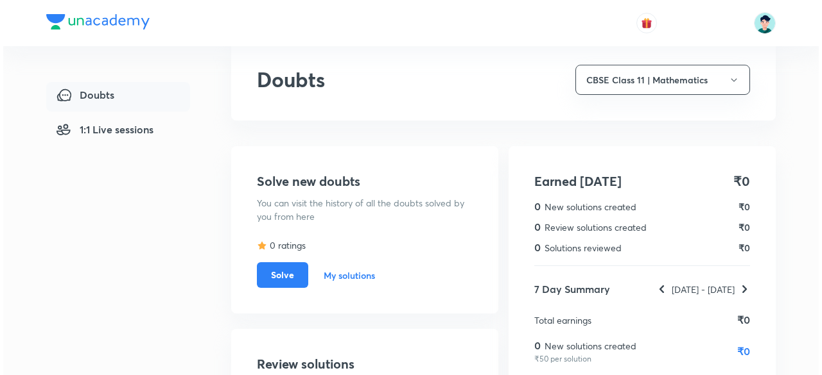
scroll to position [22, 0]
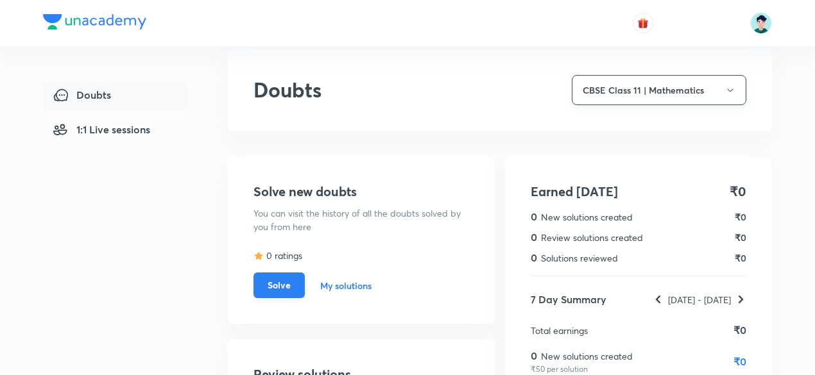
click at [728, 89] on icon "button" at bounding box center [730, 90] width 10 height 10
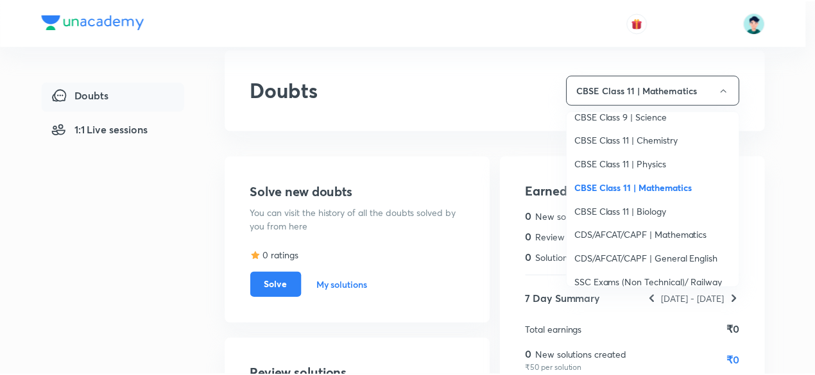
scroll to position [513, 0]
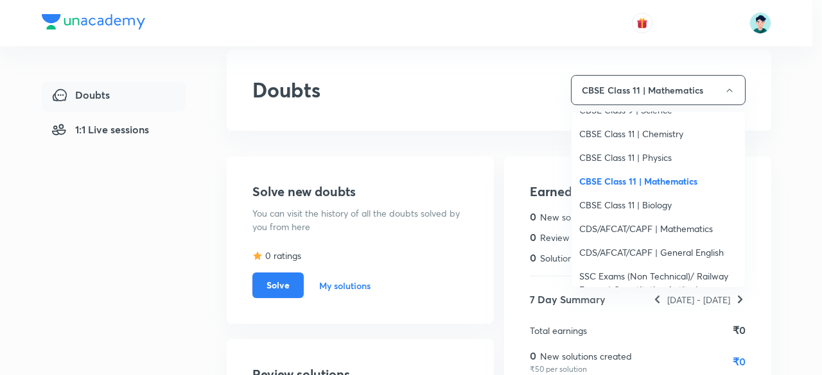
click at [655, 205] on span "CBSE Class 11 | Biology" at bounding box center [658, 204] width 158 height 13
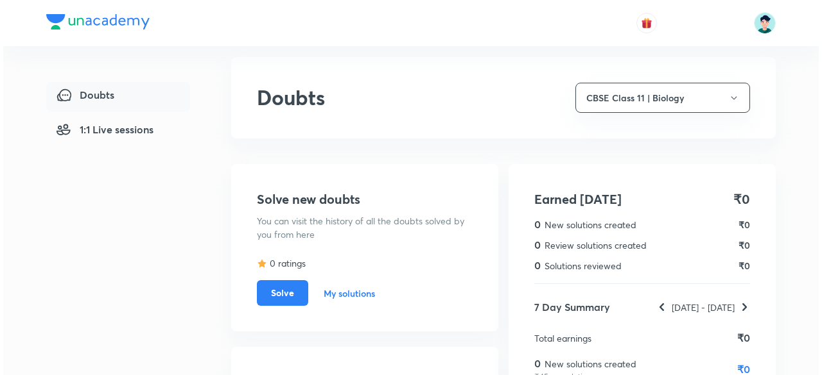
scroll to position [0, 0]
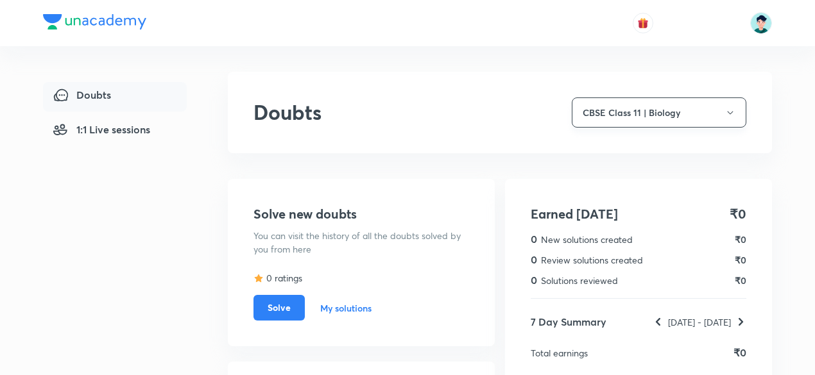
click at [715, 108] on button "CBSE Class 11 | Biology" at bounding box center [659, 113] width 175 height 30
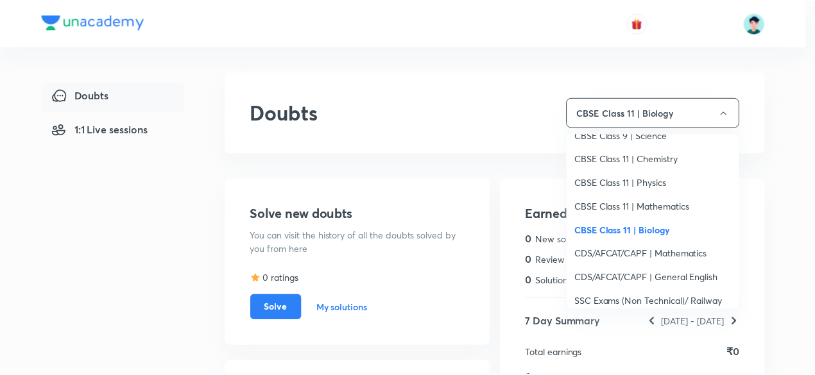
scroll to position [513, 0]
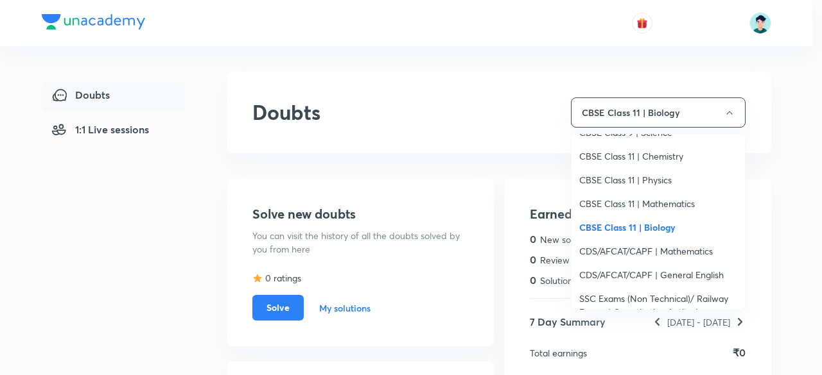
click at [687, 254] on span "CDS/AFCAT/CAPF | Mathematics" at bounding box center [658, 251] width 158 height 13
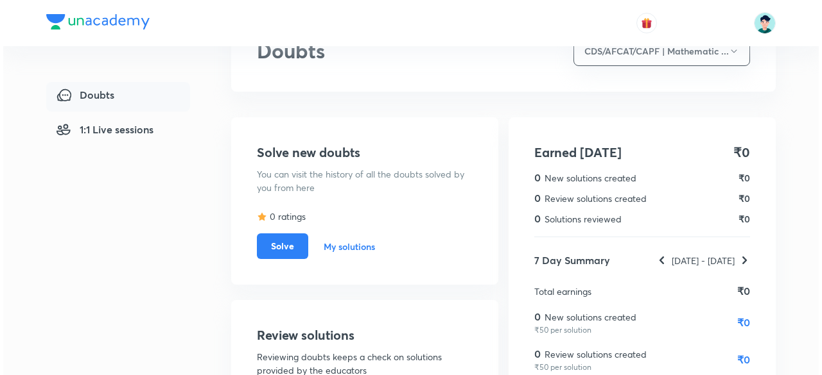
scroll to position [0, 0]
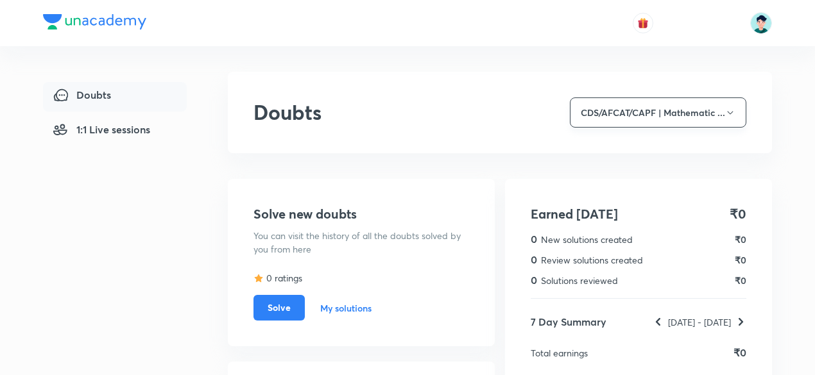
click at [718, 111] on button "CDS/AFCAT/CAPF | Mathematic ..." at bounding box center [658, 113] width 176 height 30
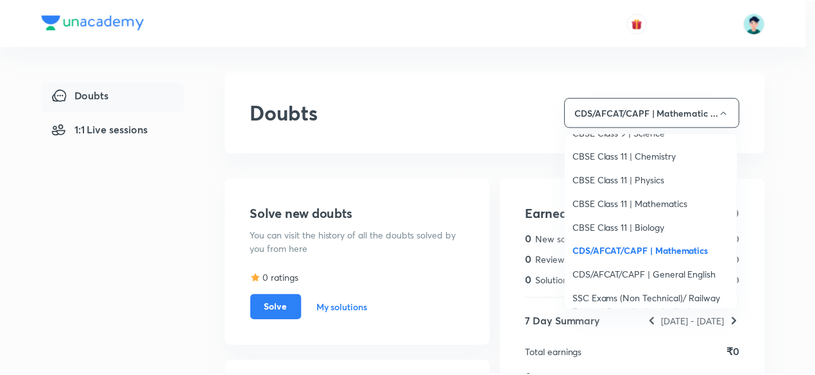
scroll to position [565, 0]
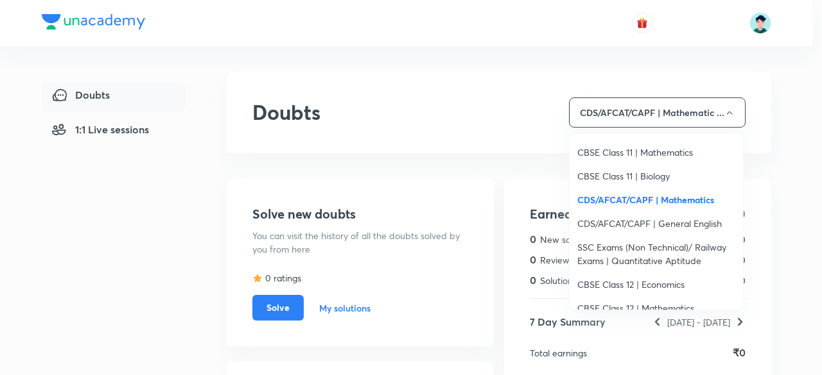
click at [685, 227] on span "CDS/AFCAT/CAPF | General English" at bounding box center [656, 223] width 158 height 13
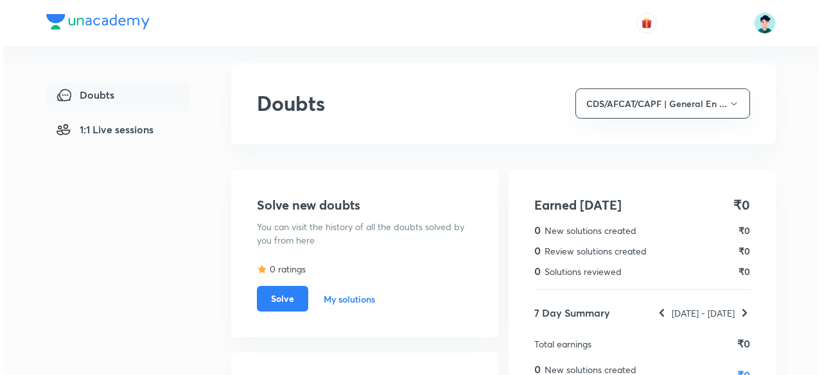
scroll to position [6, 0]
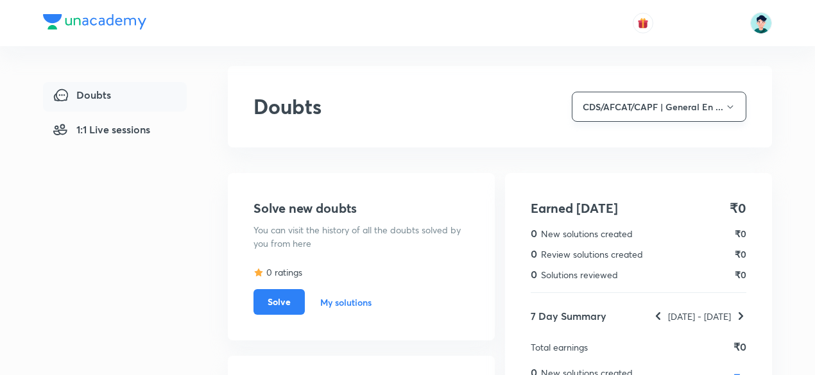
click at [737, 105] on button "CDS/AFCAT/CAPF | General En ..." at bounding box center [659, 107] width 175 height 30
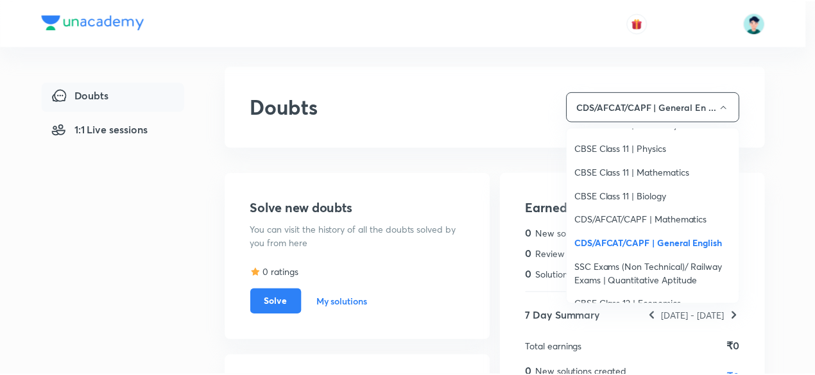
scroll to position [565, 0]
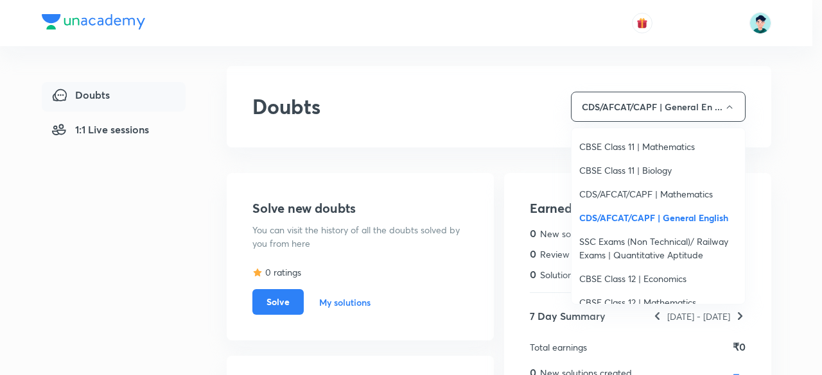
click at [658, 245] on span "SSC Exams (Non Technical)/ Railway Exams | Quantitative Aptitude" at bounding box center [658, 248] width 158 height 27
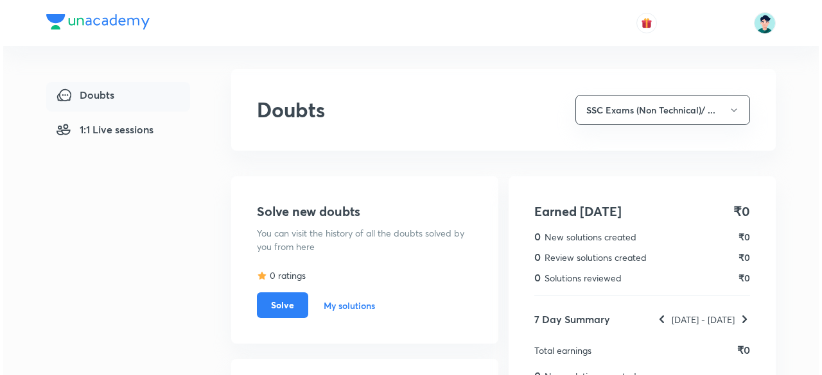
scroll to position [0, 0]
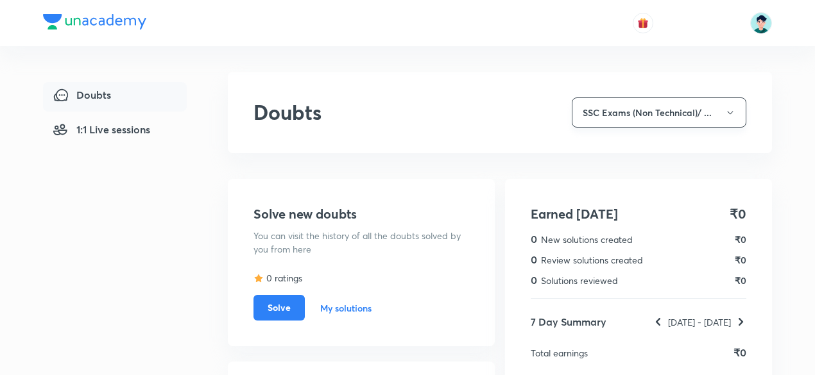
click at [718, 111] on button "SSC Exams (Non Technical)/ ..." at bounding box center [659, 113] width 175 height 30
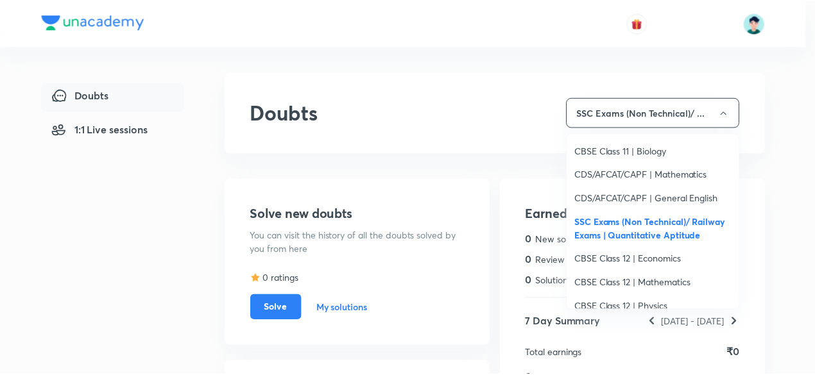
scroll to position [616, 0]
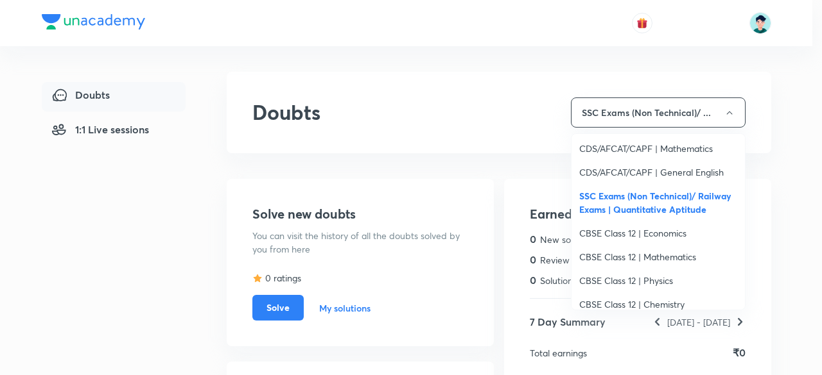
click at [669, 234] on span "CBSE Class 12 | Economics" at bounding box center [658, 233] width 158 height 13
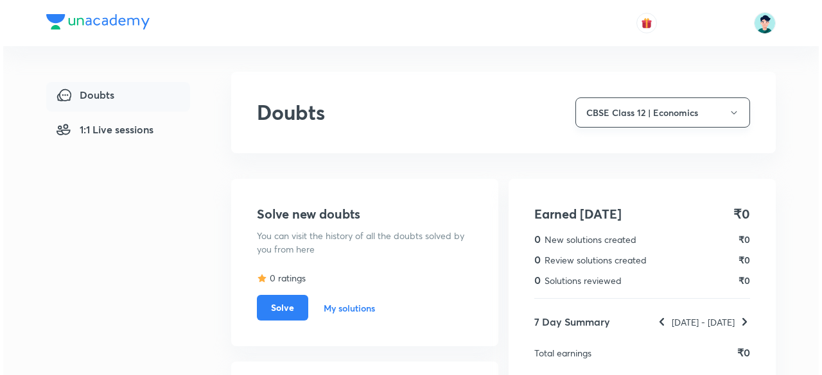
scroll to position [26, 0]
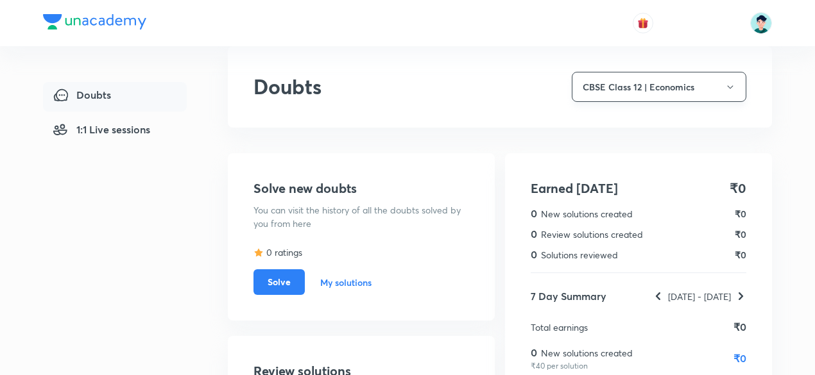
click at [692, 91] on button "CBSE Class 12 | Economics" at bounding box center [659, 87] width 175 height 30
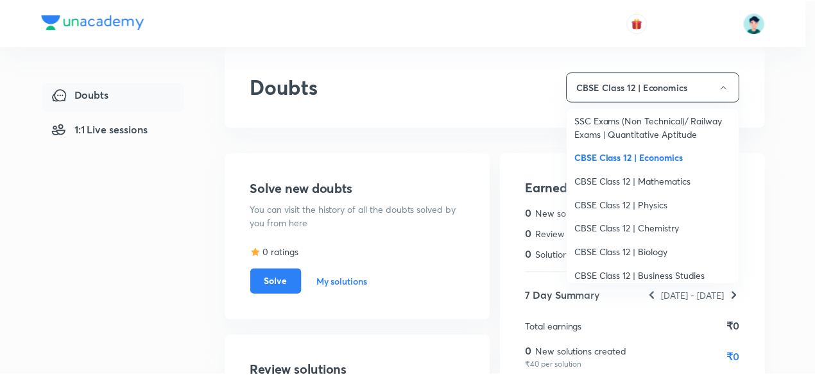
scroll to position [667, 0]
click at [678, 180] on span "CBSE Class 12 | Mathematics" at bounding box center [658, 179] width 158 height 13
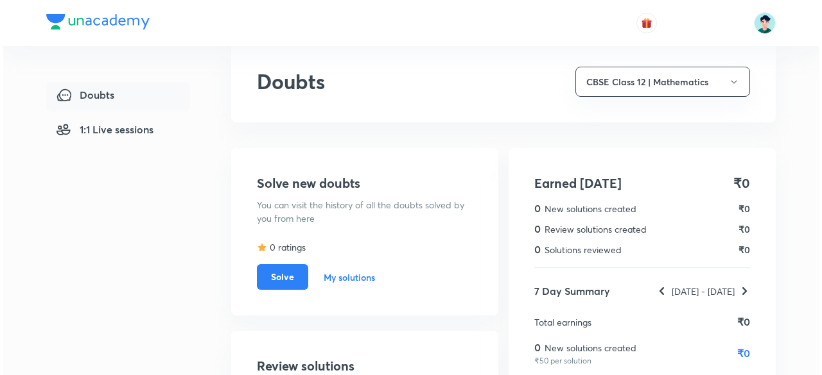
scroll to position [27, 0]
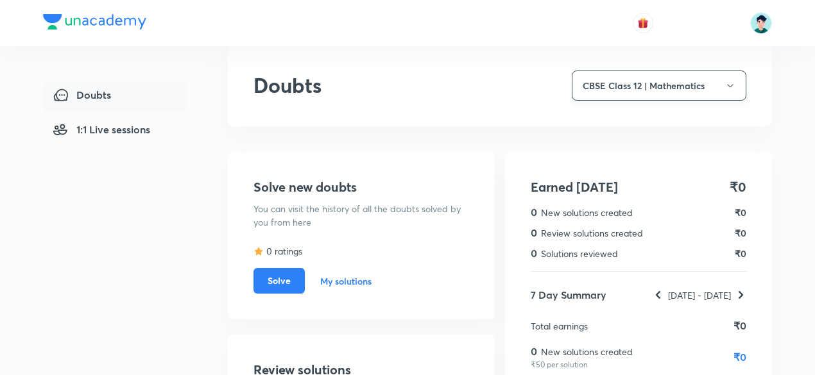
click at [707, 89] on button "CBSE Class 12 | Mathematics" at bounding box center [659, 86] width 175 height 30
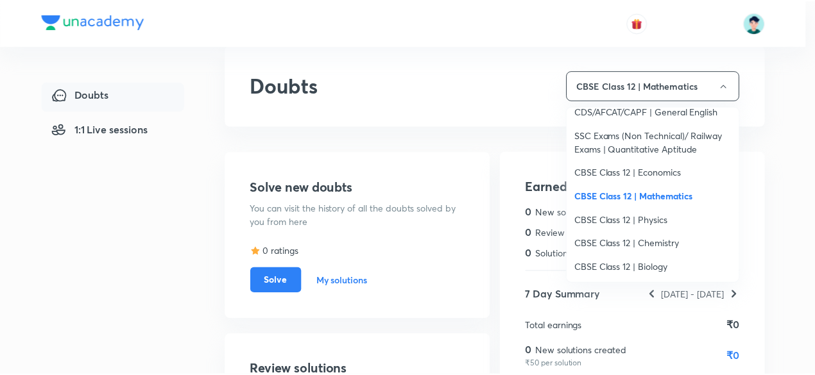
scroll to position [667, 0]
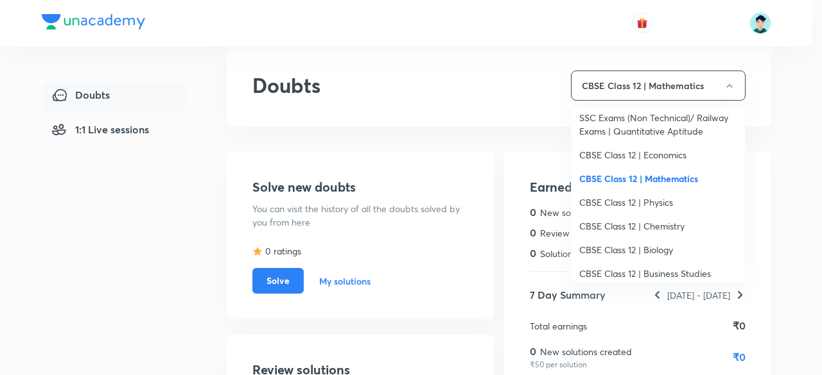
click at [661, 203] on span "CBSE Class 12 | Physics" at bounding box center [658, 202] width 158 height 13
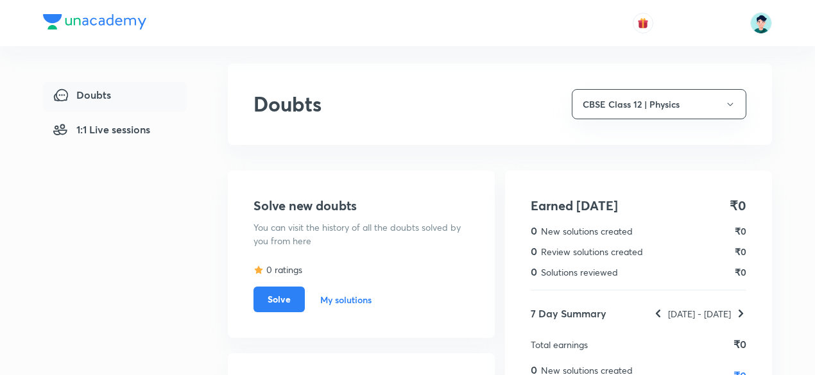
scroll to position [5, 0]
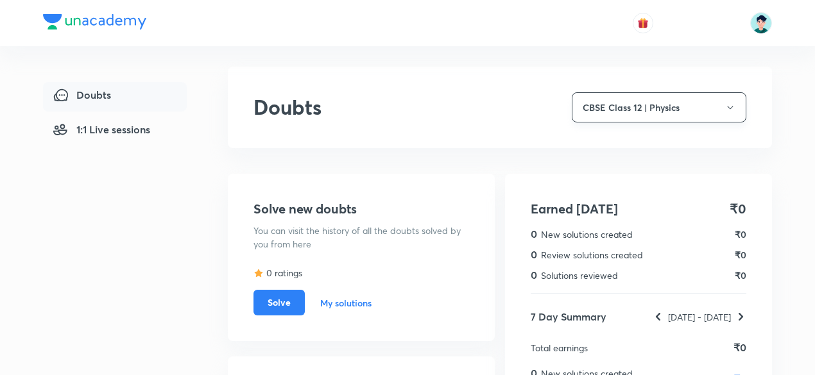
click at [680, 116] on button "CBSE Class 12 | Physics" at bounding box center [659, 107] width 175 height 30
click at [687, 114] on button "CBSE Class 12 | Physics" at bounding box center [659, 107] width 175 height 30
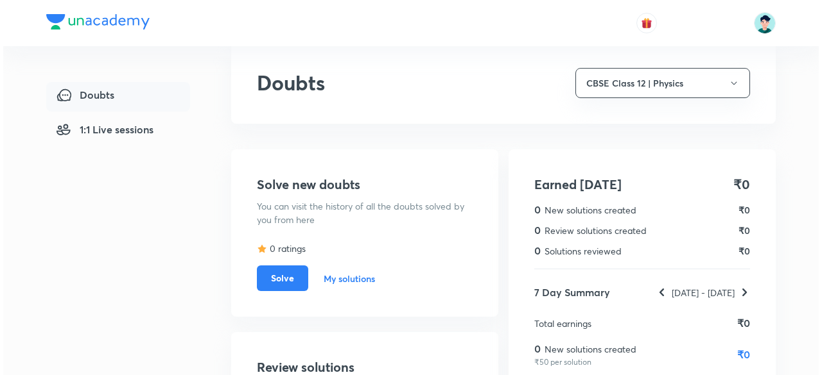
scroll to position [31, 0]
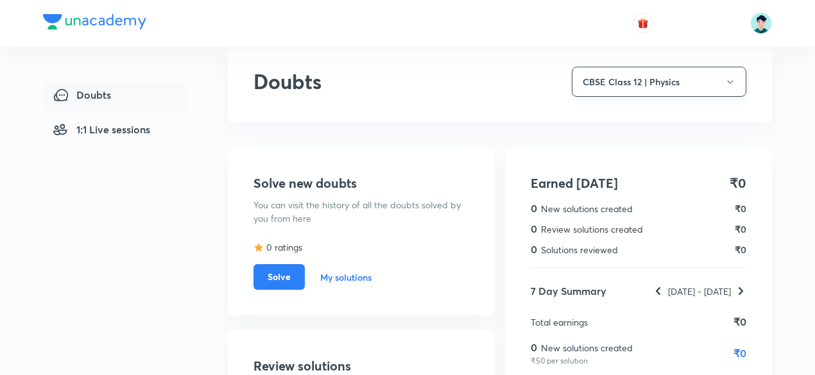
click at [706, 82] on button "CBSE Class 12 | Physics" at bounding box center [659, 82] width 175 height 30
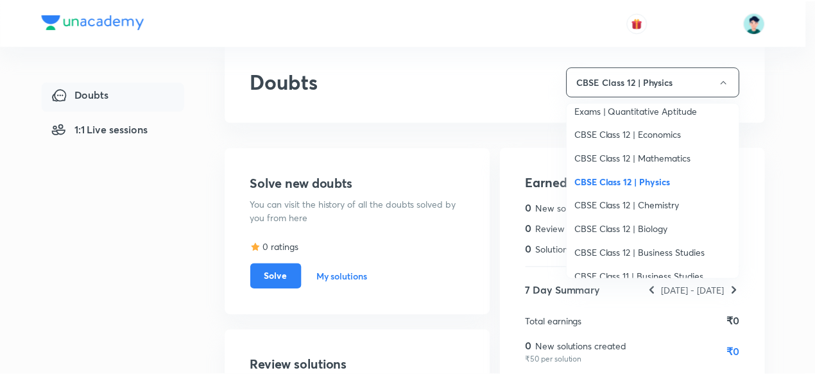
scroll to position [693, 0]
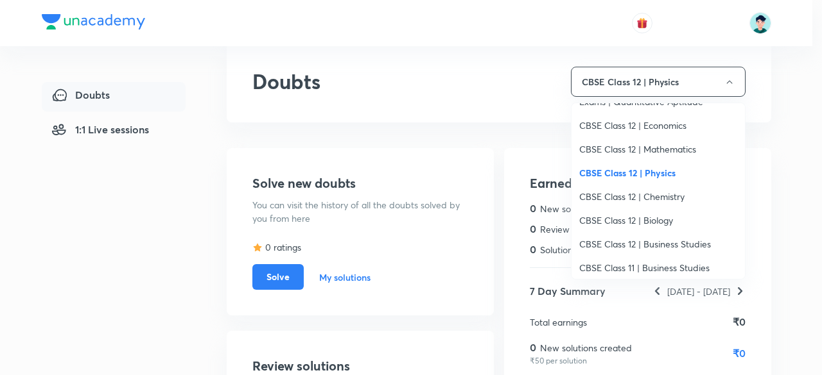
click at [669, 200] on span "CBSE Class 12 | Chemistry" at bounding box center [658, 196] width 158 height 13
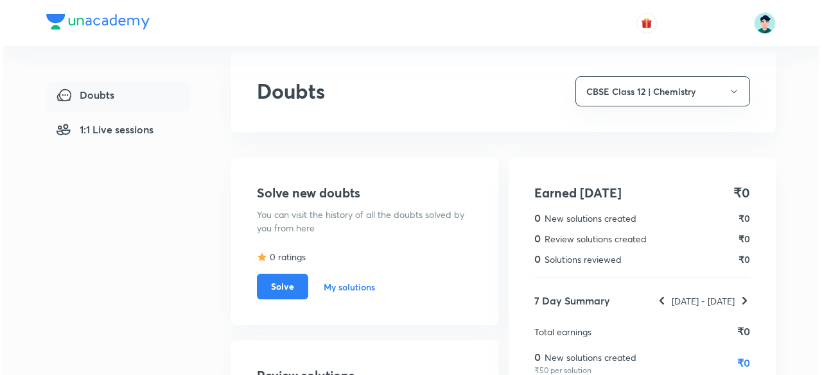
scroll to position [0, 0]
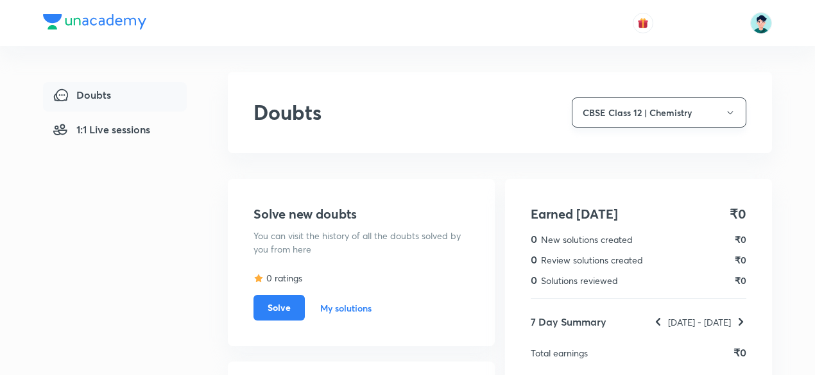
click at [710, 103] on button "CBSE Class 12 | Chemistry" at bounding box center [659, 113] width 175 height 30
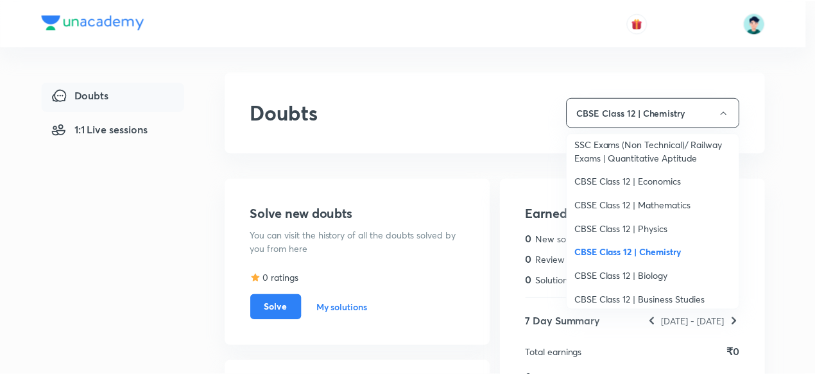
scroll to position [719, 0]
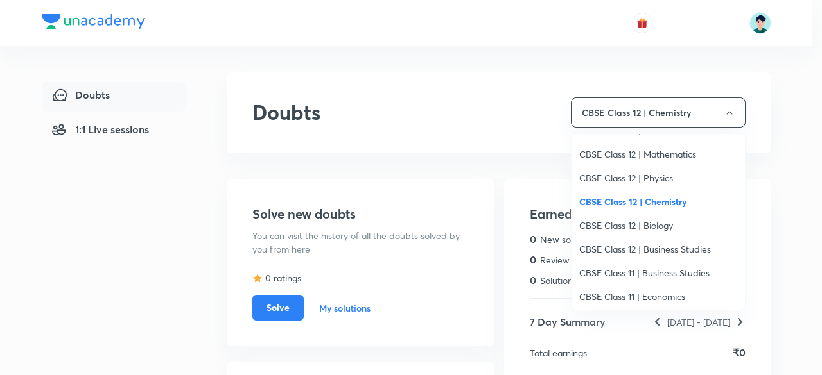
click at [656, 223] on span "CBSE Class 12 | Biology" at bounding box center [658, 225] width 158 height 13
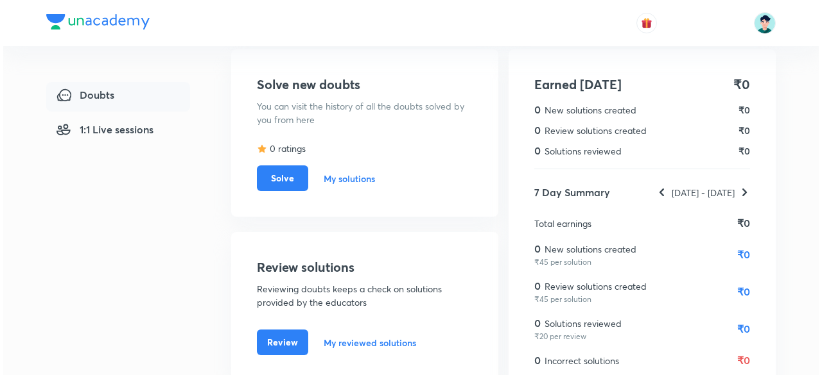
scroll to position [0, 0]
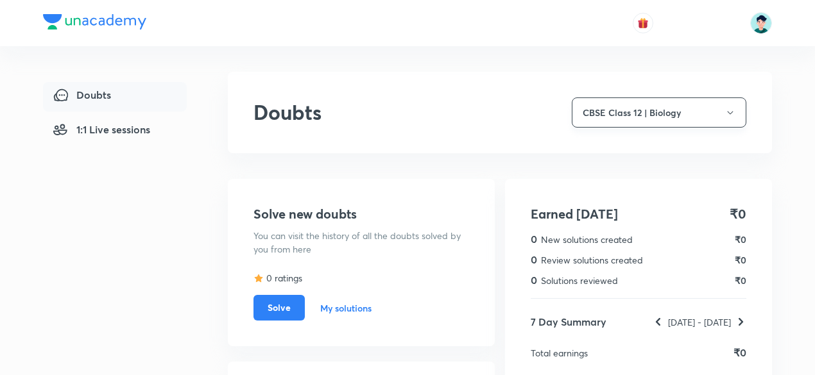
click at [737, 114] on button "CBSE Class 12 | Biology" at bounding box center [659, 113] width 175 height 30
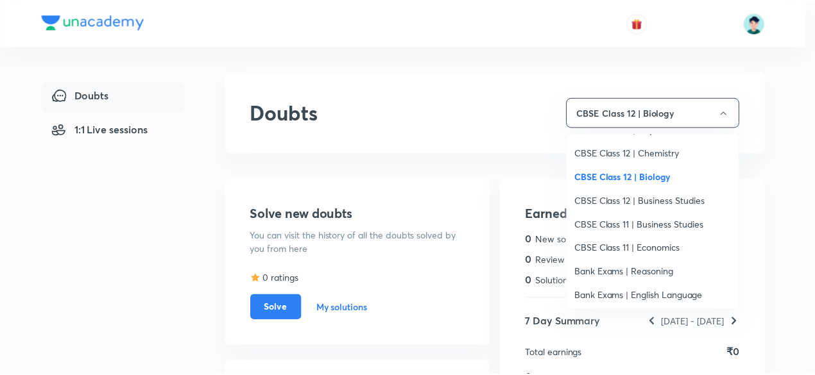
scroll to position [770, 0]
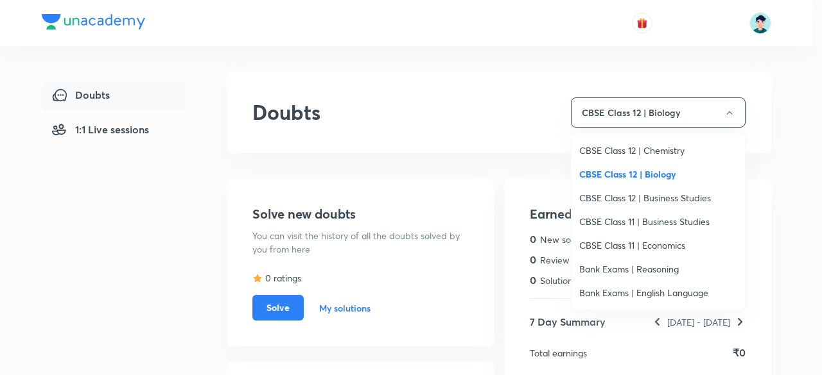
click at [691, 200] on span "CBSE Class 12 | Business Studies" at bounding box center [658, 197] width 158 height 13
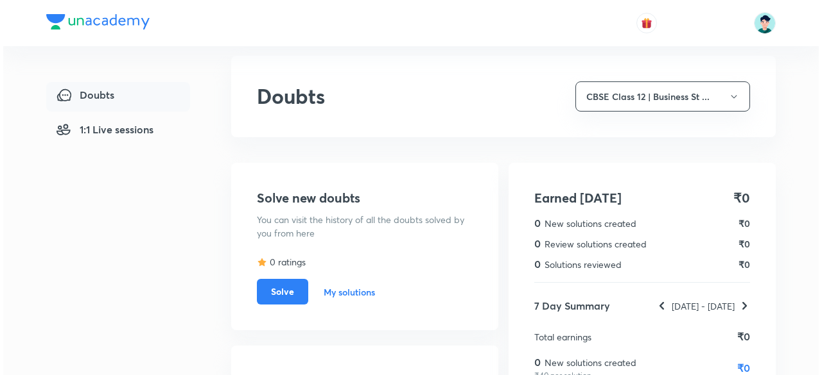
scroll to position [0, 0]
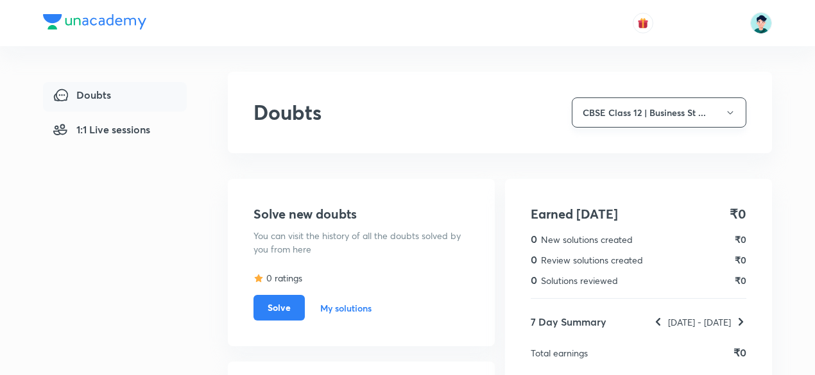
click at [717, 117] on button "CBSE Class 12 | Business St ..." at bounding box center [659, 113] width 175 height 30
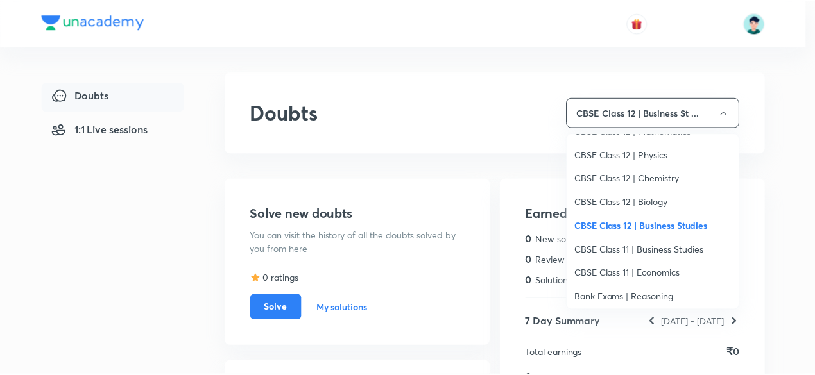
scroll to position [744, 0]
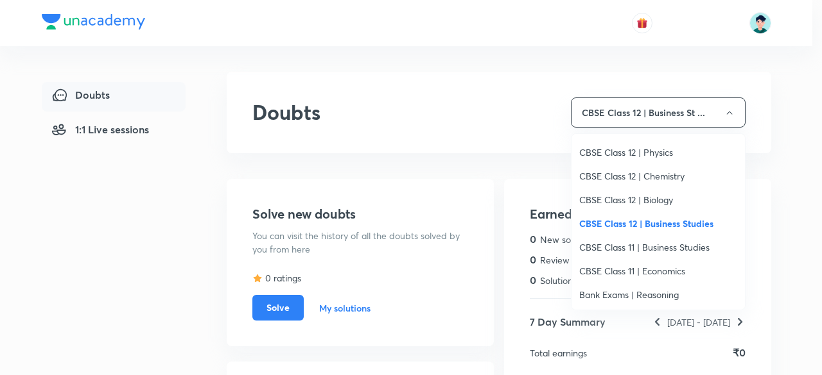
click at [691, 248] on span "CBSE Class 11 | Business Studies" at bounding box center [658, 247] width 158 height 13
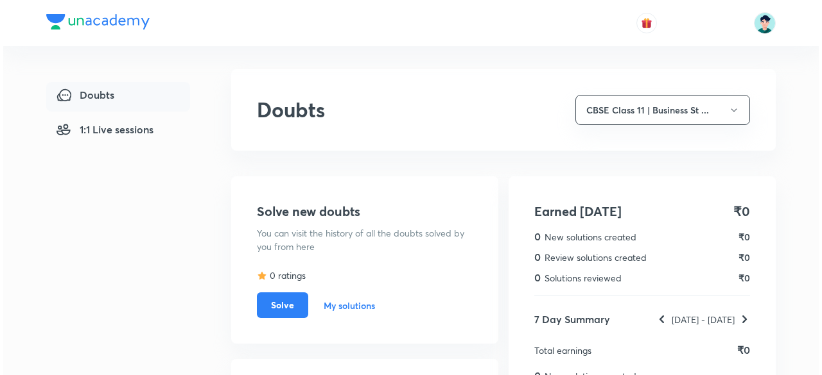
scroll to position [0, 0]
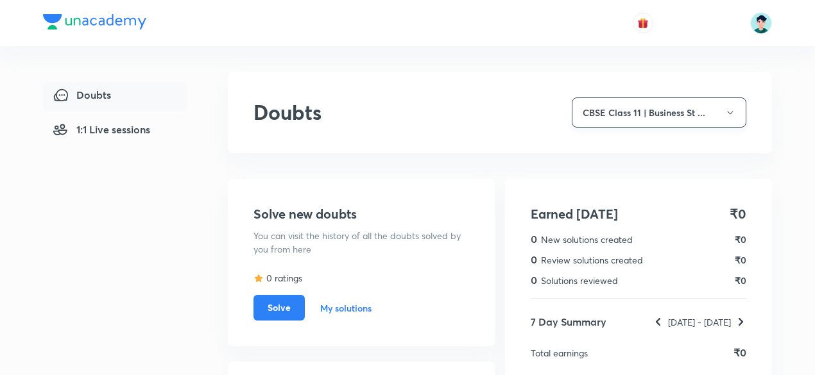
click at [725, 107] on button "CBSE Class 11 | Business St ..." at bounding box center [659, 113] width 175 height 30
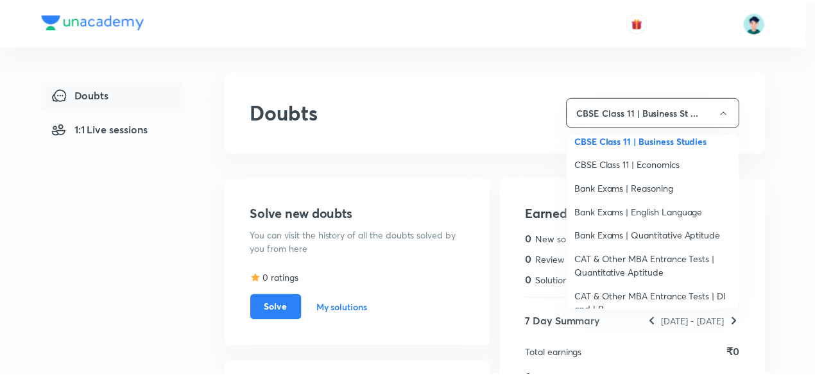
scroll to position [873, 0]
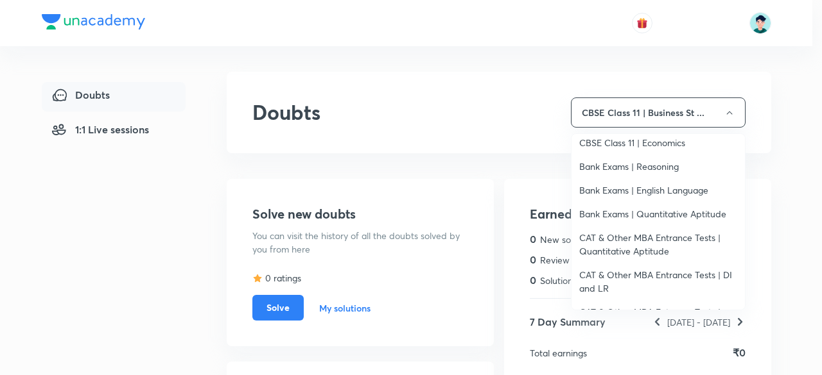
click at [648, 145] on span "CBSE Class 11 | Economics" at bounding box center [658, 142] width 158 height 13
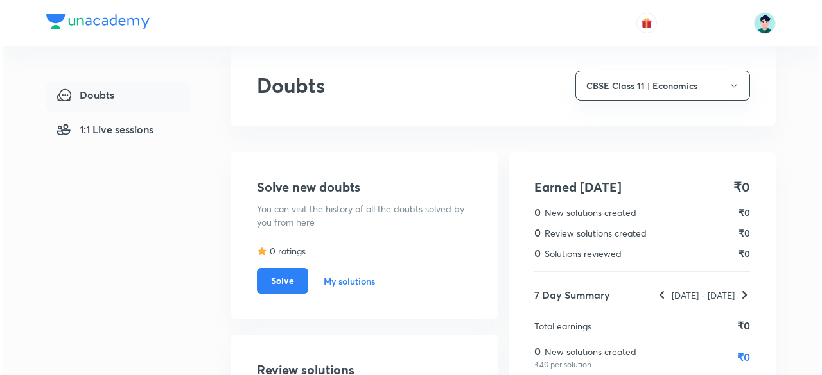
scroll to position [21, 0]
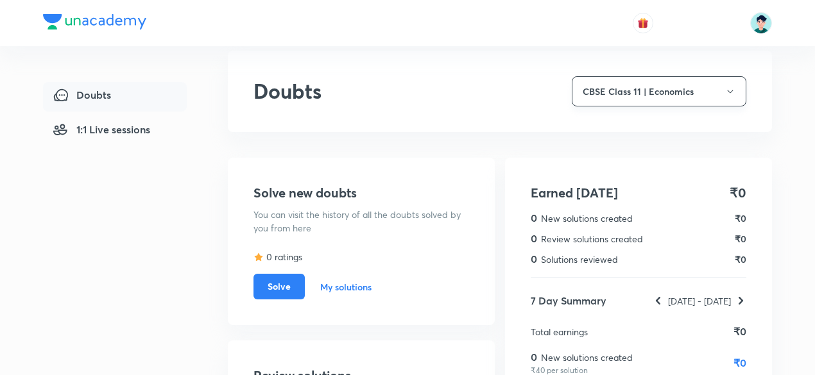
click at [721, 89] on button "CBSE Class 11 | Economics" at bounding box center [659, 91] width 175 height 30
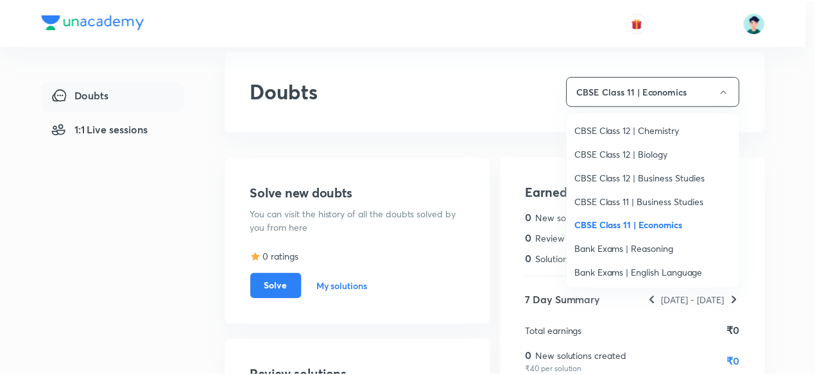
scroll to position [770, 0]
click at [662, 251] on span "Bank Exams | Reasoning" at bounding box center [658, 247] width 158 height 13
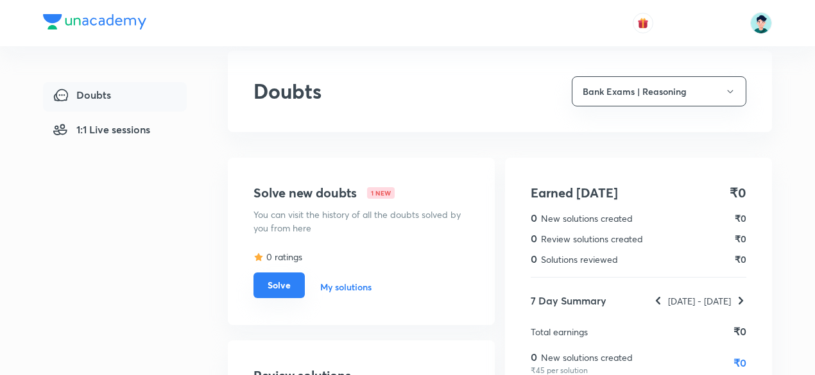
click at [292, 283] on button "Solve" at bounding box center [279, 286] width 51 height 26
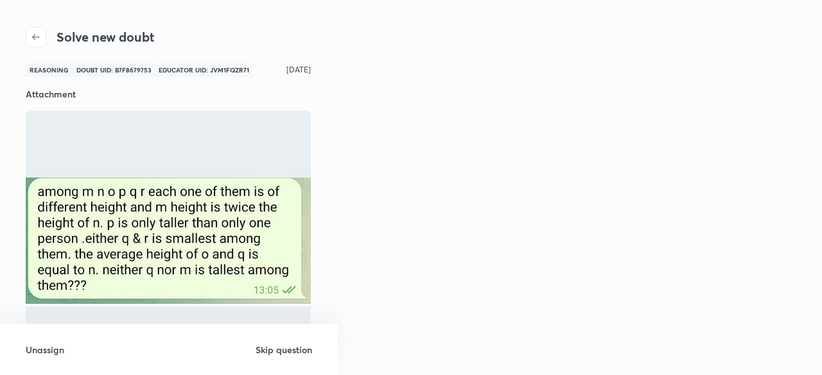
click at [53, 354] on h6 "Unassign" at bounding box center [45, 349] width 39 height 13
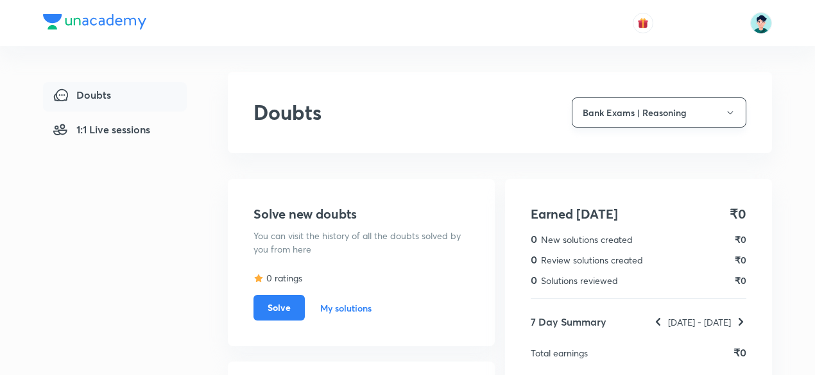
click at [703, 112] on button "Bank Exams | Reasoning" at bounding box center [659, 113] width 175 height 30
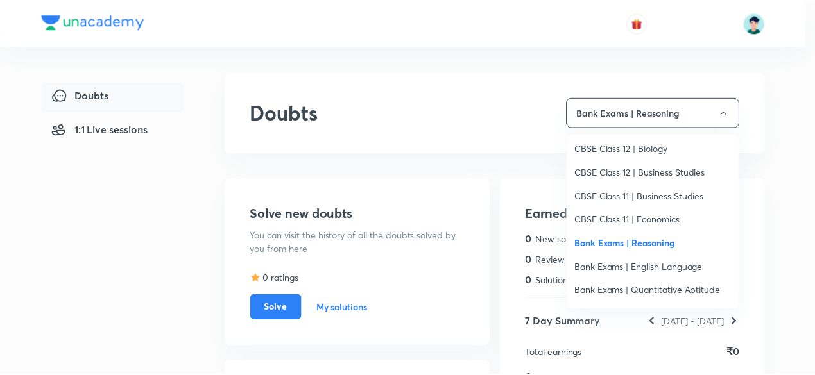
scroll to position [822, 0]
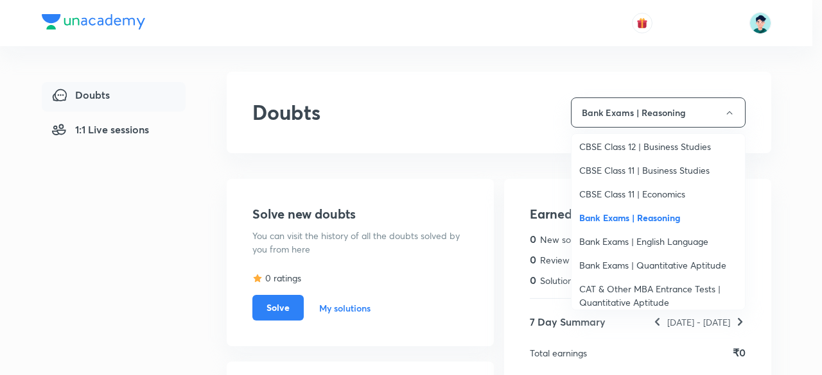
click at [685, 242] on span "Bank Exams | English Language" at bounding box center [658, 241] width 158 height 13
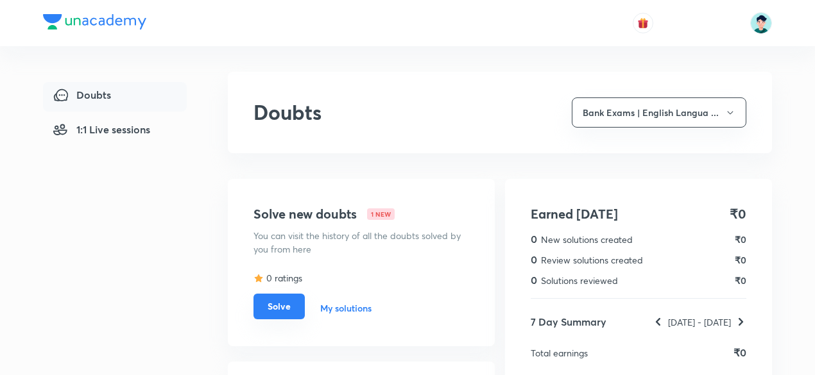
click at [275, 306] on button "Solve" at bounding box center [279, 307] width 51 height 26
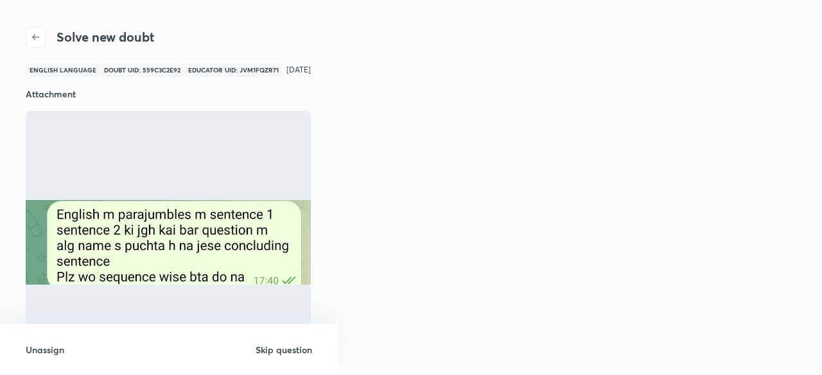
click at [302, 350] on h6 "Skip question" at bounding box center [283, 349] width 56 height 13
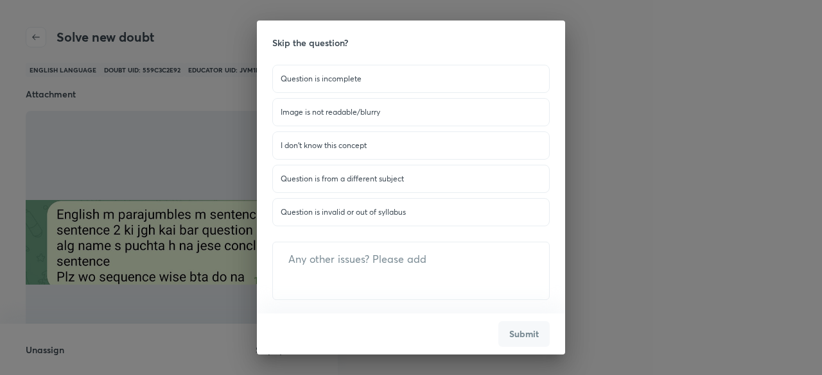
click at [332, 216] on div "Question is invalid or out of syllabus" at bounding box center [410, 212] width 277 height 28
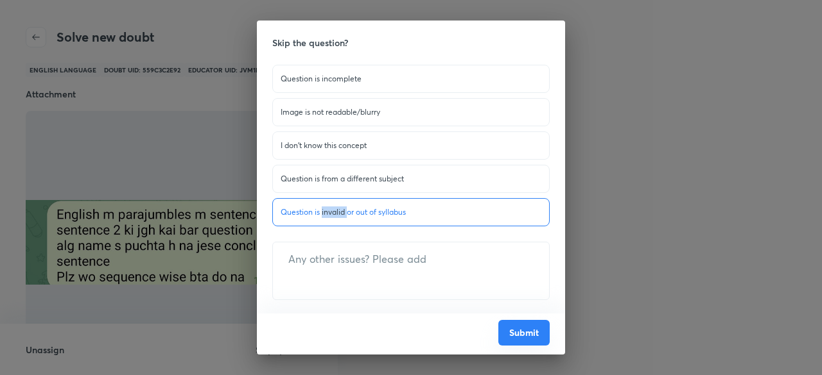
click at [508, 329] on button "Submit" at bounding box center [523, 333] width 51 height 26
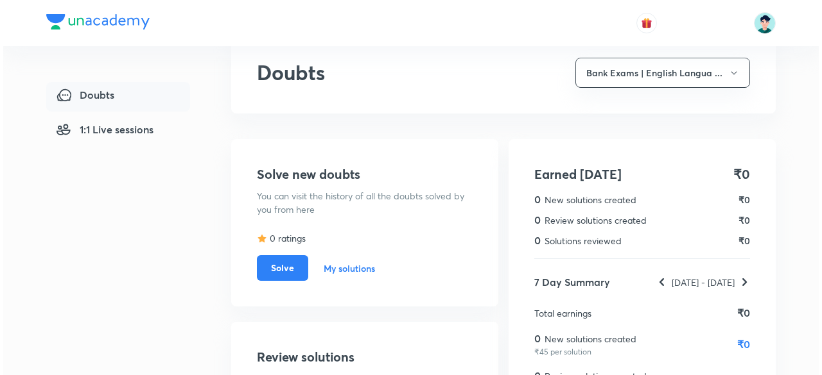
scroll to position [19, 0]
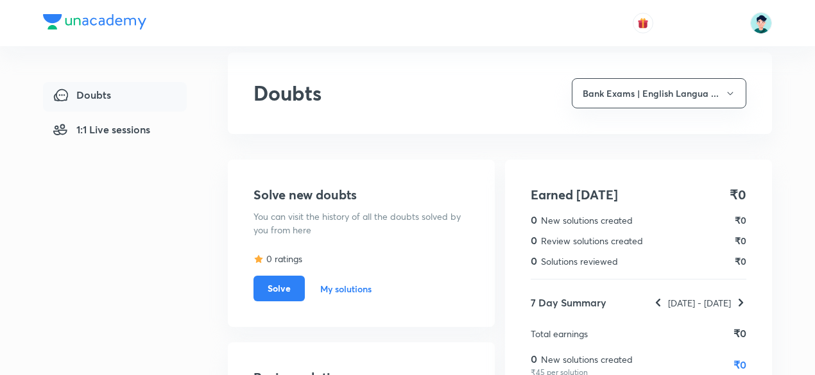
click at [803, 152] on div "Doubts 1:1 Live sessions Doubts Bank Exams | English Langua ... Solve new doubt…" at bounding box center [407, 276] width 815 height 590
click at [712, 94] on button "Bank Exams | English Langua ..." at bounding box center [659, 93] width 175 height 30
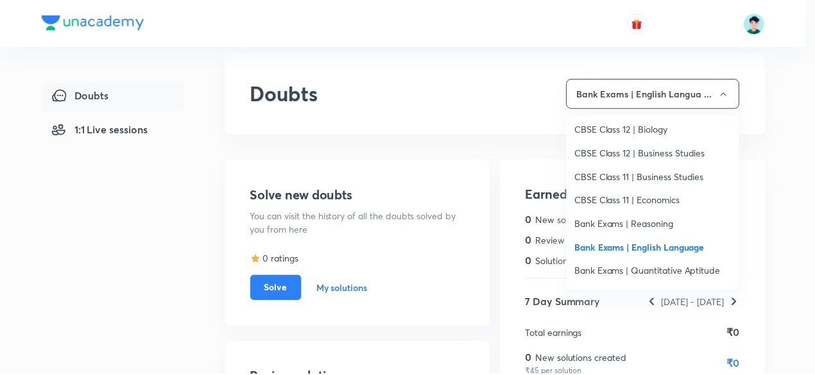
scroll to position [822, 0]
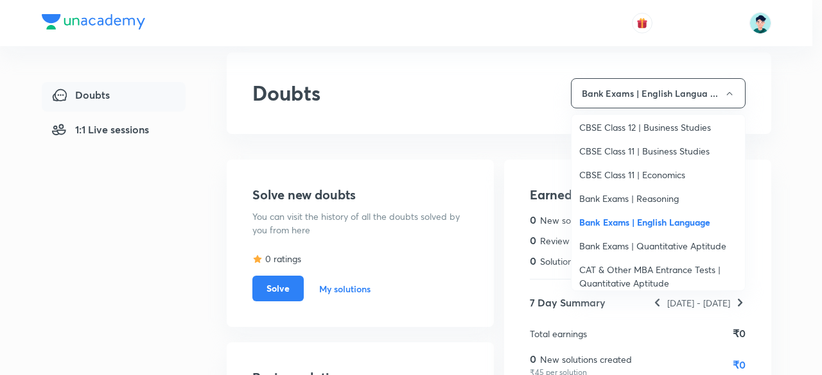
click at [697, 247] on span "Bank Exams | Quantitative Aptitude" at bounding box center [658, 245] width 158 height 13
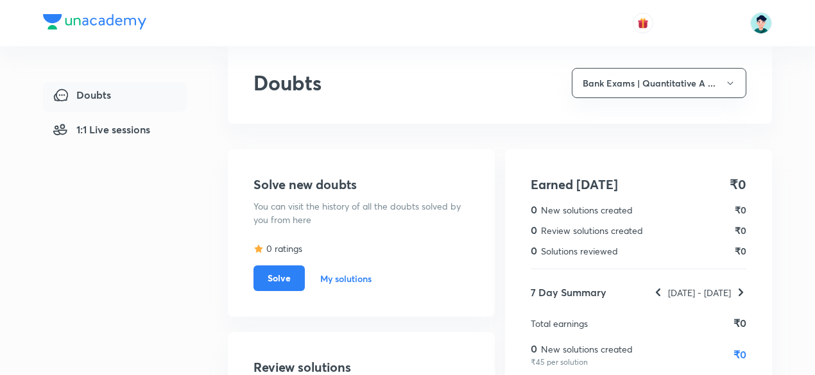
scroll to position [22, 0]
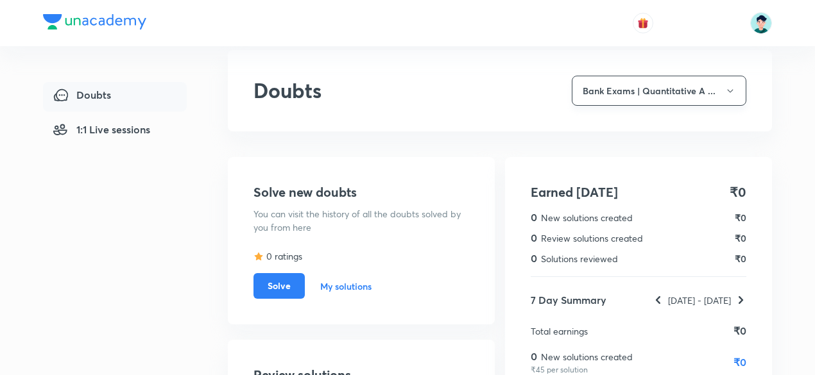
click at [702, 86] on button "Bank Exams | Quantitative A ..." at bounding box center [659, 91] width 175 height 30
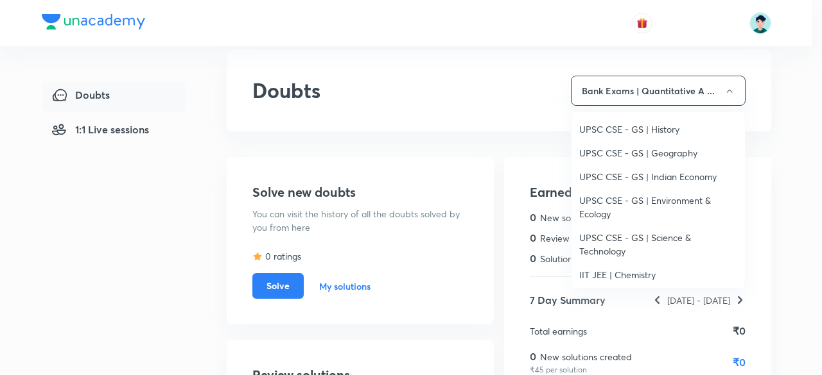
click at [734, 90] on div at bounding box center [411, 187] width 822 height 375
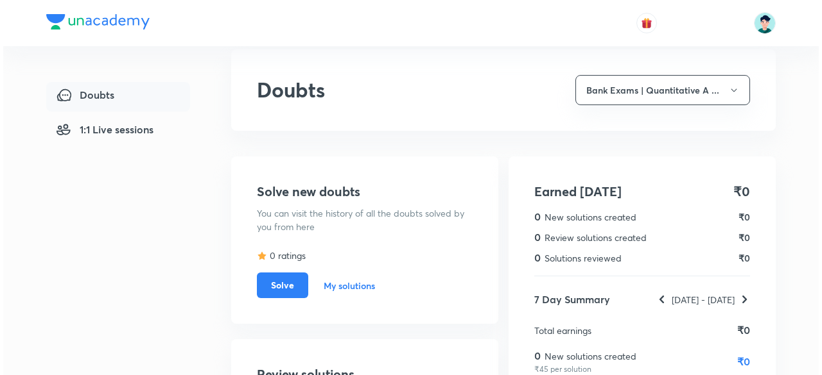
scroll to position [1, 0]
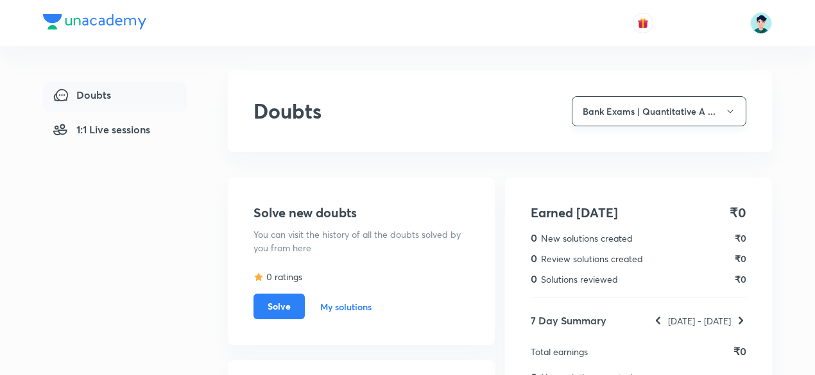
click at [728, 114] on icon "button" at bounding box center [730, 112] width 10 height 10
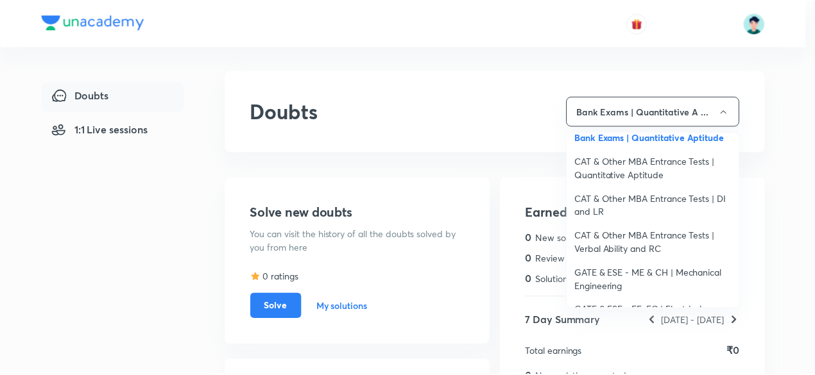
scroll to position [950, 0]
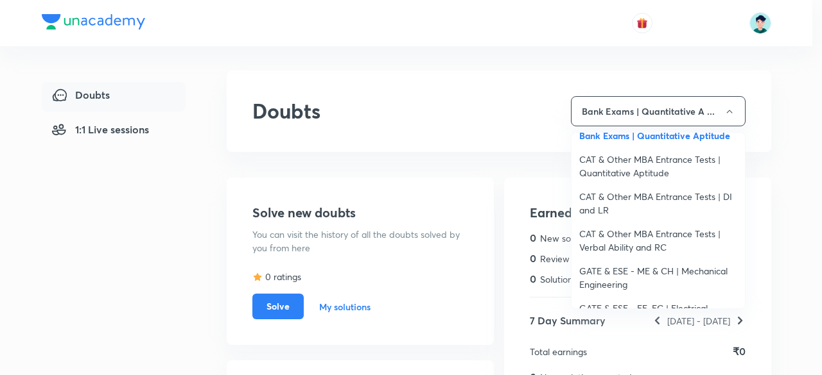
click at [648, 163] on span "CAT & Other MBA Entrance Tests | Quantitative Aptitude" at bounding box center [658, 166] width 158 height 27
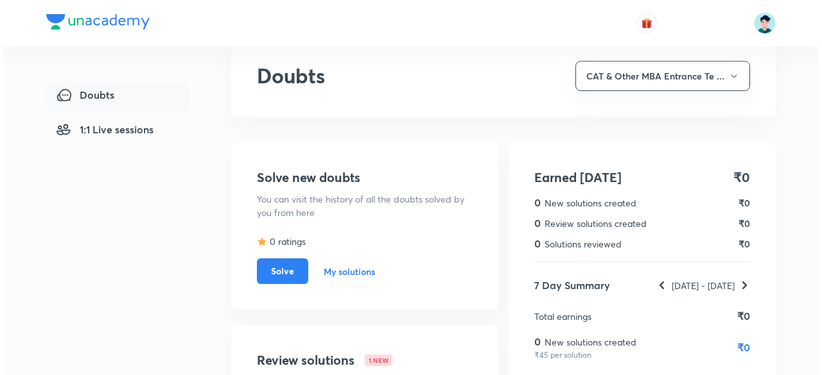
scroll to position [34, 0]
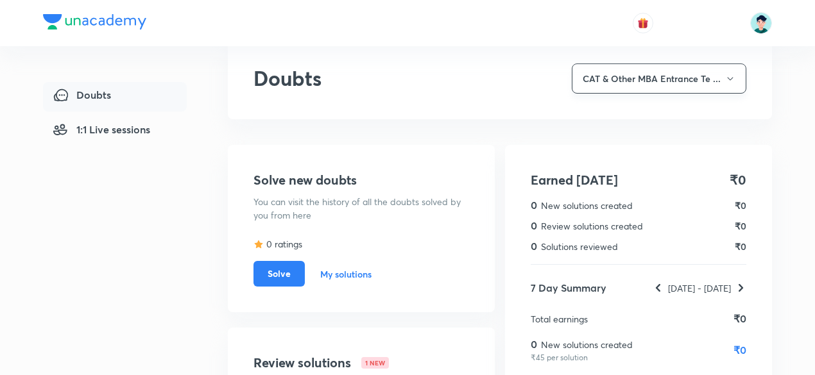
click at [714, 77] on button "CAT & Other MBA Entrance Te ..." at bounding box center [659, 79] width 175 height 30
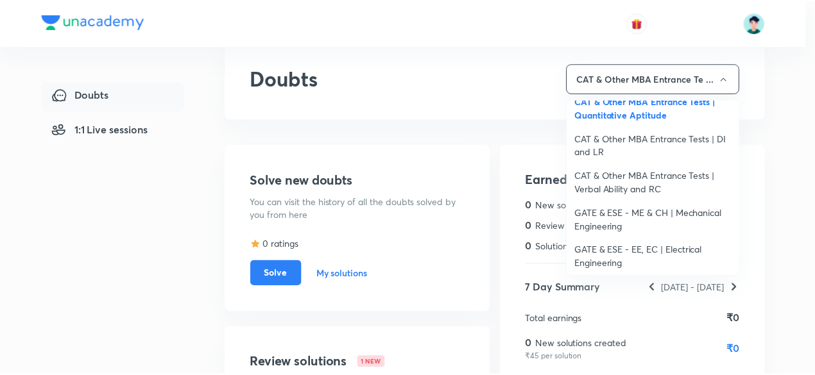
scroll to position [950, 0]
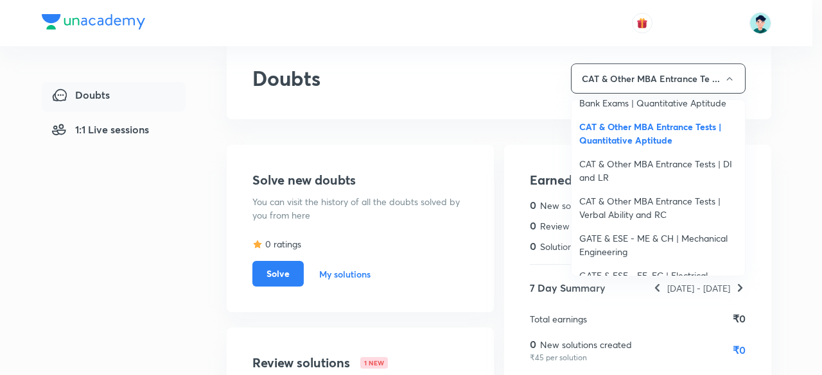
click at [673, 166] on span "CAT & Other MBA Entrance Tests | DI and LR" at bounding box center [658, 170] width 158 height 27
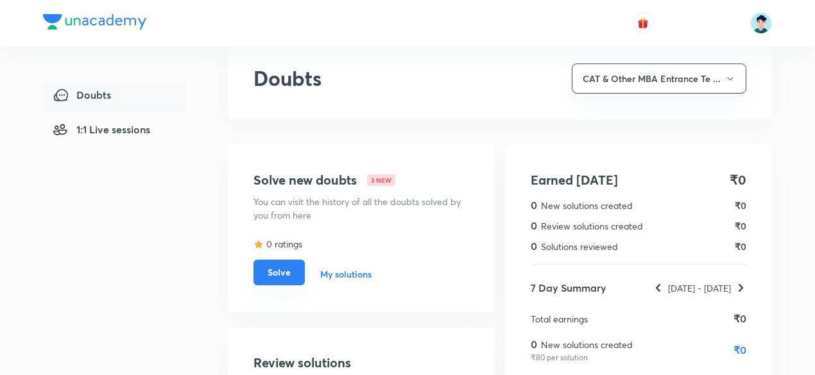
click at [270, 269] on button "Solve" at bounding box center [279, 273] width 51 height 26
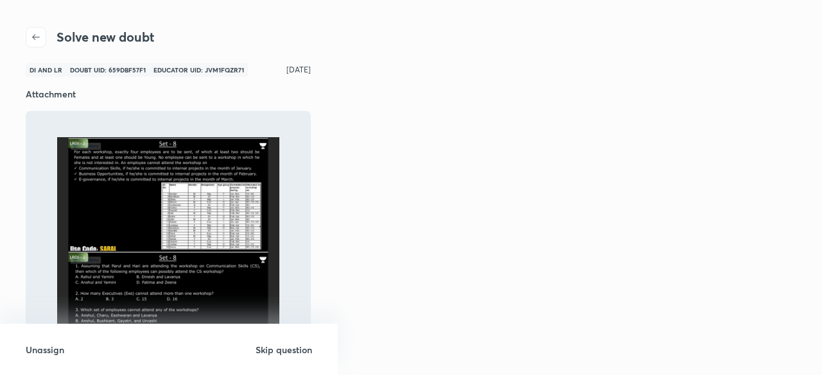
scroll to position [43, 0]
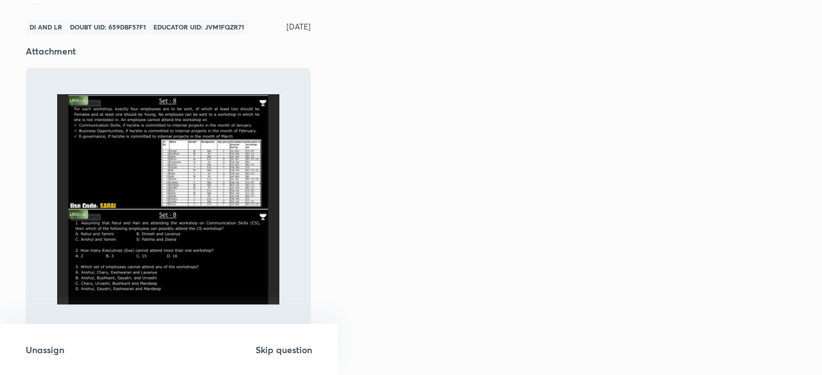
click at [336, 320] on div "Solve new doubt DI and LR Doubt UID: 659DBF57F1 Educator UID: JVM1FQZR71 [DATE]…" at bounding box center [411, 187] width 822 height 375
click at [261, 286] on img at bounding box center [168, 199] width 228 height 211
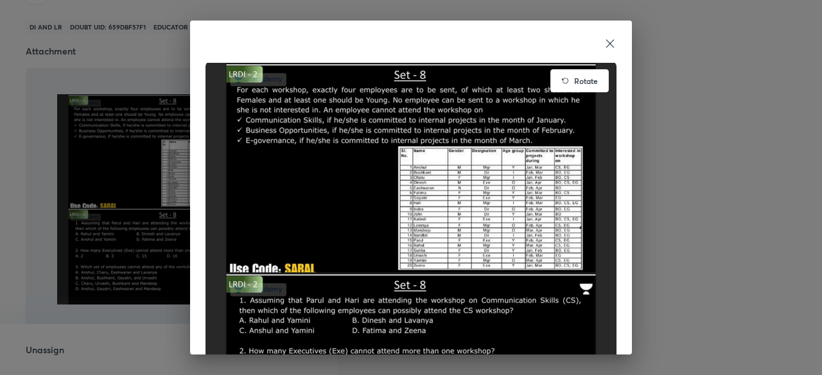
click at [605, 37] on icon at bounding box center [609, 43] width 13 height 13
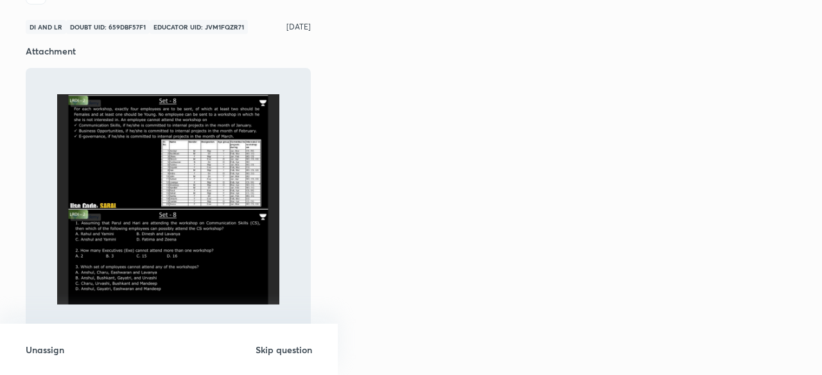
click at [60, 352] on h6 "Unassign" at bounding box center [45, 349] width 39 height 13
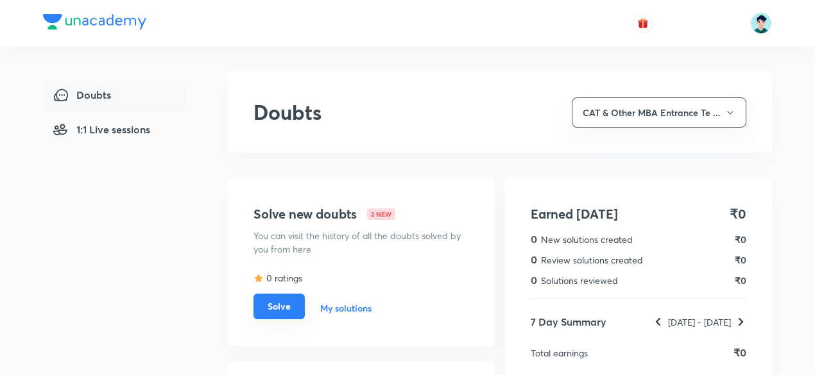
click at [275, 311] on button "Solve" at bounding box center [279, 307] width 51 height 26
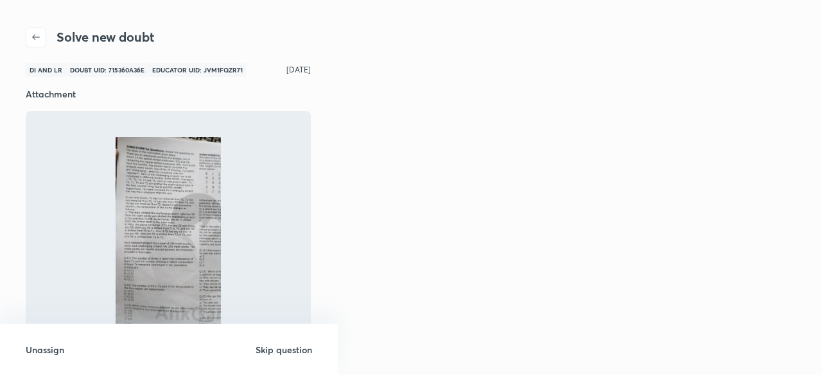
click at [278, 352] on h6 "Skip question" at bounding box center [283, 349] width 56 height 13
click at [279, 351] on h6 "Skip question" at bounding box center [283, 349] width 56 height 13
click at [288, 350] on h6 "Skip question" at bounding box center [283, 349] width 56 height 13
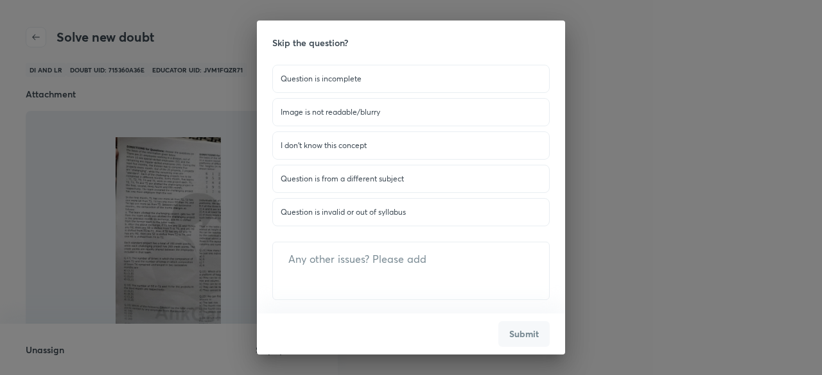
click at [345, 216] on div "Question is invalid or out of syllabus" at bounding box center [410, 212] width 277 height 28
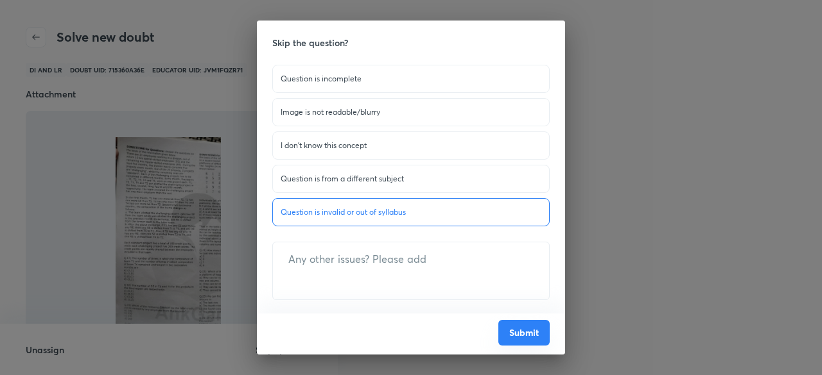
click at [518, 337] on button "Submit" at bounding box center [523, 333] width 51 height 26
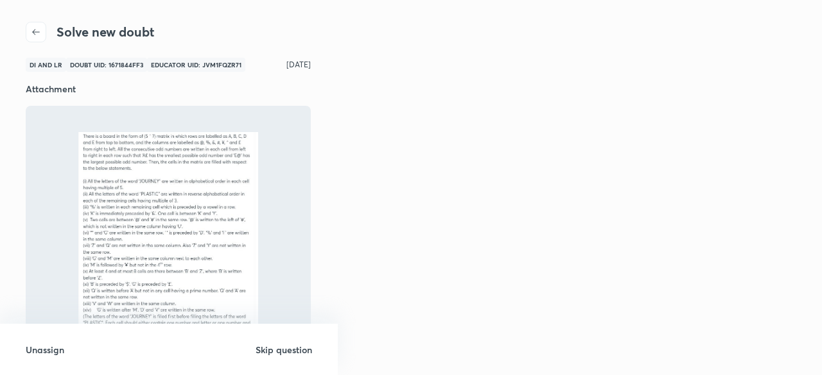
scroll to position [80, 0]
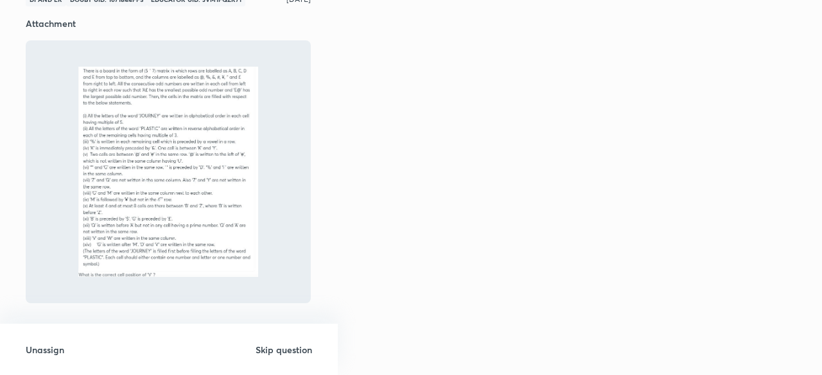
click at [204, 242] on img at bounding box center [168, 172] width 228 height 211
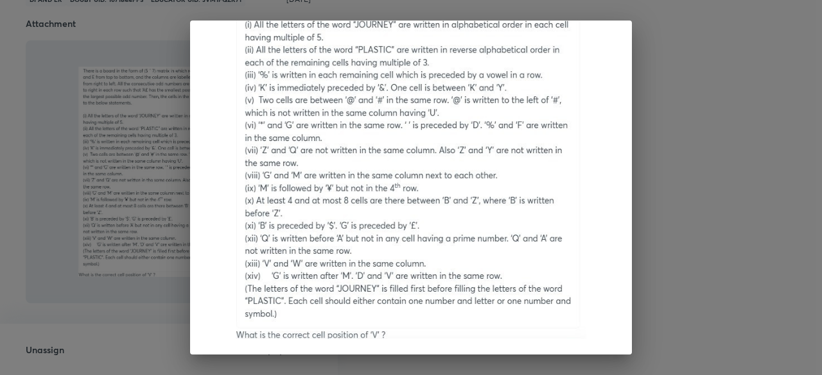
scroll to position [142, 0]
drag, startPoint x: 630, startPoint y: 179, endPoint x: 646, endPoint y: 283, distance: 105.3
click at [646, 283] on div "Rotate" at bounding box center [411, 187] width 822 height 375
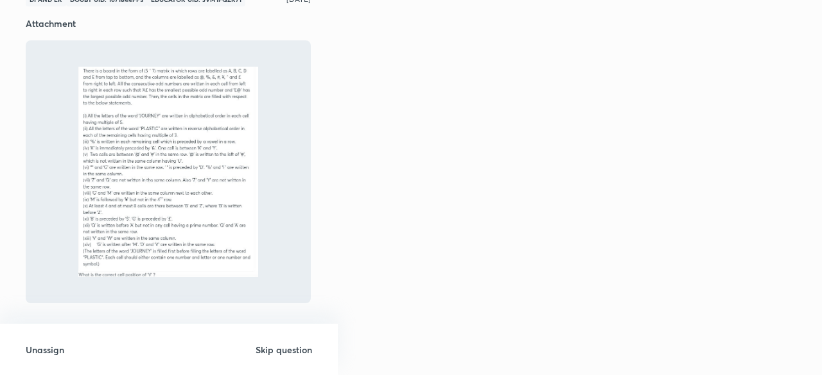
click at [214, 250] on img at bounding box center [168, 172] width 228 height 211
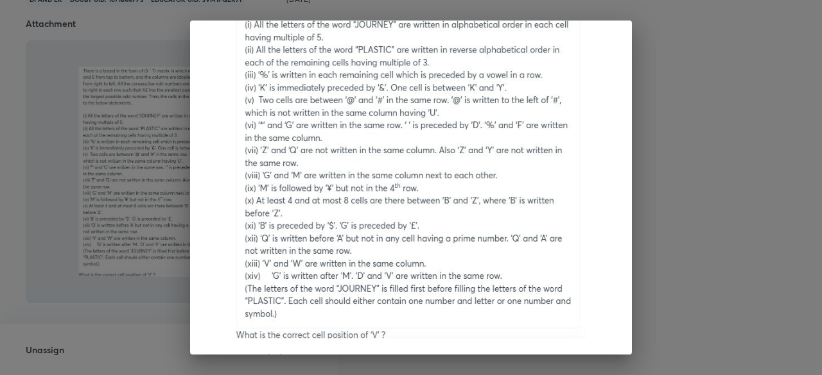
click at [639, 317] on div "Rotate" at bounding box center [411, 187] width 822 height 375
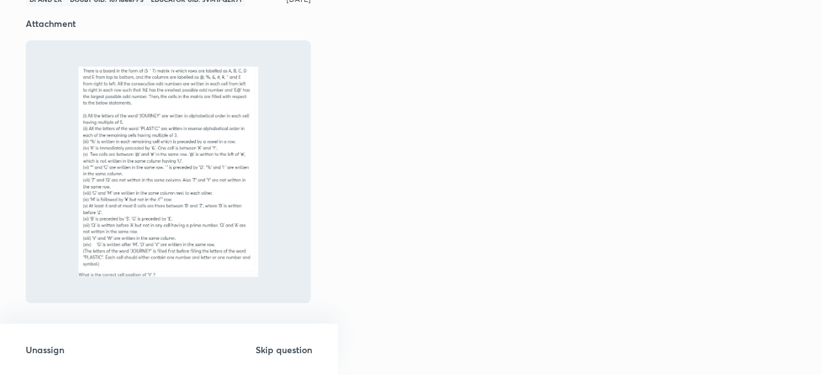
click at [28, 349] on h6 "Unassign" at bounding box center [45, 349] width 39 height 13
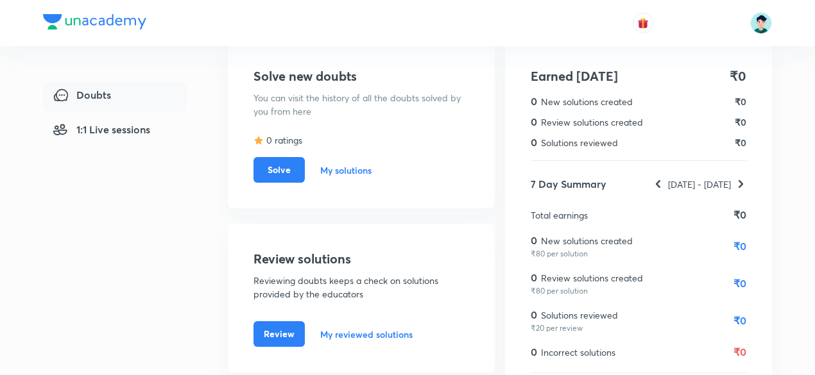
scroll to position [37, 0]
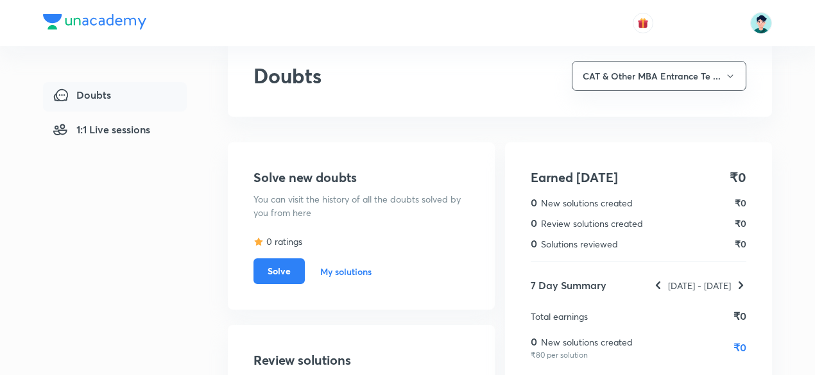
click at [814, 157] on div "Doubts 1:1 Live sessions Doubts CAT & Other MBA Entrance Te ... Solve new doubt…" at bounding box center [407, 258] width 815 height 590
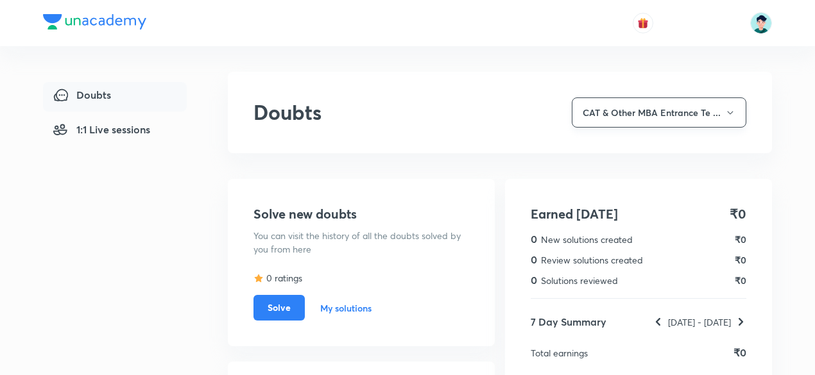
click at [642, 105] on button "CAT & Other MBA Entrance Te ..." at bounding box center [659, 113] width 175 height 30
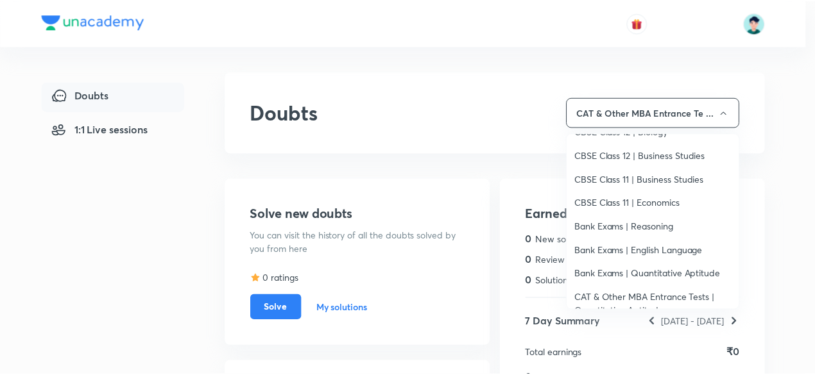
scroll to position [950, 0]
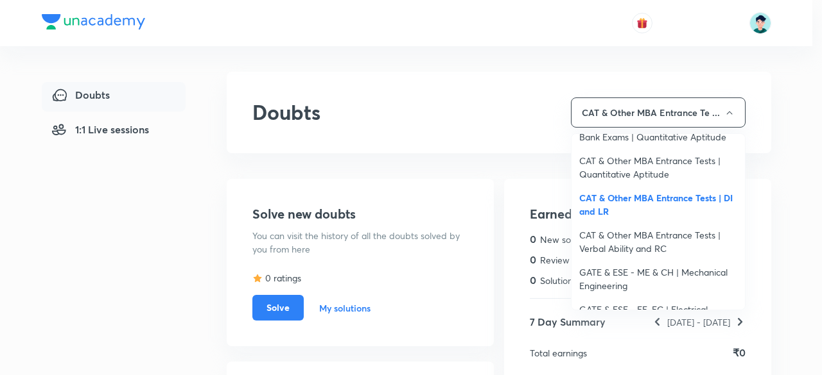
click at [693, 236] on span "CAT & Other MBA Entrance Tests | Verbal Ability and RC" at bounding box center [658, 241] width 158 height 27
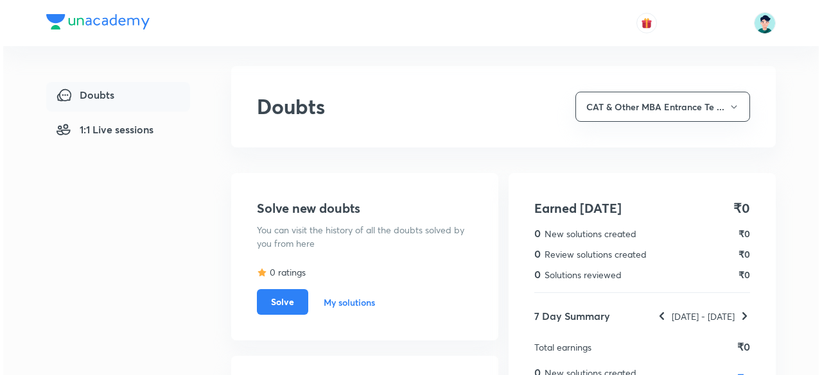
scroll to position [0, 0]
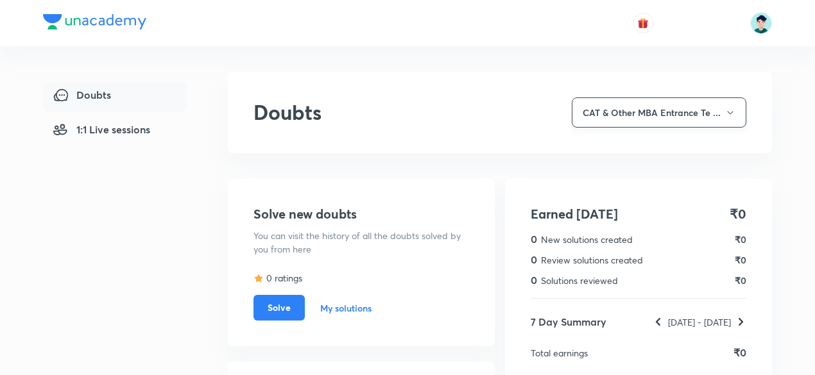
click at [676, 114] on button "CAT & Other MBA Entrance Te ..." at bounding box center [659, 113] width 175 height 30
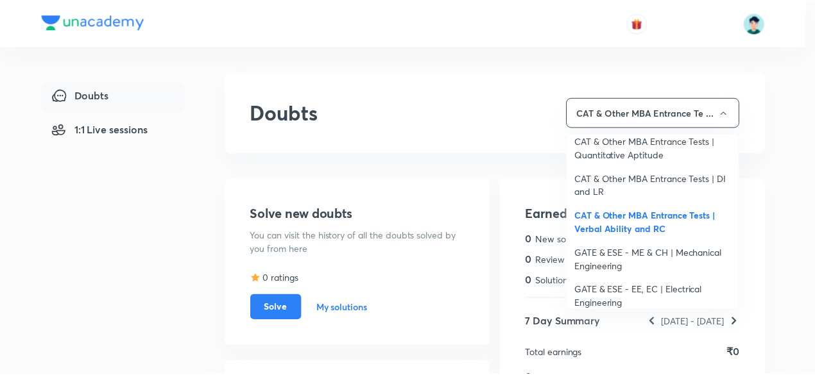
scroll to position [976, 0]
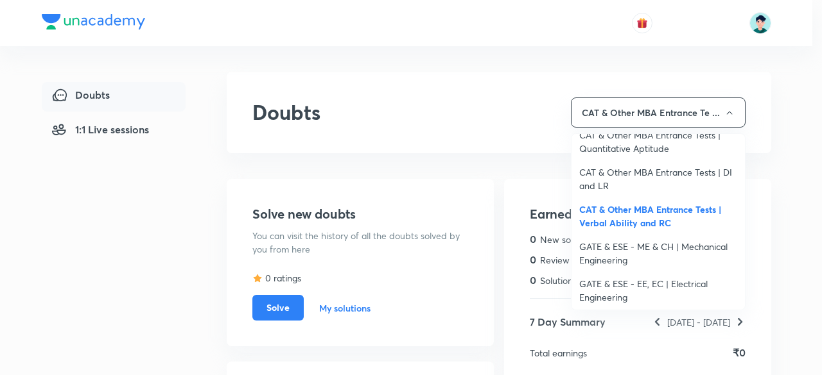
click at [685, 249] on span "GATE & ESE - ME & CH | Mechanical Engineering" at bounding box center [658, 253] width 158 height 27
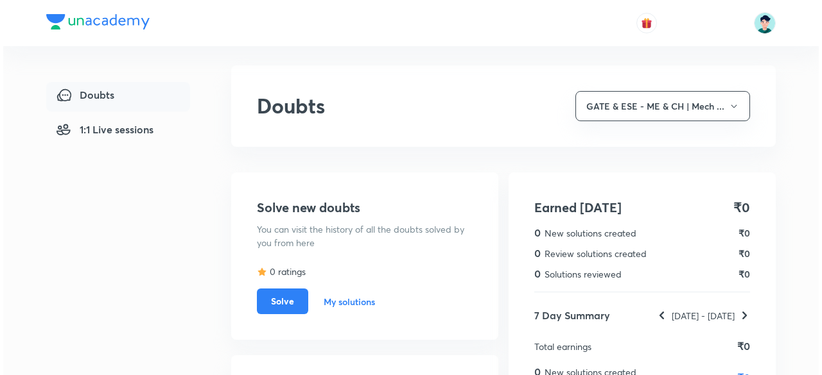
scroll to position [0, 0]
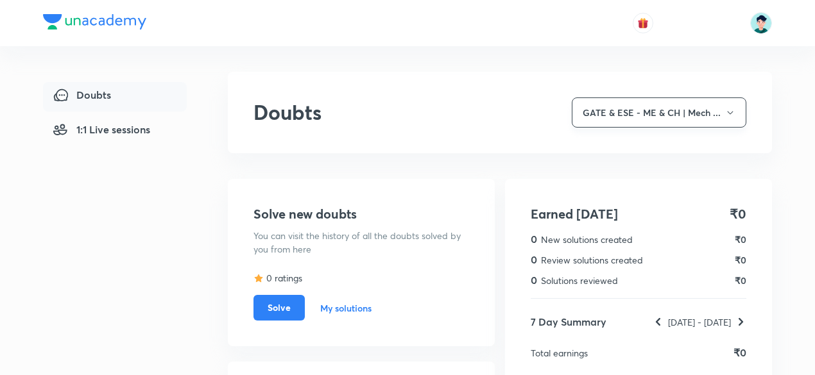
click at [715, 108] on button "GATE & ESE - ME & CH | Mech ..." at bounding box center [659, 113] width 175 height 30
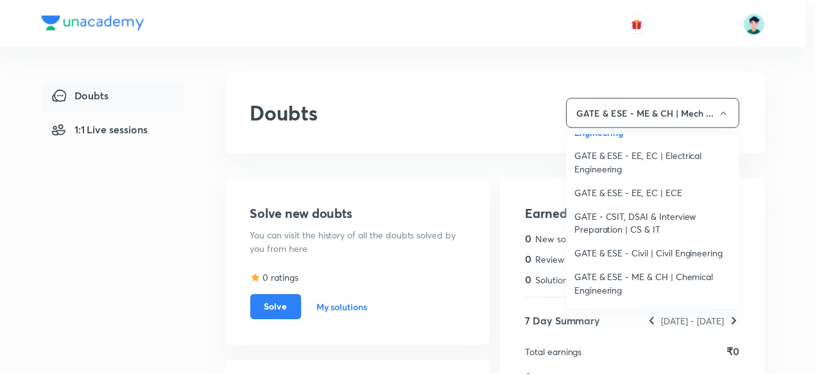
scroll to position [1078, 0]
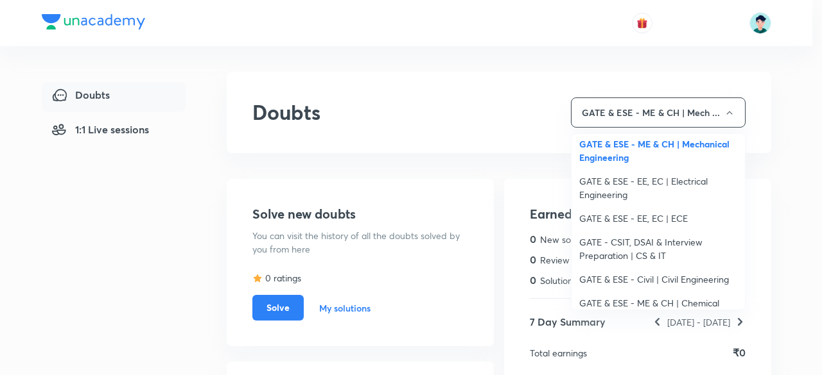
click at [664, 184] on span "GATE & ESE - EE, EC | Electrical Engineering" at bounding box center [658, 188] width 158 height 27
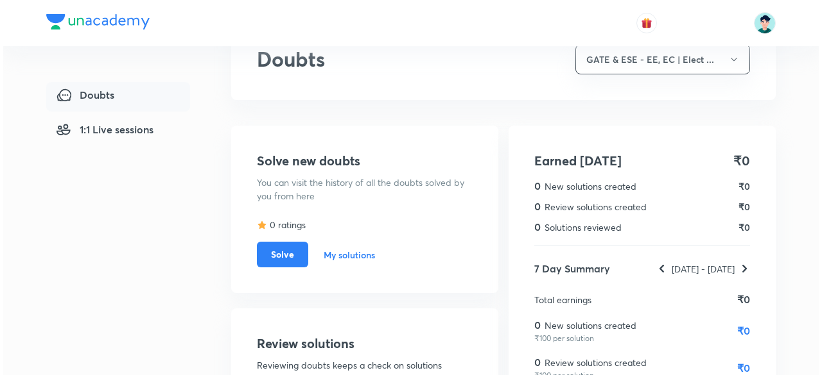
scroll to position [40, 0]
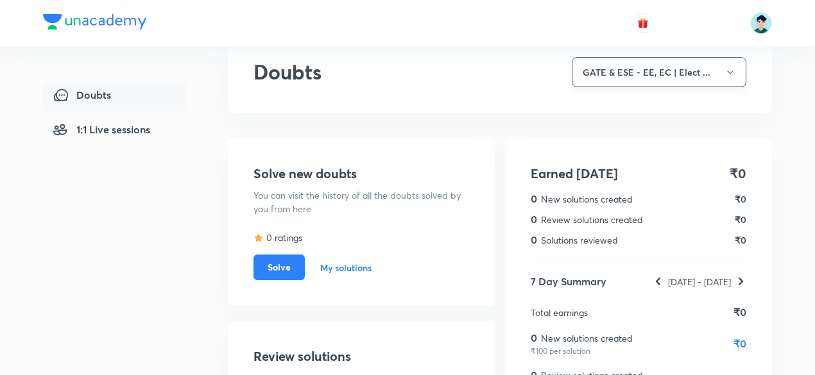
click at [683, 78] on button "GATE & ESE - EE, EC | Elect ..." at bounding box center [659, 72] width 175 height 30
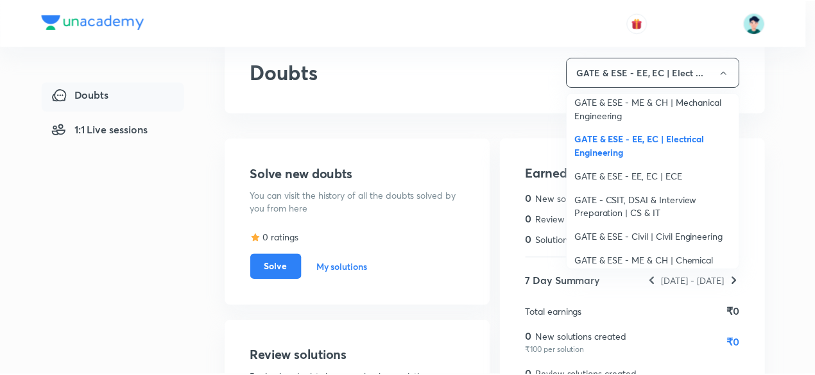
scroll to position [1104, 0]
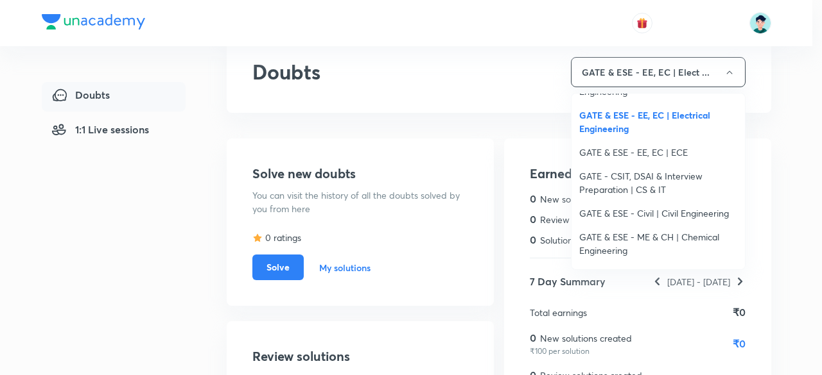
click at [661, 155] on span "GATE & ESE - EE, EC | ECE" at bounding box center [658, 152] width 158 height 13
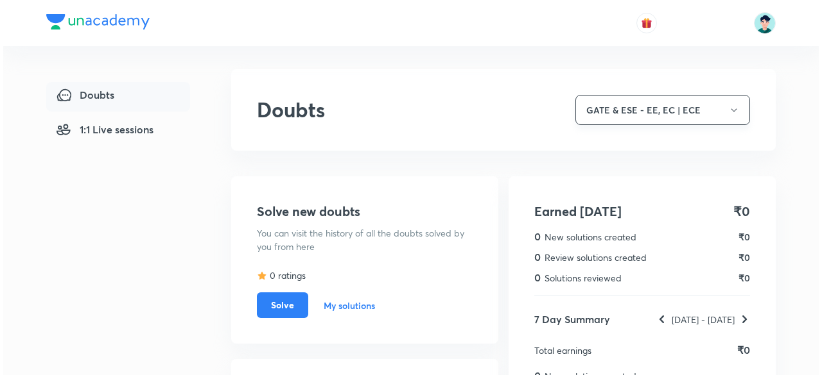
scroll to position [1, 0]
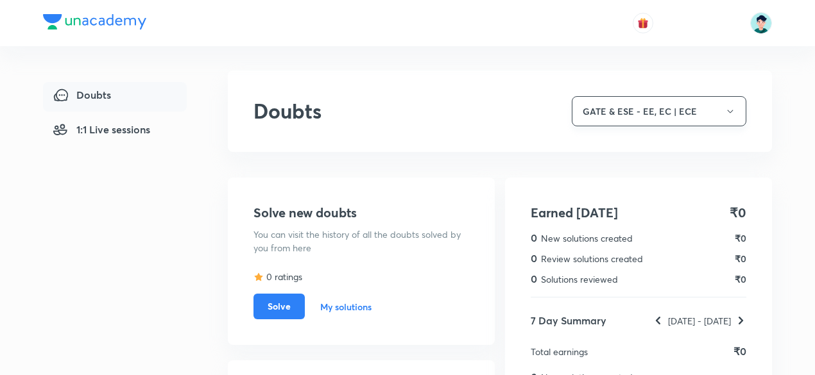
click at [708, 112] on button "GATE & ESE - EE, EC | ECE" at bounding box center [659, 111] width 175 height 30
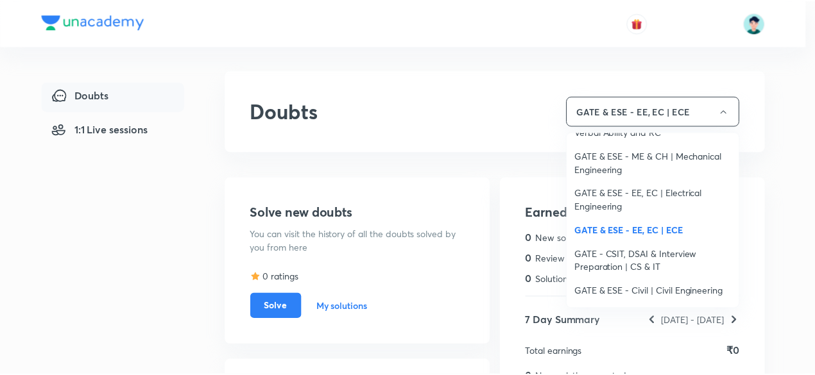
scroll to position [1104, 0]
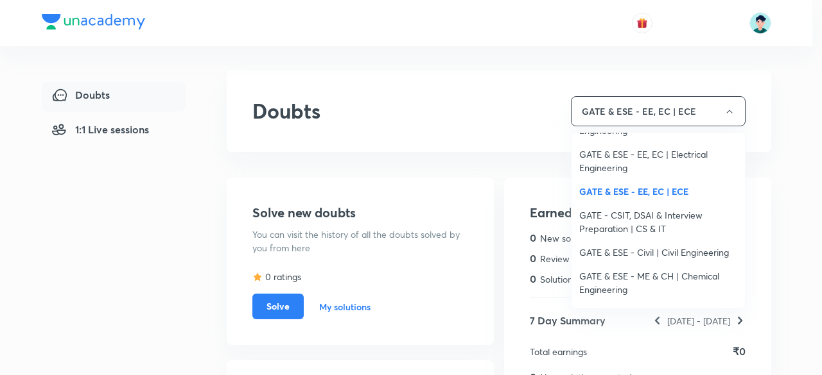
click at [664, 216] on span "GATE - CSIT, DSAI & Interview Preparation | CS & IT" at bounding box center [658, 222] width 158 height 27
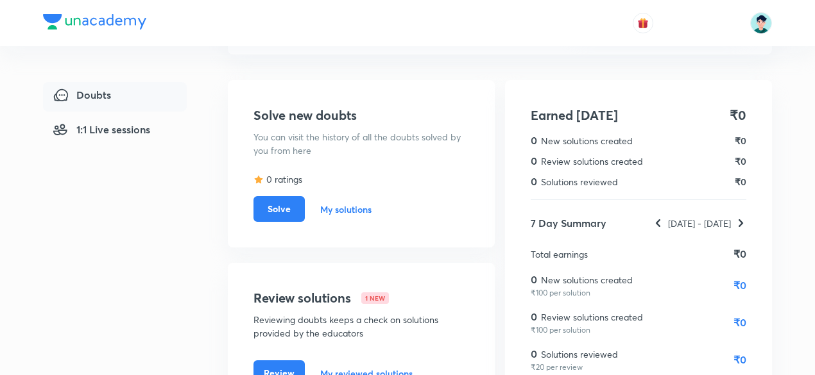
scroll to position [61, 0]
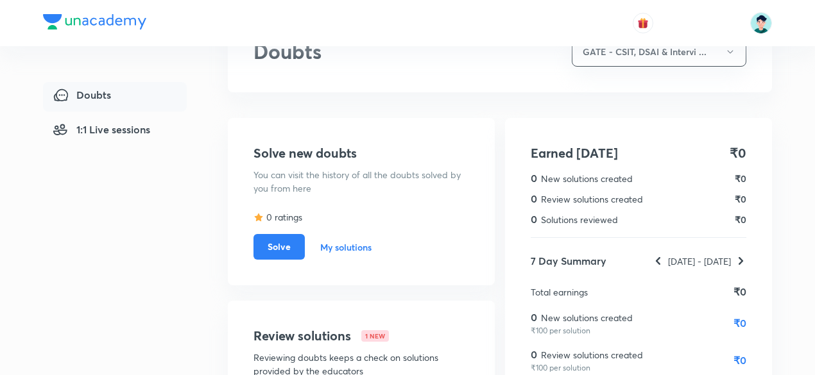
click at [813, 106] on div "Doubts 1:1 Live sessions Doubts GATE - CSIT, DSAI & Intervi ... Solve new doubt…" at bounding box center [407, 234] width 815 height 590
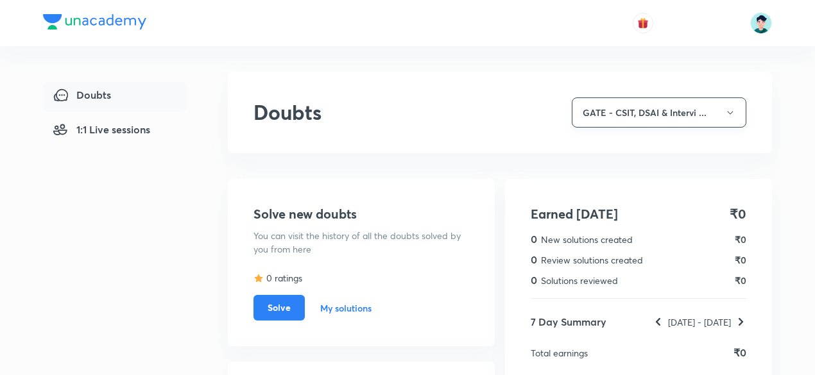
click at [714, 116] on button "GATE - CSIT, DSAI & Intervi ..." at bounding box center [659, 113] width 175 height 30
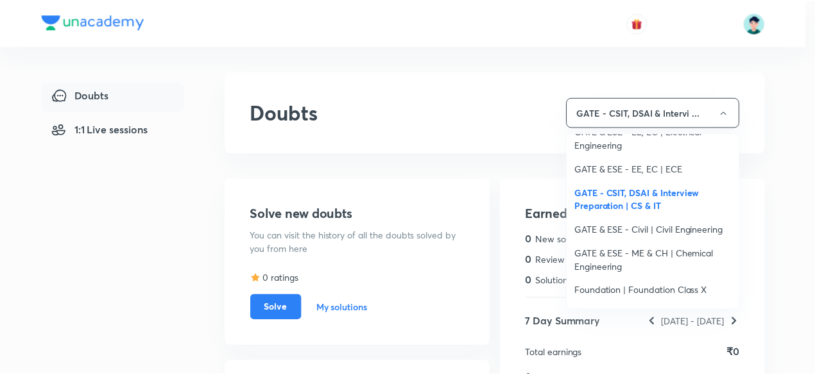
scroll to position [1130, 0]
click at [703, 229] on span "GATE & ESE - Civil | Civil Engineering" at bounding box center [658, 227] width 158 height 13
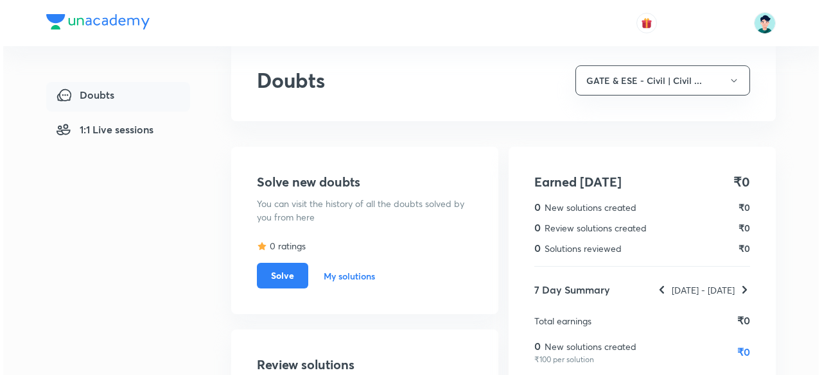
scroll to position [0, 0]
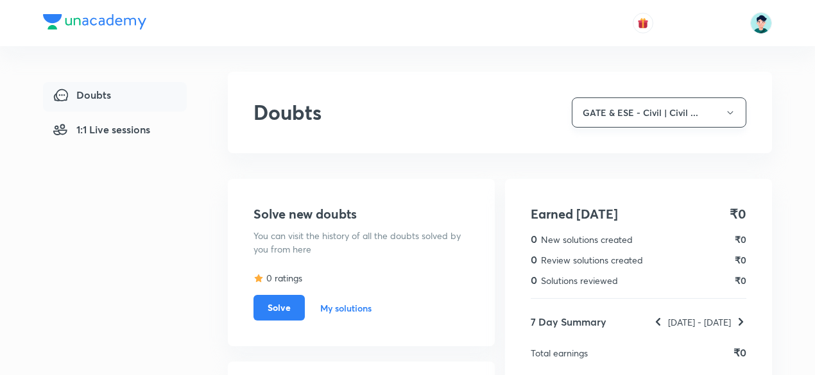
click at [694, 118] on button "GATE & ESE - Civil | Civil ..." at bounding box center [659, 113] width 175 height 30
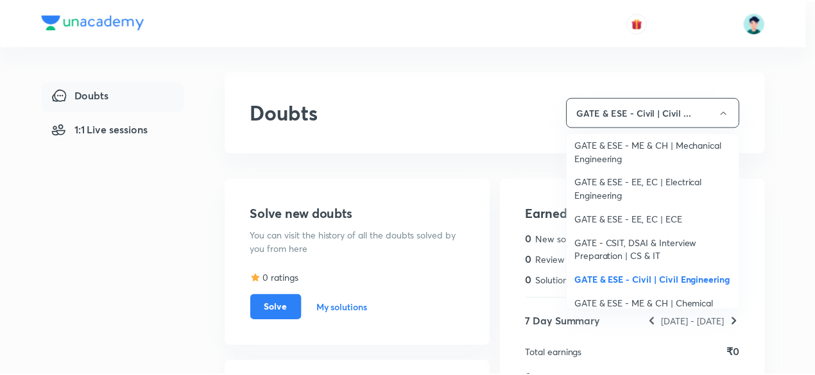
scroll to position [1104, 0]
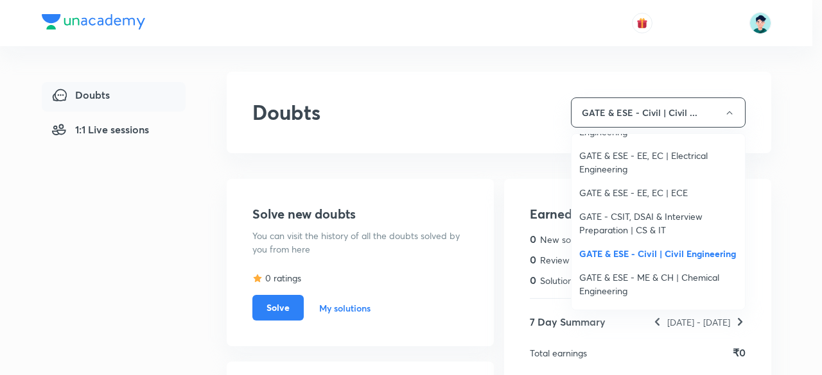
click at [701, 275] on span "GATE & ESE - ME & CH | Chemical Engineering" at bounding box center [658, 284] width 158 height 27
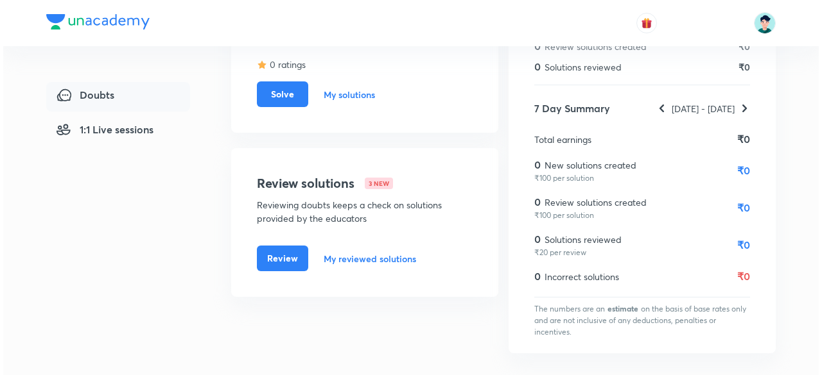
scroll to position [40, 0]
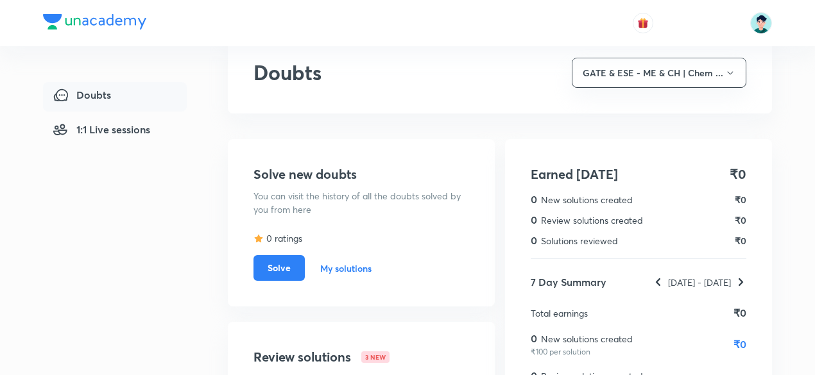
click at [804, 100] on div "Doubts 1:1 Live sessions Doubts GATE & ESE - ME & CH | Chem ... Solve new doubt…" at bounding box center [407, 255] width 815 height 590
click at [692, 75] on button "GATE & ESE - ME & CH | Chem ..." at bounding box center [659, 73] width 175 height 30
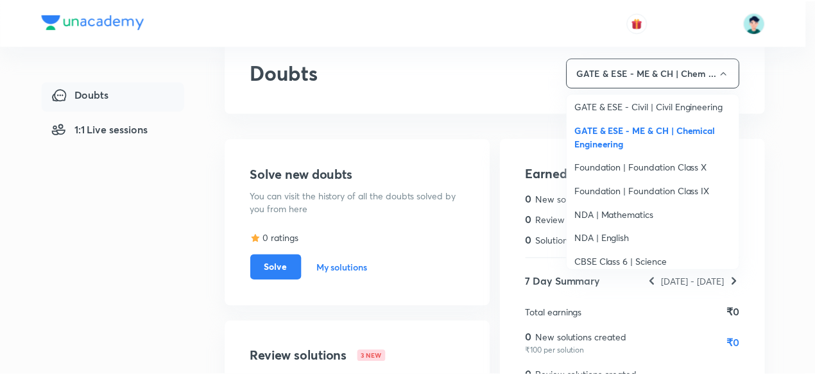
scroll to position [1210, 0]
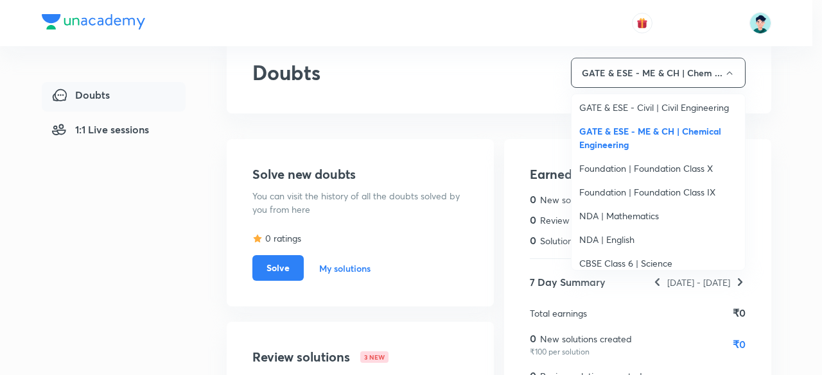
click at [665, 168] on span "Foundation | Foundation Class X" at bounding box center [658, 168] width 158 height 13
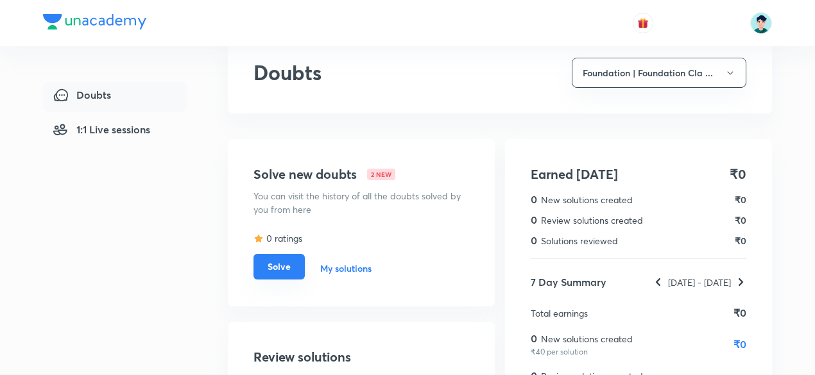
click at [293, 269] on button "Solve" at bounding box center [279, 267] width 51 height 26
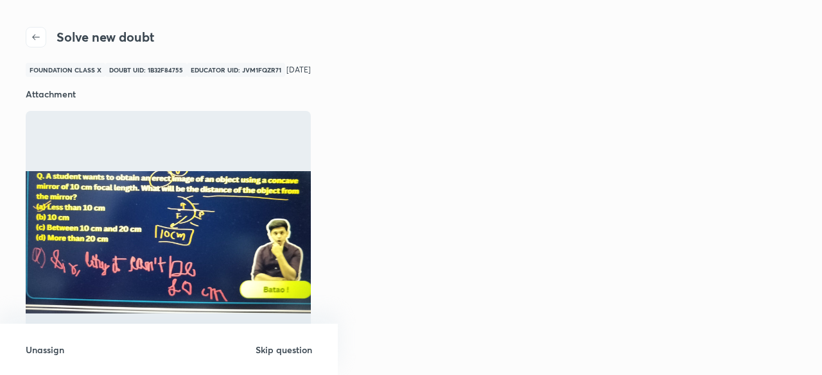
click at [273, 354] on h6 "Skip question" at bounding box center [283, 349] width 56 height 13
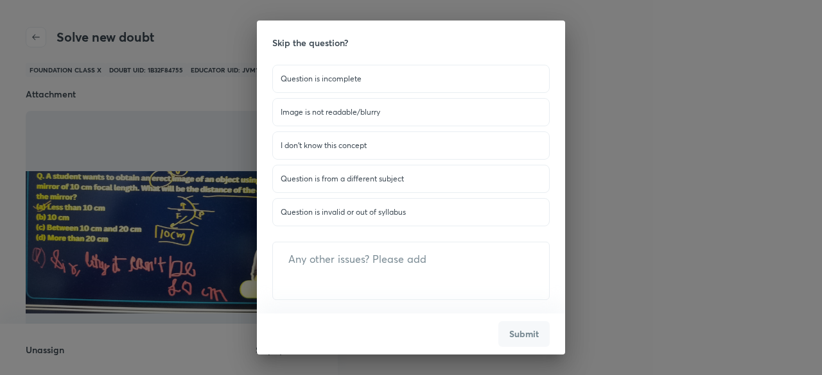
click at [332, 209] on p "Question is invalid or out of syllabus" at bounding box center [410, 213] width 261 height 12
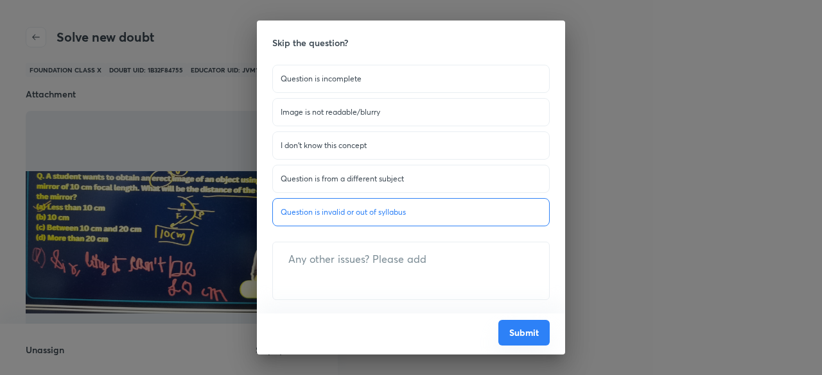
click at [511, 332] on button "Submit" at bounding box center [523, 333] width 51 height 26
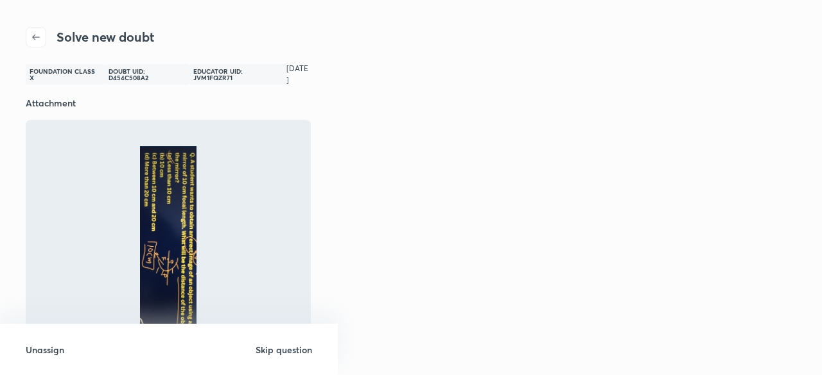
click at [268, 347] on h6 "Skip question" at bounding box center [283, 349] width 56 height 13
click at [282, 350] on h6 "Skip question" at bounding box center [283, 349] width 56 height 13
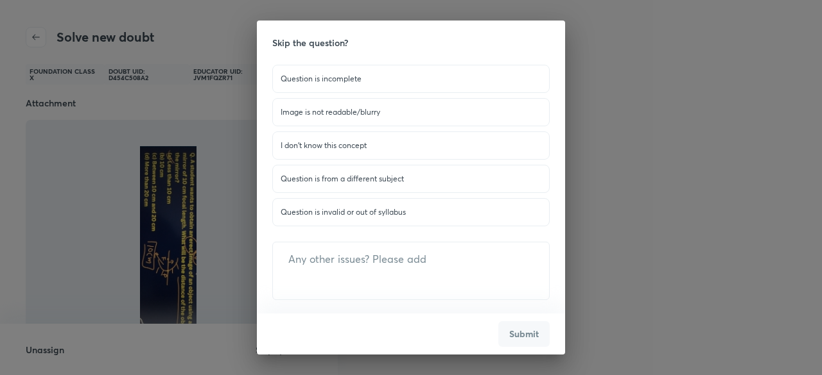
click at [340, 209] on p "Question is invalid or out of syllabus" at bounding box center [410, 213] width 261 height 12
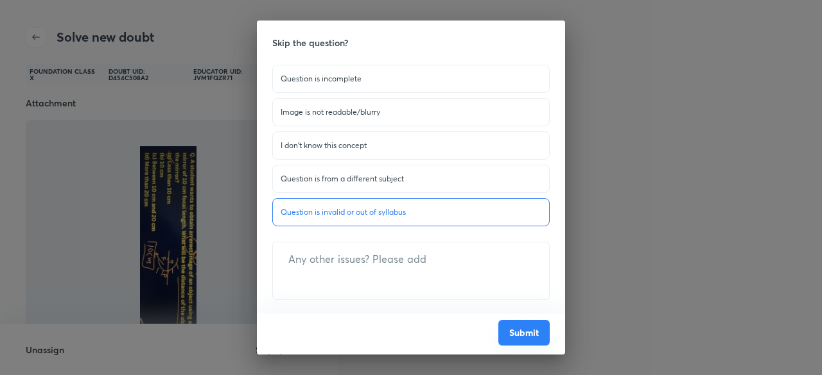
click at [512, 332] on button "Submit" at bounding box center [523, 333] width 51 height 26
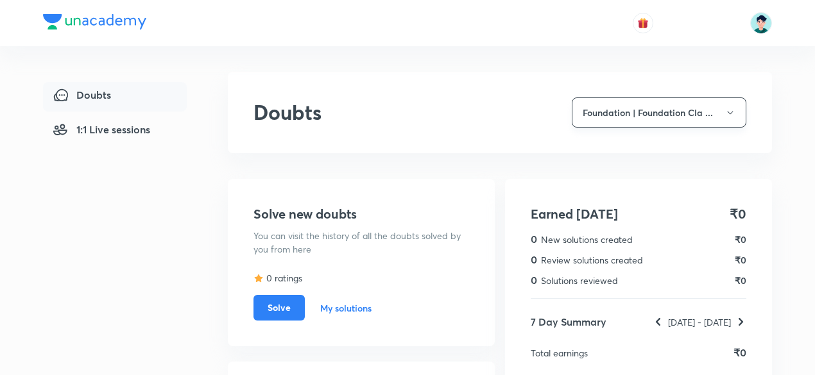
click at [694, 117] on button "Foundation | Foundation Cla ..." at bounding box center [659, 113] width 175 height 30
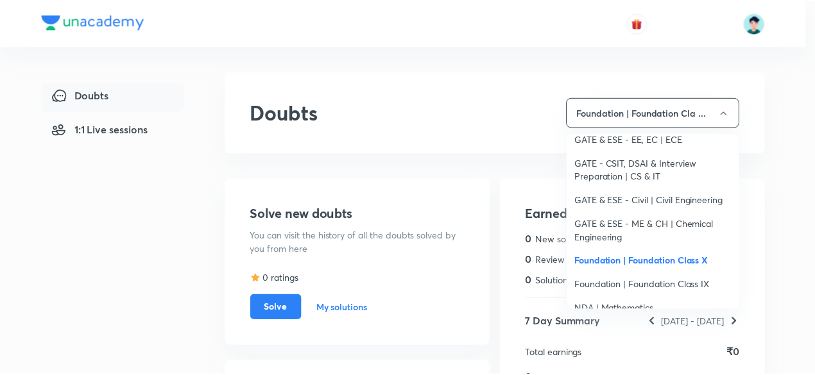
scroll to position [1181, 0]
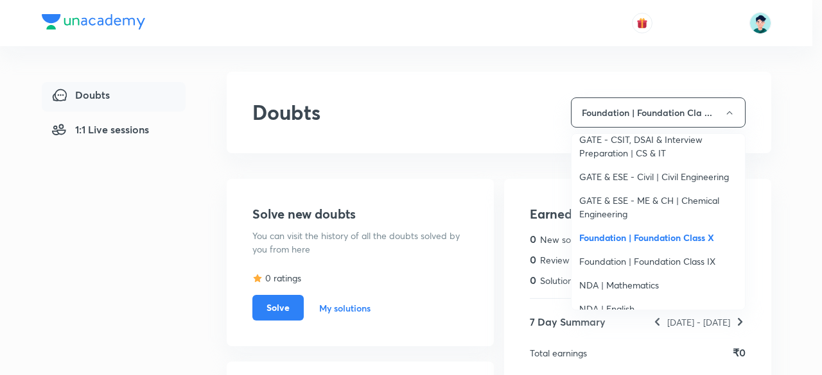
click at [684, 258] on span "Foundation | Foundation Class IX" at bounding box center [658, 261] width 158 height 13
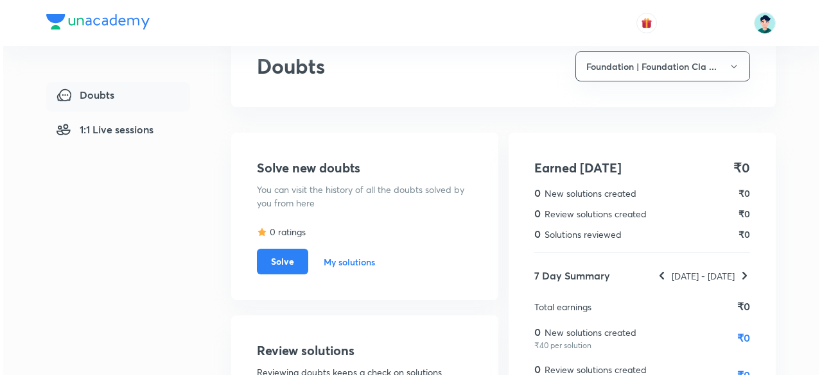
scroll to position [39, 0]
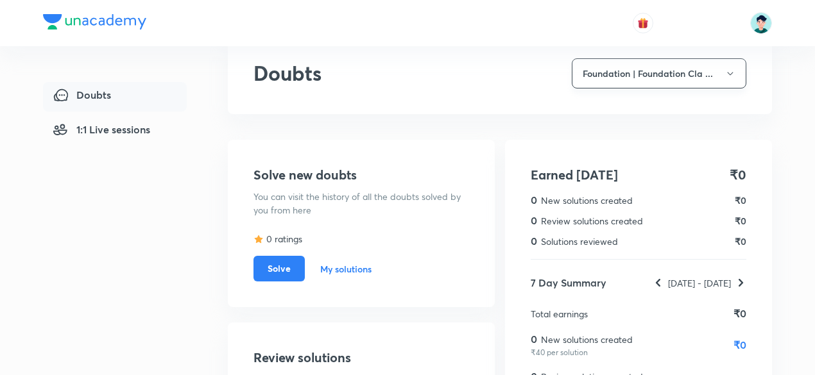
click at [696, 73] on button "Foundation | Foundation Cla ..." at bounding box center [659, 73] width 175 height 30
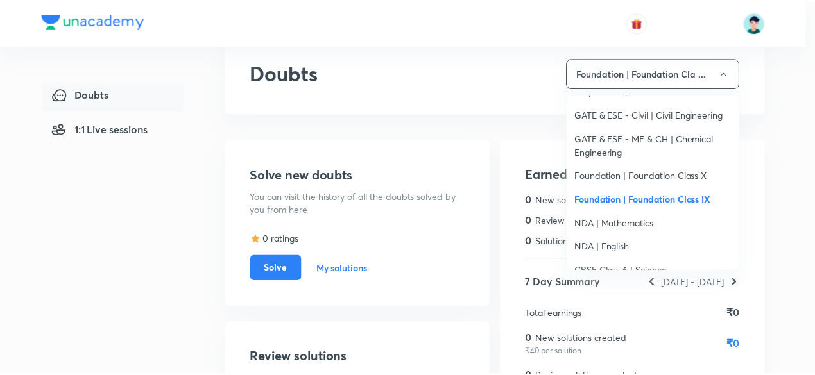
scroll to position [1207, 0]
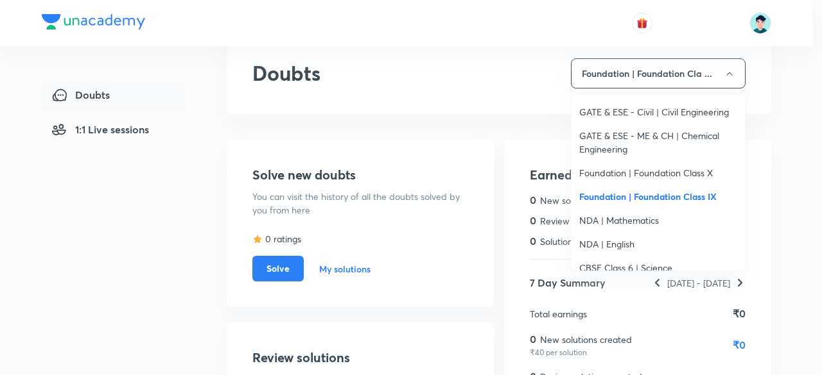
click at [642, 218] on span "NDA | Mathematics" at bounding box center [658, 220] width 158 height 13
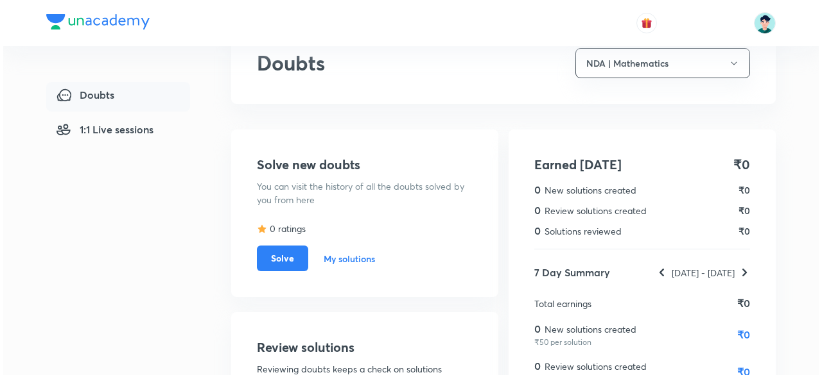
scroll to position [0, 0]
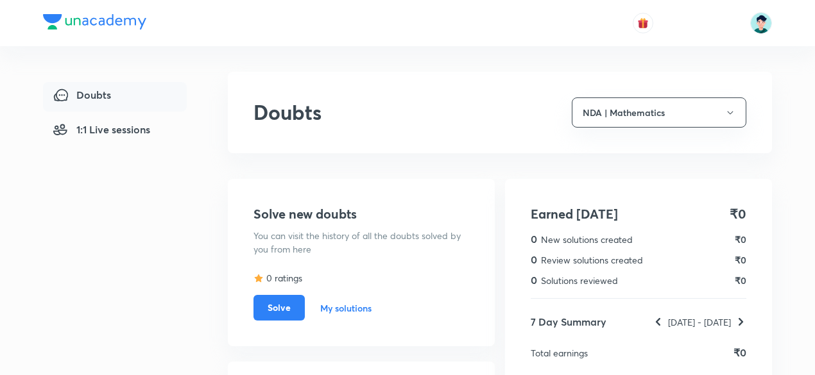
click at [685, 97] on div "Doubts NDA | Mathematics" at bounding box center [500, 113] width 544 height 82
click at [701, 109] on button "NDA | Mathematics" at bounding box center [659, 113] width 175 height 30
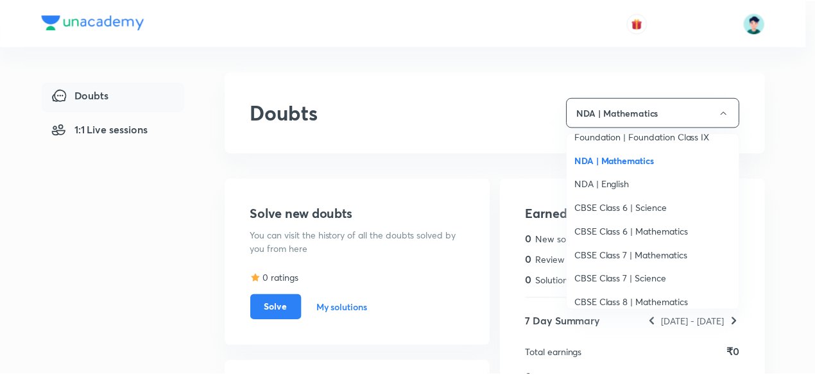
scroll to position [1309, 0]
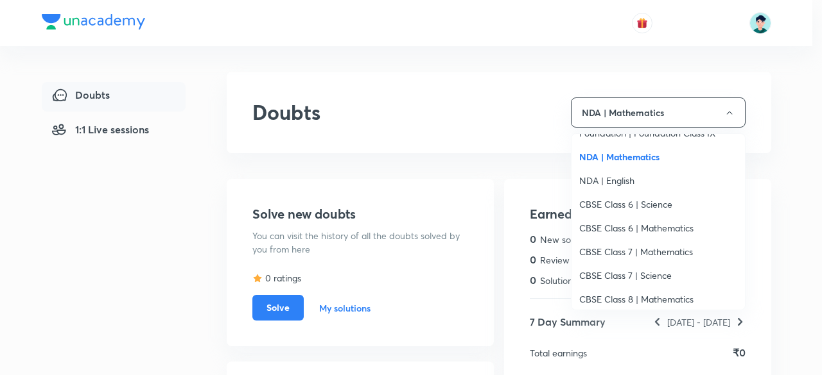
click at [624, 183] on span "NDA | English" at bounding box center [658, 180] width 158 height 13
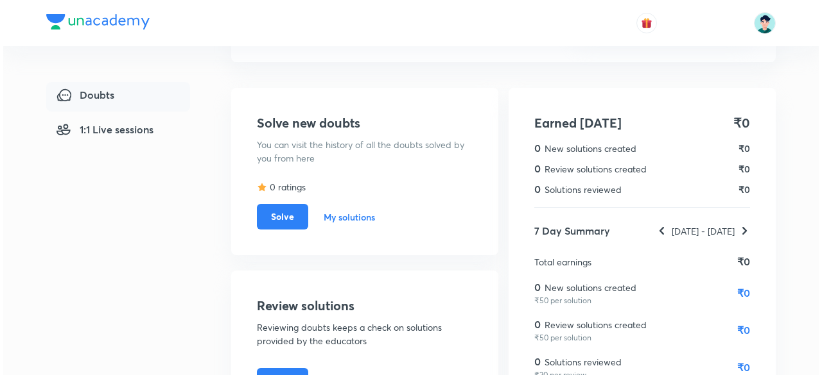
scroll to position [0, 0]
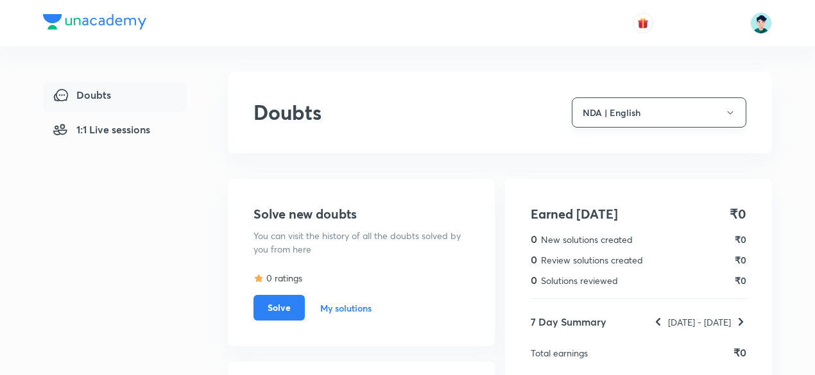
click at [714, 114] on button "NDA | English" at bounding box center [659, 113] width 175 height 30
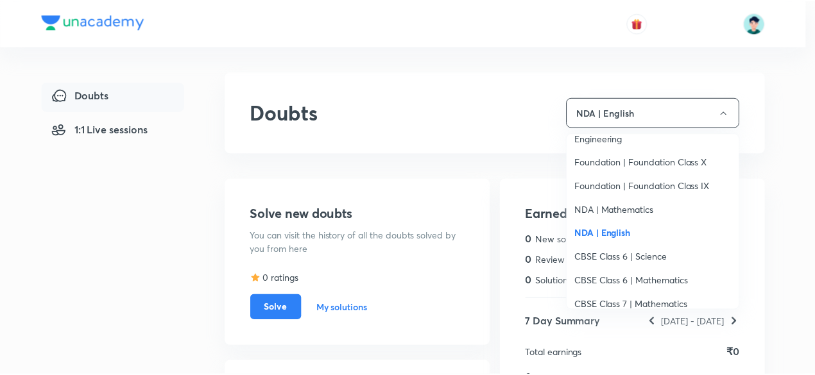
scroll to position [1258, 0]
click at [657, 255] on span "CBSE Class 6 | Science" at bounding box center [658, 255] width 158 height 13
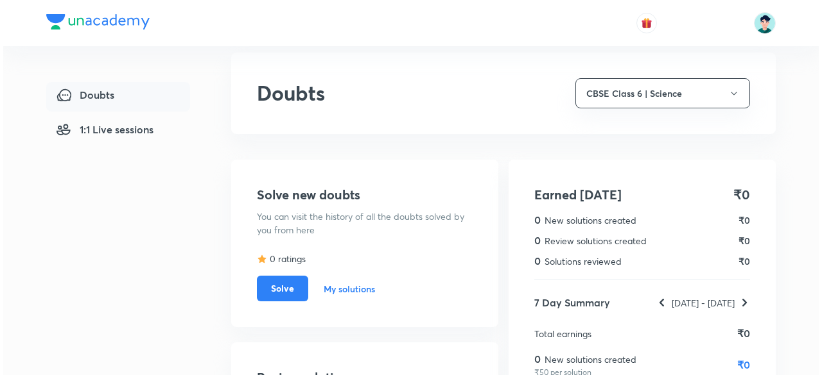
scroll to position [0, 0]
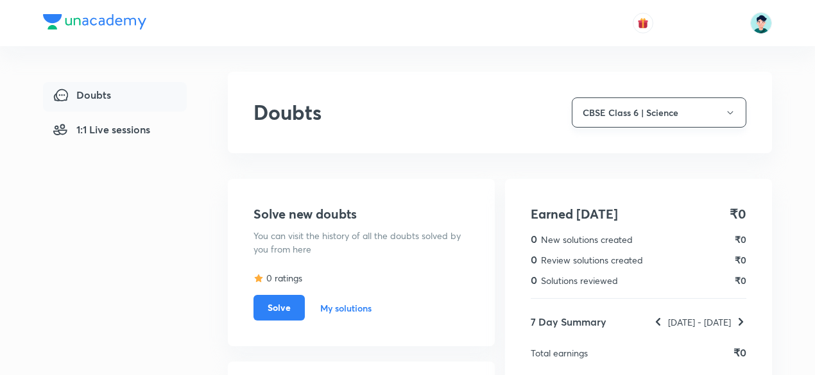
click at [664, 98] on button "CBSE Class 6 | Science" at bounding box center [659, 113] width 175 height 30
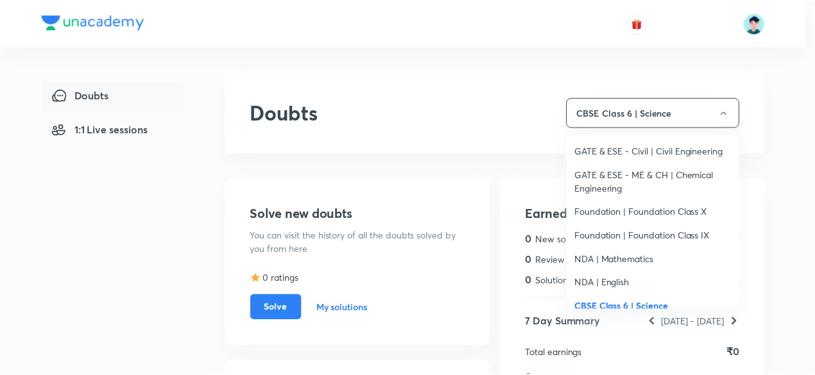
scroll to position [1309, 0]
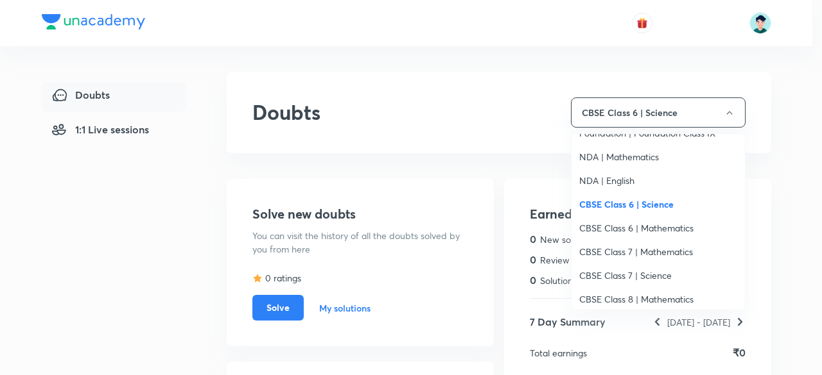
click at [667, 231] on span "CBSE Class 6 | Mathematics" at bounding box center [658, 227] width 158 height 13
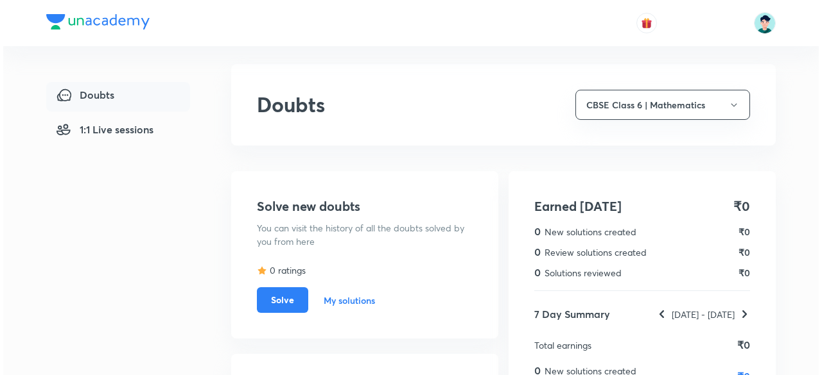
scroll to position [0, 0]
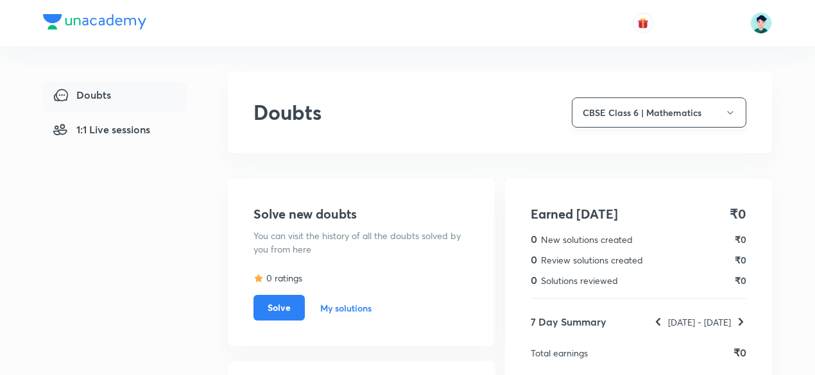
click at [682, 108] on button "CBSE Class 6 | Mathematics" at bounding box center [659, 113] width 175 height 30
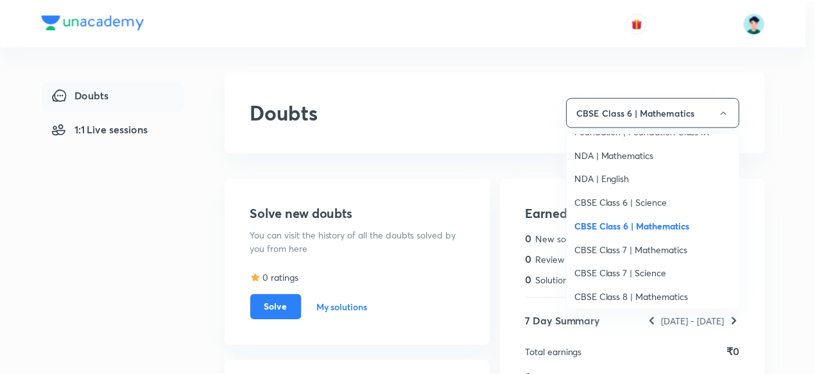
scroll to position [1339, 0]
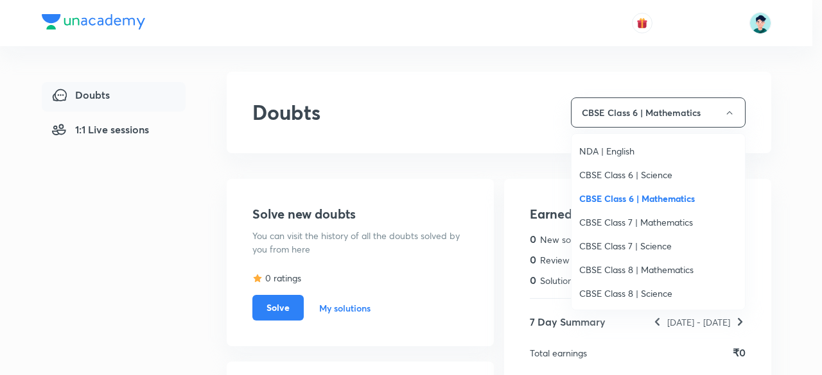
click at [664, 219] on span "CBSE Class 7 | Mathematics" at bounding box center [658, 222] width 158 height 13
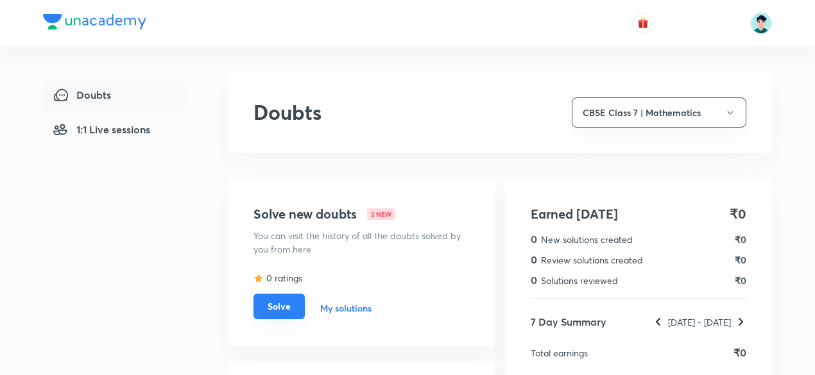
click at [288, 298] on button "Solve" at bounding box center [279, 307] width 51 height 26
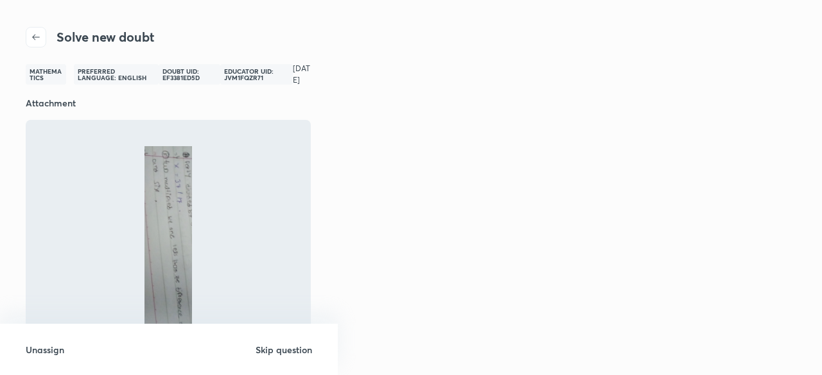
click at [303, 352] on h6 "Skip question" at bounding box center [283, 349] width 56 height 13
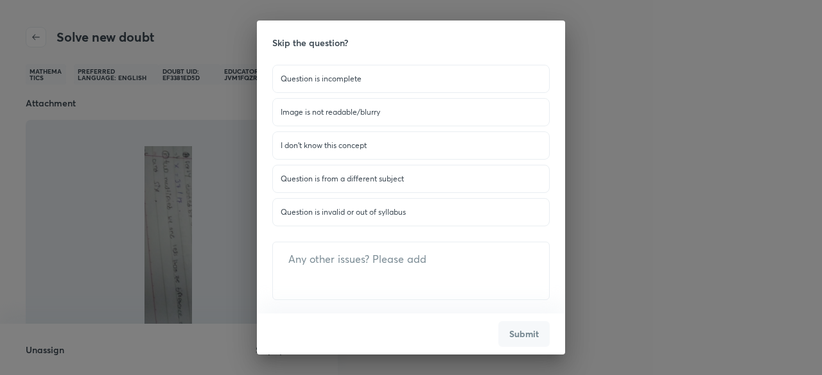
click at [368, 214] on p "Question is invalid or out of syllabus" at bounding box center [410, 213] width 261 height 12
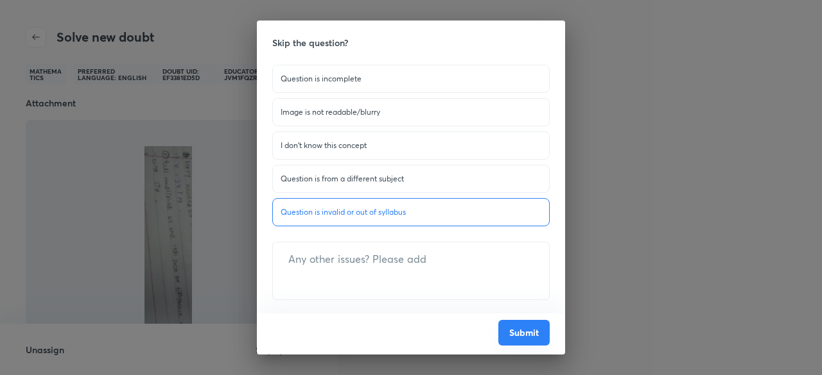
click at [519, 337] on button "Submit" at bounding box center [523, 333] width 51 height 26
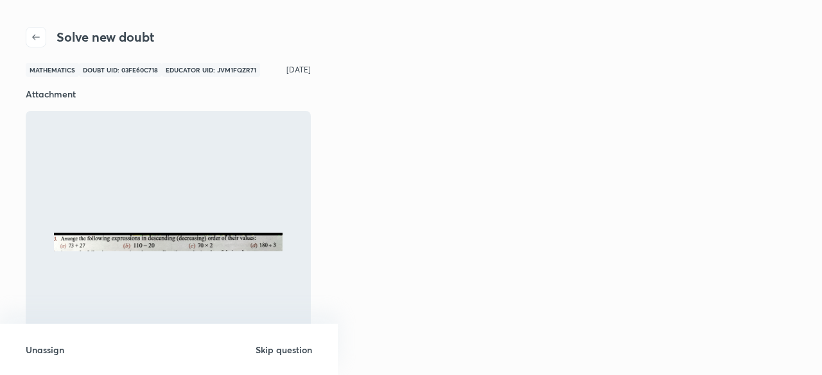
click at [47, 350] on h6 "Unassign" at bounding box center [45, 349] width 39 height 13
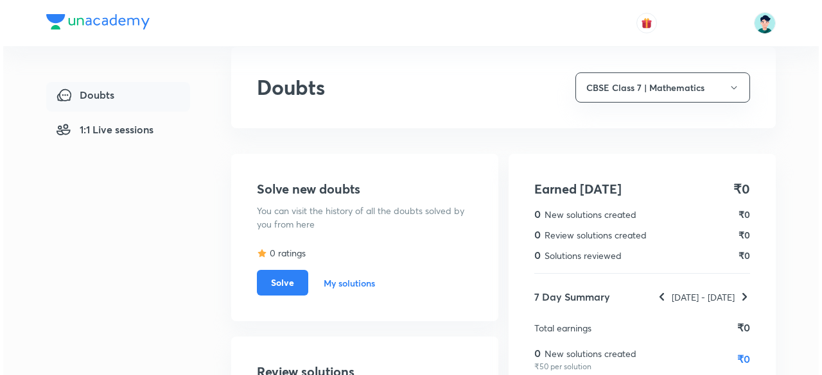
scroll to position [13, 0]
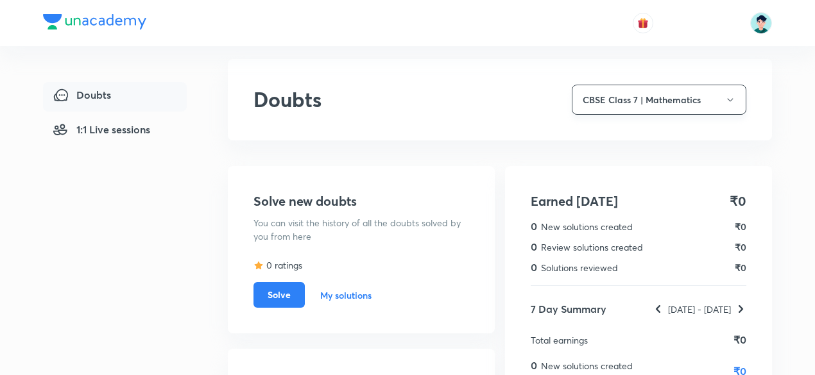
click at [658, 94] on button "CBSE Class 7 | Mathematics" at bounding box center [659, 100] width 175 height 30
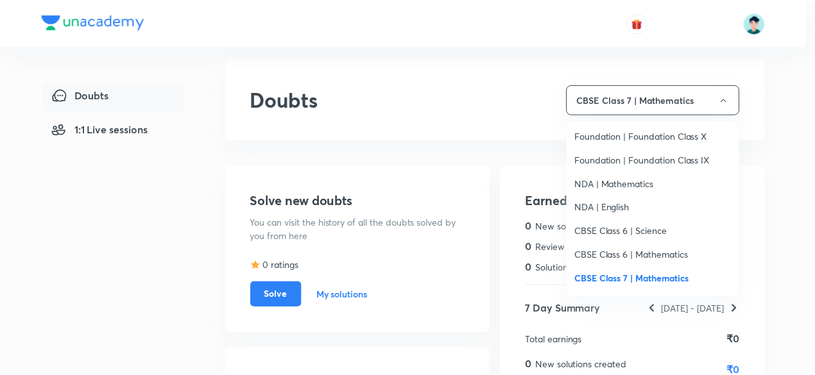
scroll to position [1339, 0]
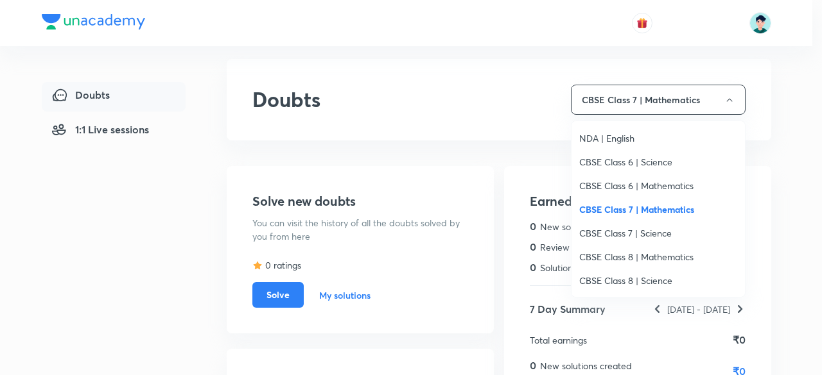
click at [662, 230] on span "CBSE Class 7 | Science" at bounding box center [658, 233] width 158 height 13
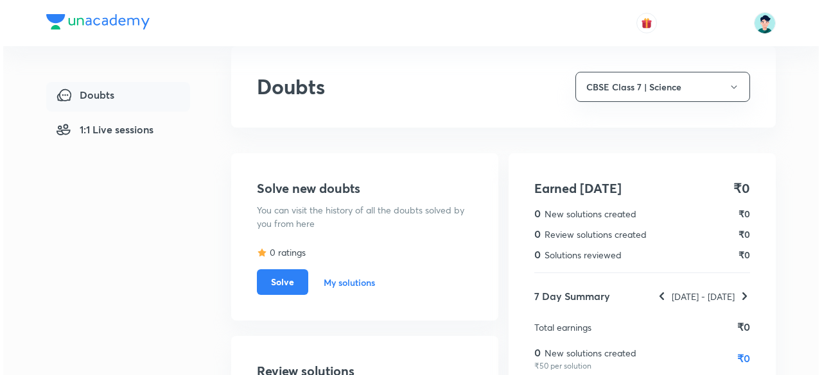
scroll to position [25, 0]
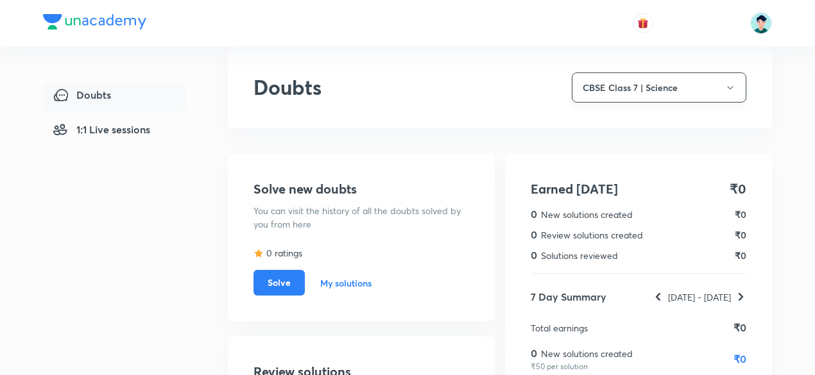
click at [675, 94] on button "CBSE Class 7 | Science" at bounding box center [659, 88] width 175 height 30
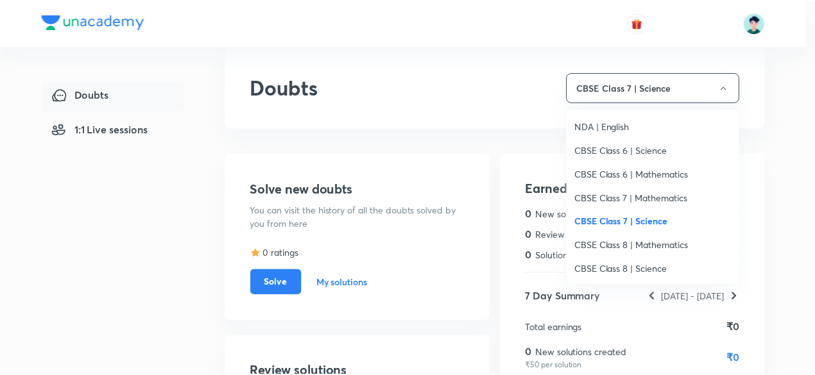
scroll to position [1339, 0]
click at [674, 242] on span "CBSE Class 8 | Mathematics" at bounding box center [658, 244] width 158 height 13
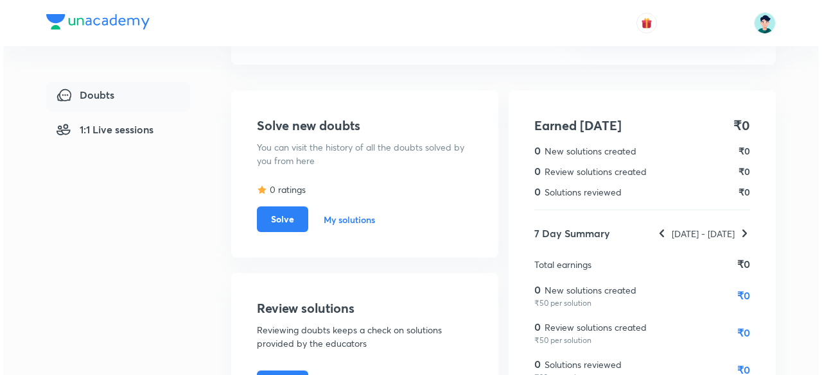
scroll to position [37, 0]
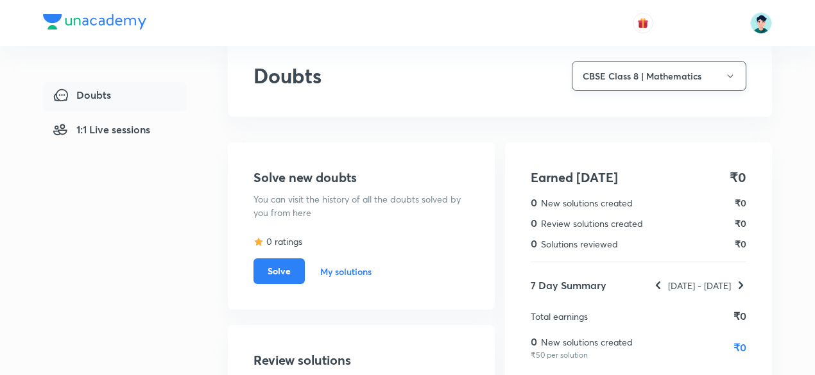
click at [700, 76] on button "CBSE Class 8 | Mathematics" at bounding box center [659, 76] width 175 height 30
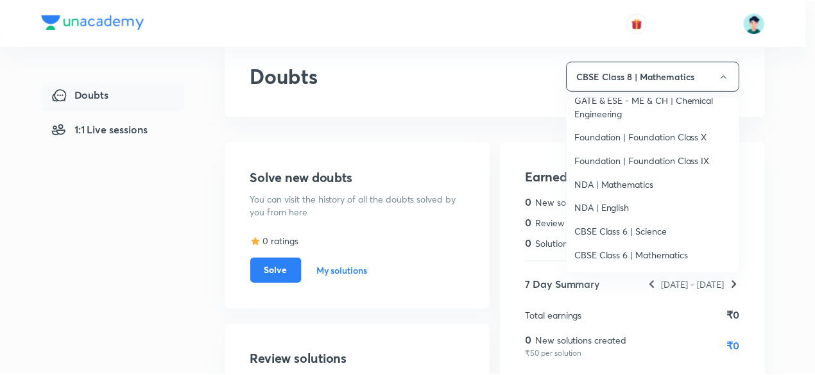
scroll to position [1339, 0]
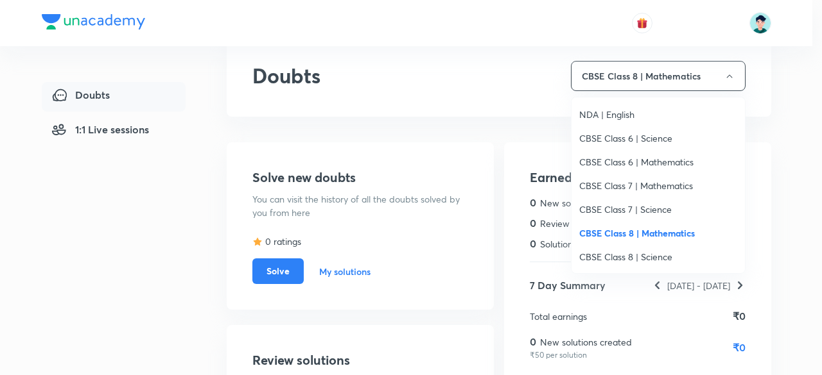
click at [671, 260] on span "CBSE Class 8 | Science" at bounding box center [658, 256] width 158 height 13
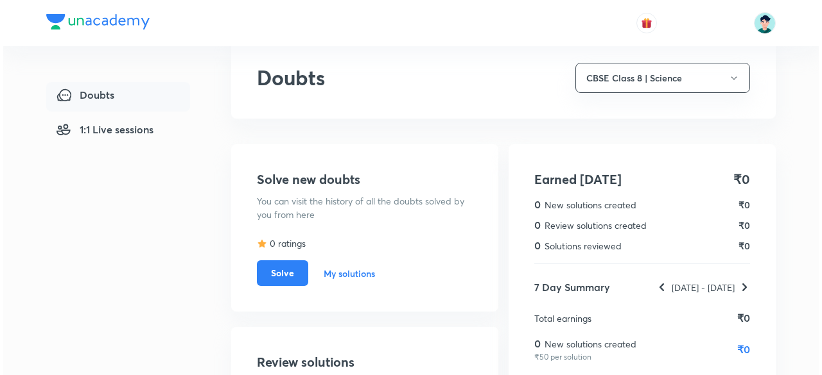
scroll to position [23, 0]
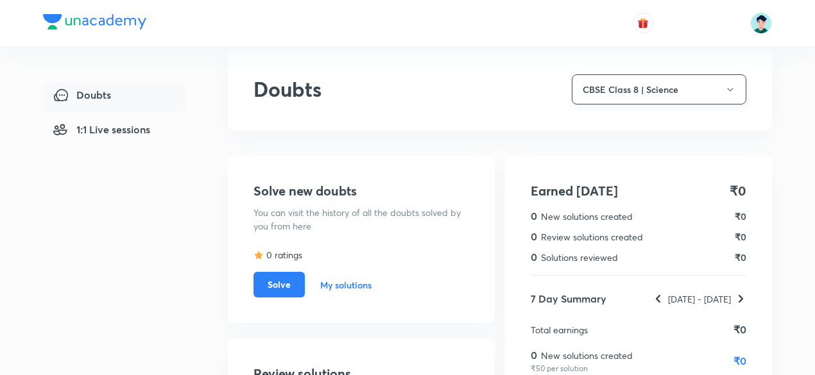
click at [683, 89] on button "CBSE Class 8 | Science" at bounding box center [659, 89] width 175 height 30
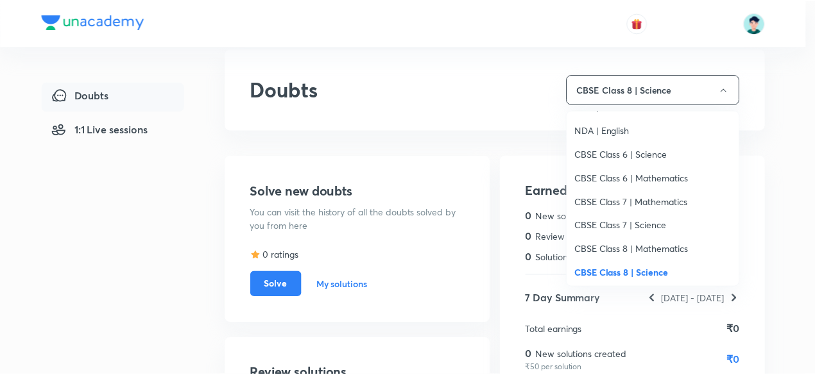
scroll to position [1339, 0]
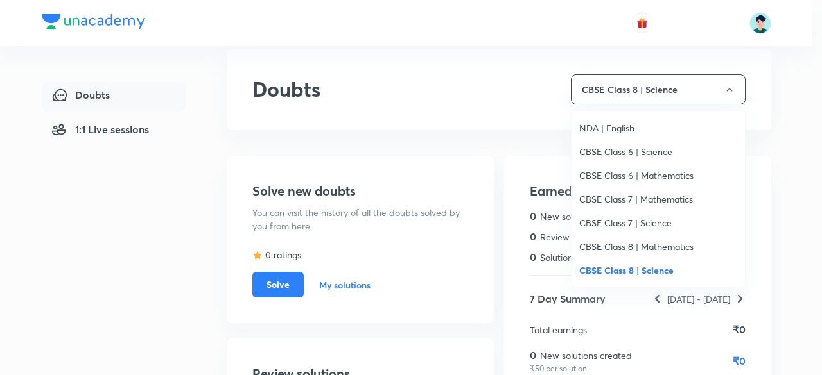
click at [492, 106] on div at bounding box center [411, 187] width 822 height 375
